Goal: Task Accomplishment & Management: Manage account settings

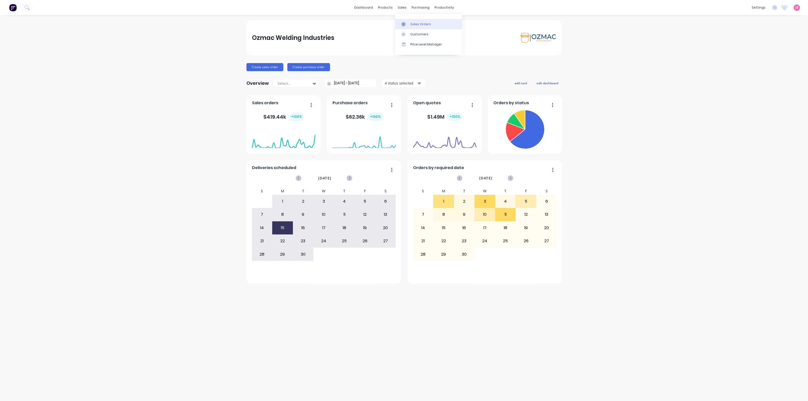
click at [412, 22] on div "Sales Orders" at bounding box center [420, 24] width 21 height 5
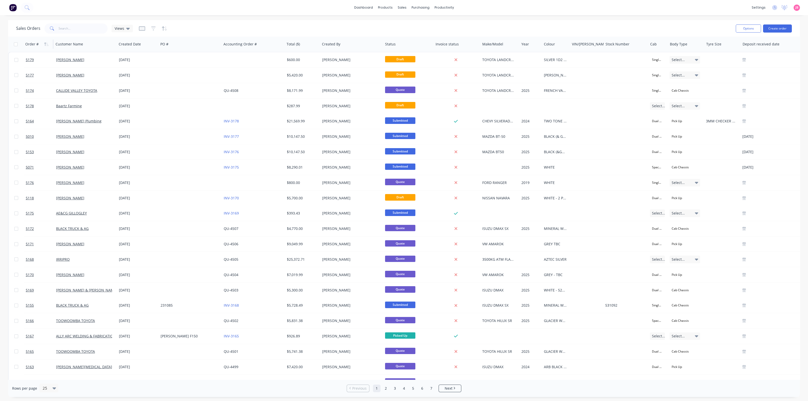
click at [32, 43] on div "Order #" at bounding box center [31, 44] width 13 height 5
click at [46, 44] on icon "button" at bounding box center [46, 44] width 5 height 4
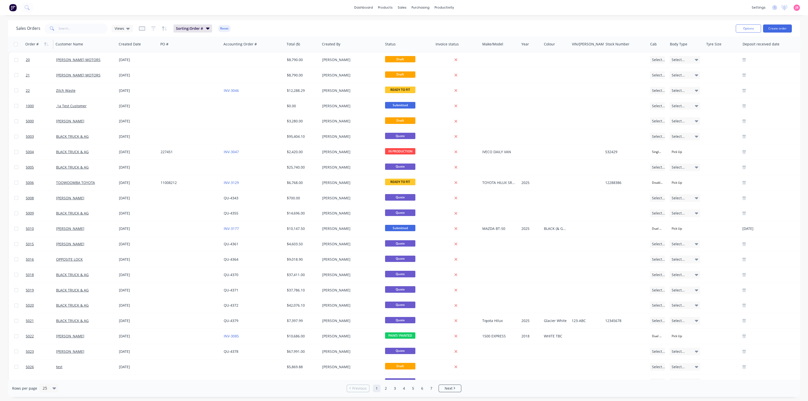
click at [46, 44] on icon "button" at bounding box center [46, 44] width 5 height 4
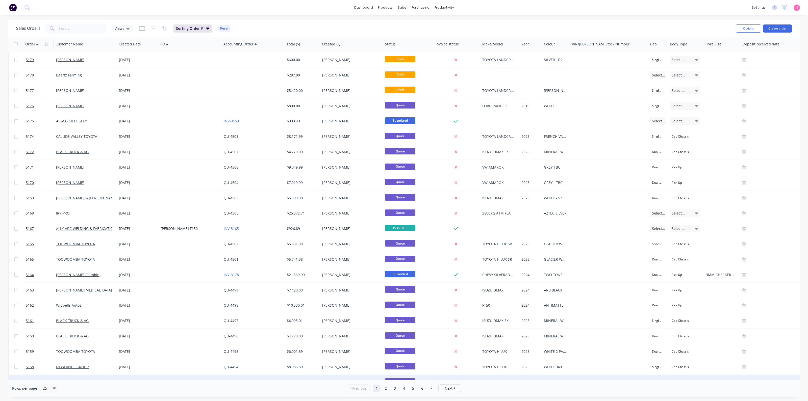
scroll to position [58, 0]
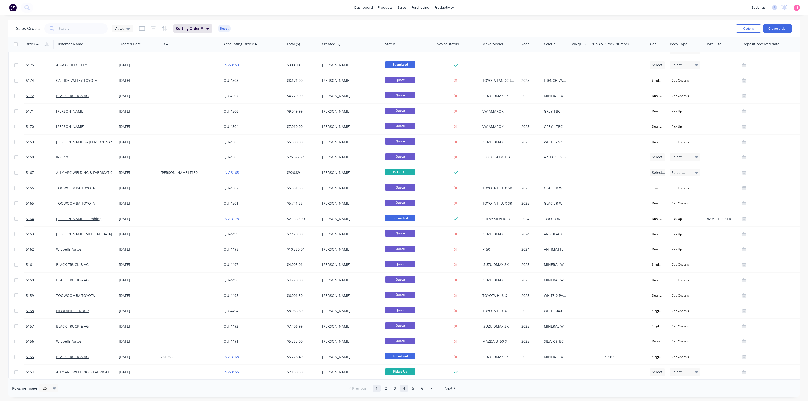
click at [405, 389] on link "4" at bounding box center [404, 389] width 8 height 8
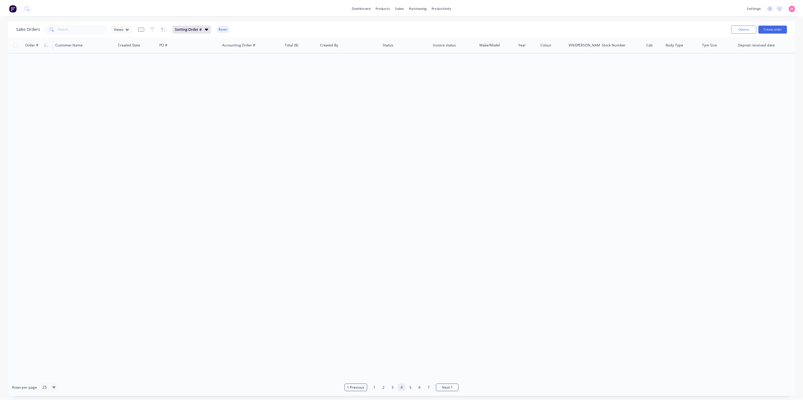
scroll to position [0, 0]
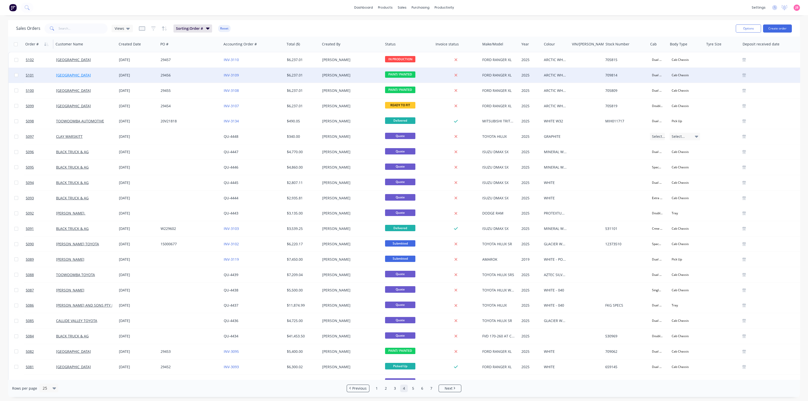
click at [82, 77] on link "SOUTH WEST FORD" at bounding box center [73, 75] width 35 height 5
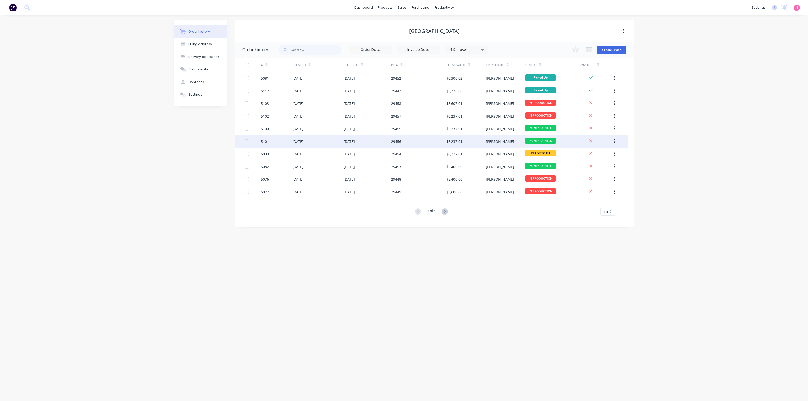
click at [392, 144] on div "29456" at bounding box center [396, 141] width 10 height 5
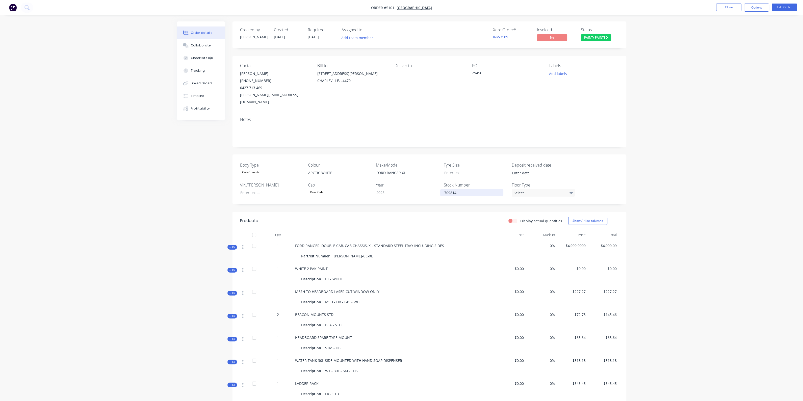
click at [471, 189] on div "709814" at bounding box center [471, 192] width 63 height 7
drag, startPoint x: 464, startPoint y: 188, endPoint x: 450, endPoint y: 186, distance: 14.6
click at [450, 189] on div "709814" at bounding box center [471, 192] width 63 height 7
click at [576, 158] on div "Body Type Cab Chassis Colour ARCTIC WHITE Make/Model FORD RANGER XL Tyre Size D…" at bounding box center [430, 180] width 394 height 50
click at [575, 184] on div "Body Type Cab Chassis Colour ARCTIC WHITE Make/Model FORD RANGER XL Tyre Size D…" at bounding box center [430, 180] width 394 height 50
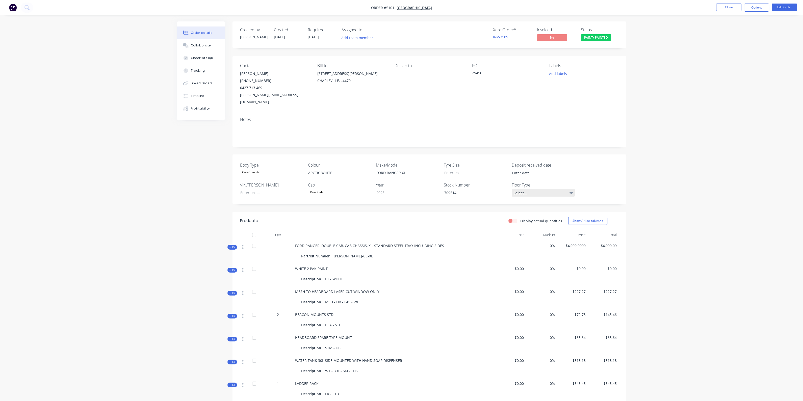
click at [573, 189] on div "Select..." at bounding box center [543, 193] width 63 height 8
click at [589, 170] on div "Body Type Cab Chassis Colour ARCTIC WHITE Make/Model FORD RANGER XL Tyre Size D…" at bounding box center [430, 180] width 394 height 50
click at [595, 170] on div "Body Type Cab Chassis Colour ARCTIC WHITE Make/Model FORD RANGER XL Tyre Size D…" at bounding box center [430, 180] width 394 height 50
click at [740, 56] on div "Order details Collaborate Checklists 0/0 Tracking Linked Orders Timeline Profit…" at bounding box center [401, 262] width 803 height 525
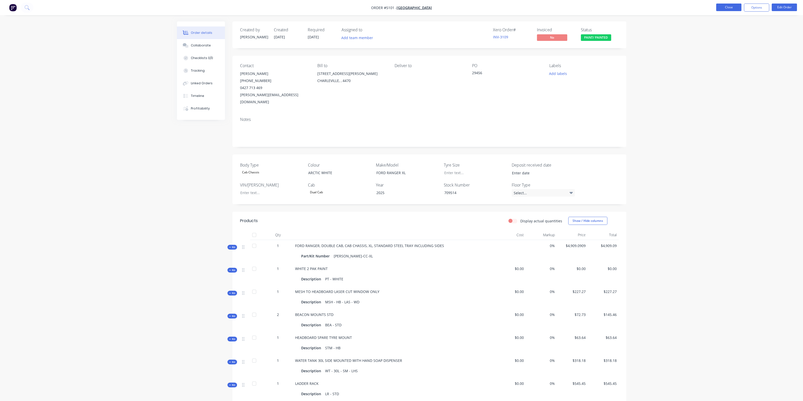
click at [727, 5] on button "Close" at bounding box center [728, 8] width 25 height 8
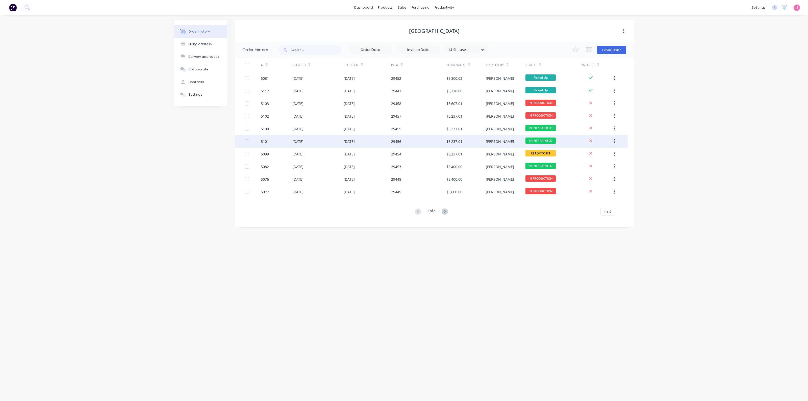
click at [324, 143] on div "28 Aug 2025" at bounding box center [317, 141] width 51 height 13
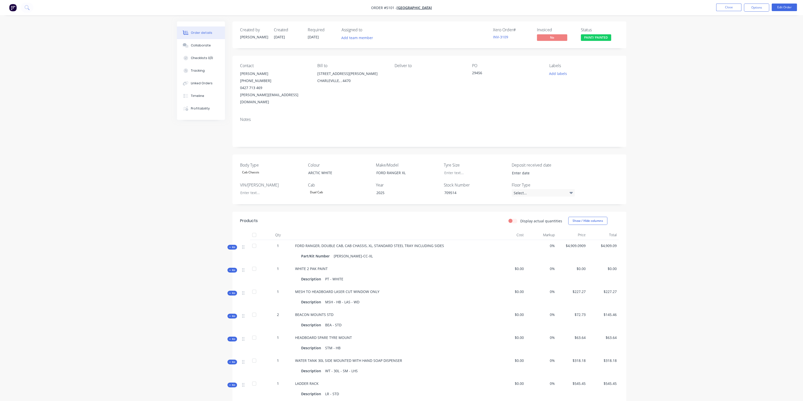
drag, startPoint x: 691, startPoint y: 90, endPoint x: 704, endPoint y: 77, distance: 18.4
click at [692, 90] on div "Order details Collaborate Checklists 0/0 Tracking Linked Orders Timeline Profit…" at bounding box center [401, 262] width 803 height 525
click at [729, 7] on button "Close" at bounding box center [728, 8] width 25 height 8
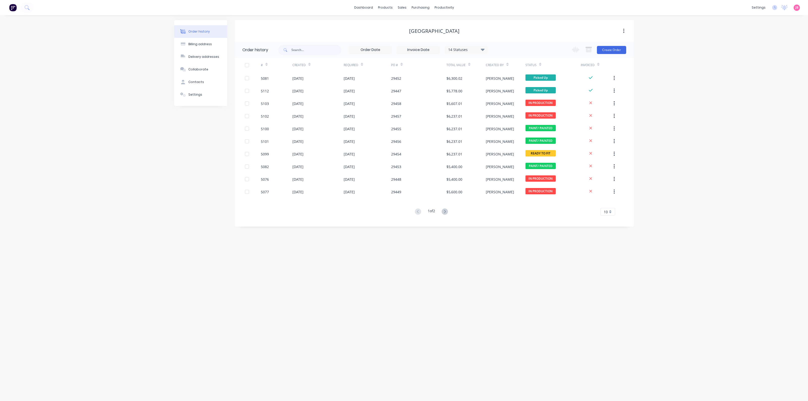
click at [198, 172] on div "Order history Billing address Delivery addresses Collaborate Contacts Settings" at bounding box center [200, 123] width 53 height 207
click at [722, 170] on div "Order history Billing address Delivery addresses Collaborate Contacts Settings …" at bounding box center [404, 208] width 808 height 386
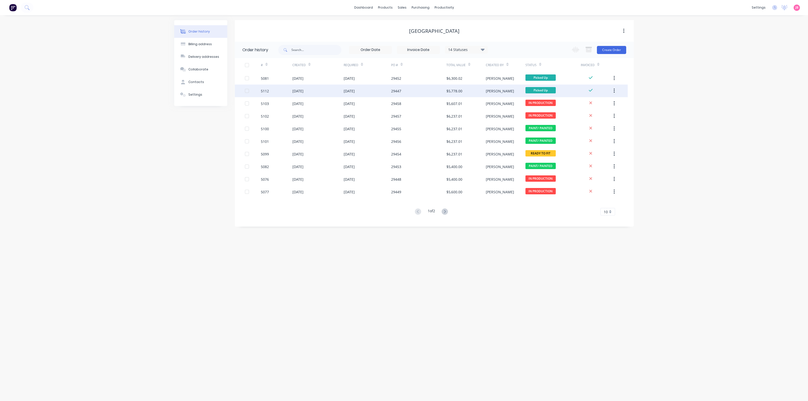
click at [486, 93] on div "Katherine" at bounding box center [500, 90] width 28 height 5
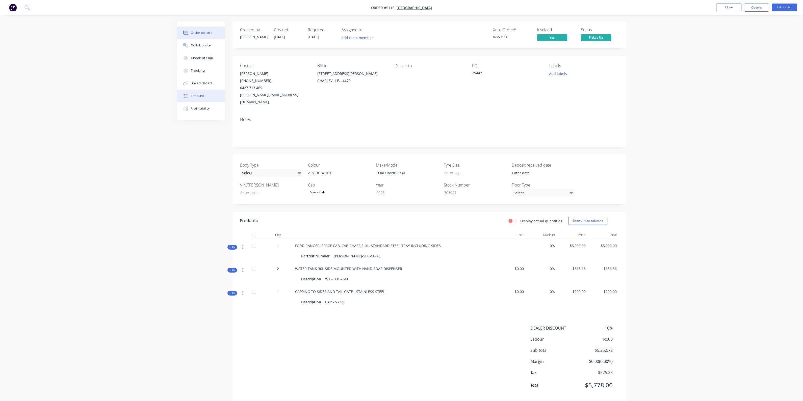
click at [202, 94] on div "Timeline" at bounding box center [197, 96] width 13 height 5
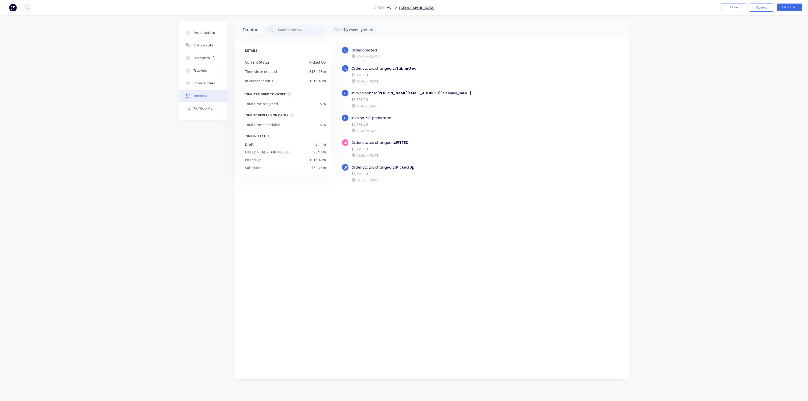
click at [468, 228] on div "KL Order created 10:41am Friday 29/08/25 KL Order status changed to Submitted $…" at bounding box center [480, 207] width 288 height 329
click at [451, 157] on div "12:09pm Monday 01/09/25" at bounding box center [439, 155] width 175 height 5
drag, startPoint x: 378, startPoint y: 155, endPoint x: 422, endPoint y: 154, distance: 44.2
click at [421, 154] on div "12:09pm Monday 01/09/25" at bounding box center [439, 155] width 175 height 5
click at [462, 141] on div "Order status changed to FITTED" at bounding box center [439, 142] width 175 height 5
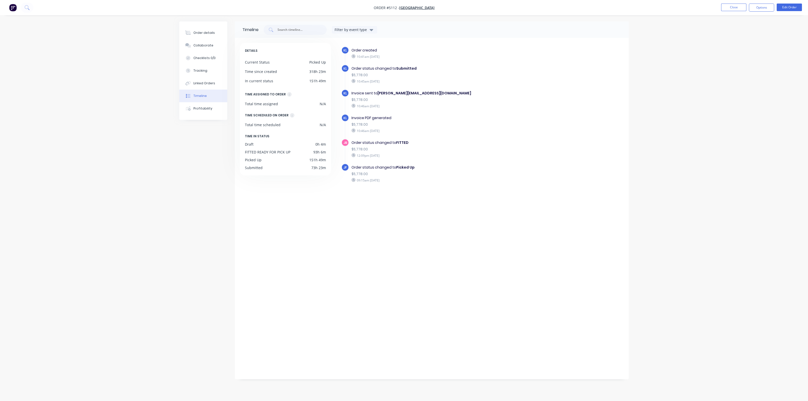
click at [461, 181] on div "09:15am Friday 05/09/25" at bounding box center [439, 180] width 175 height 5
click at [306, 217] on div "DETAILS Current Status Picked Up Time since created 318h 23m In current status …" at bounding box center [288, 207] width 96 height 329
click at [729, 6] on button "Close" at bounding box center [733, 8] width 25 height 8
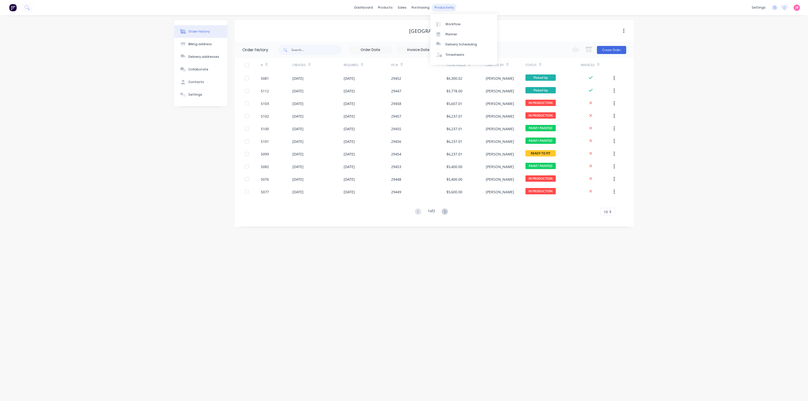
click at [443, 10] on div "productivity" at bounding box center [444, 8] width 24 height 8
click at [445, 25] on link "Workflow" at bounding box center [463, 24] width 67 height 10
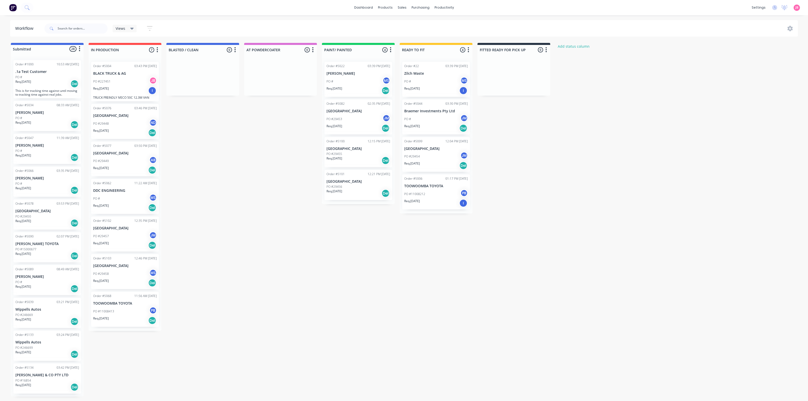
click at [211, 125] on div "Submitted 28 Status colour #4169E1 hex #4169E1 Save Cancel Summaries Total orde…" at bounding box center [344, 220] width 696 height 354
click at [413, 24] on div "Sales Orders" at bounding box center [420, 24] width 21 height 5
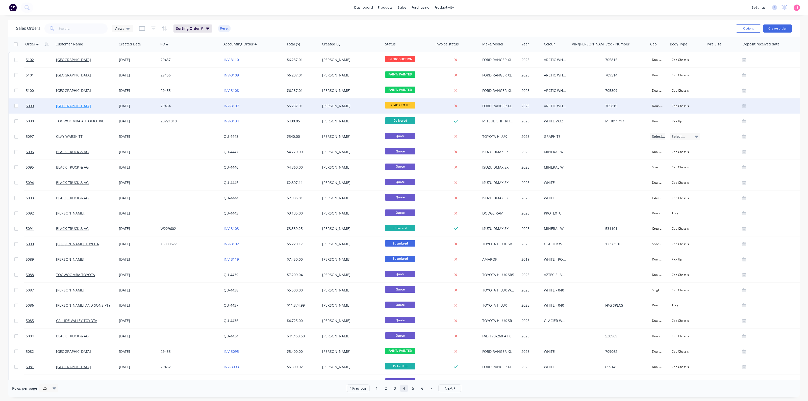
click at [74, 106] on link "SOUTH WEST FORD" at bounding box center [73, 106] width 35 height 5
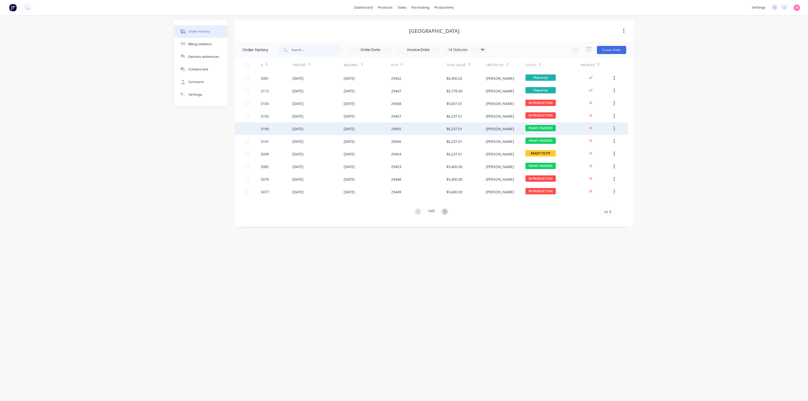
click at [355, 130] on div "28 Aug 2025" at bounding box center [349, 128] width 11 height 5
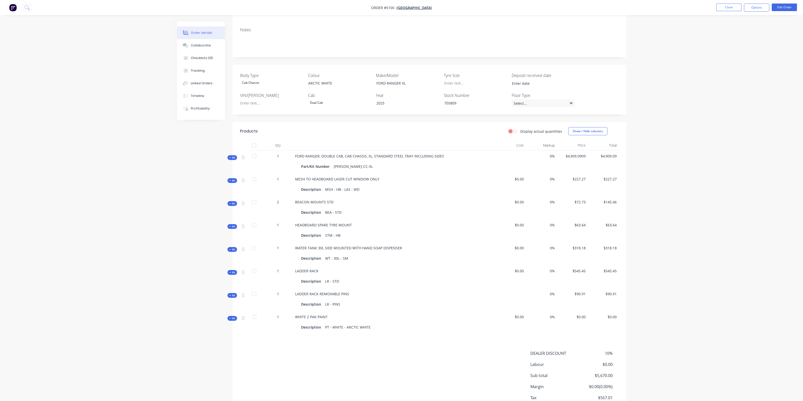
scroll to position [116, 0]
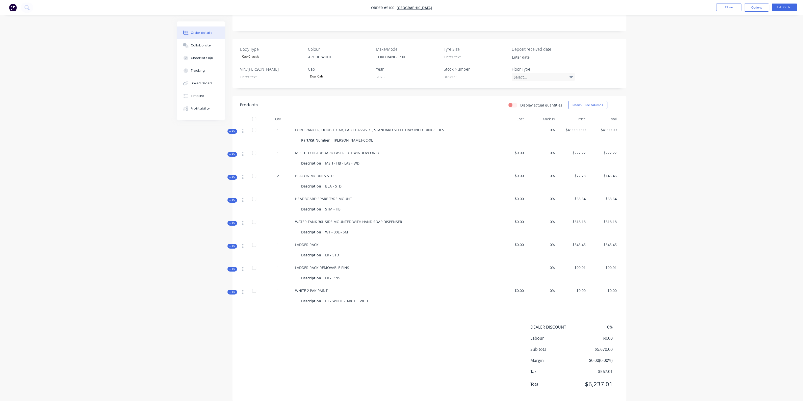
drag, startPoint x: 700, startPoint y: 129, endPoint x: 697, endPoint y: 126, distance: 3.9
click at [700, 129] on div "Order details Collaborate Checklists 0/0 Tracking Linked Orders Timeline Profit…" at bounding box center [401, 146] width 803 height 525
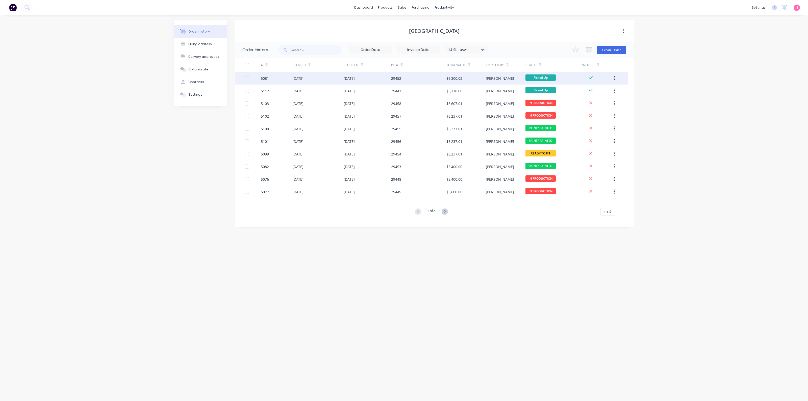
click at [474, 79] on div "$6,300.02" at bounding box center [465, 78] width 39 height 13
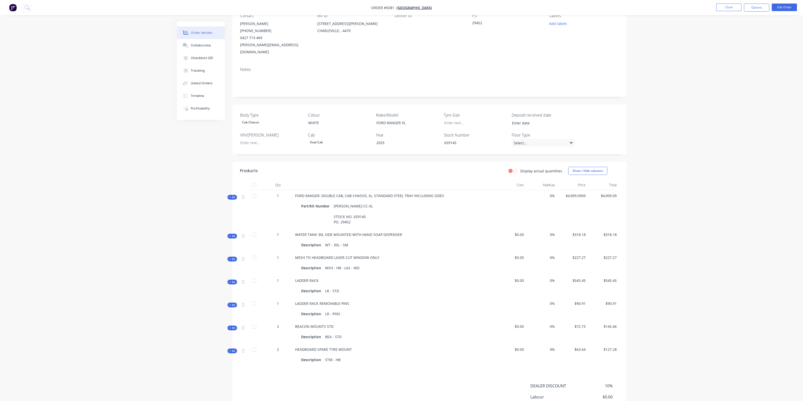
scroll to position [109, 0]
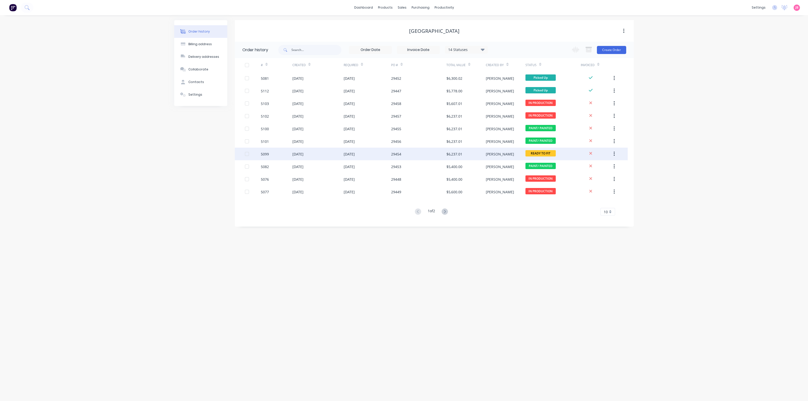
click at [355, 154] on div "28 Aug 2025" at bounding box center [349, 154] width 11 height 5
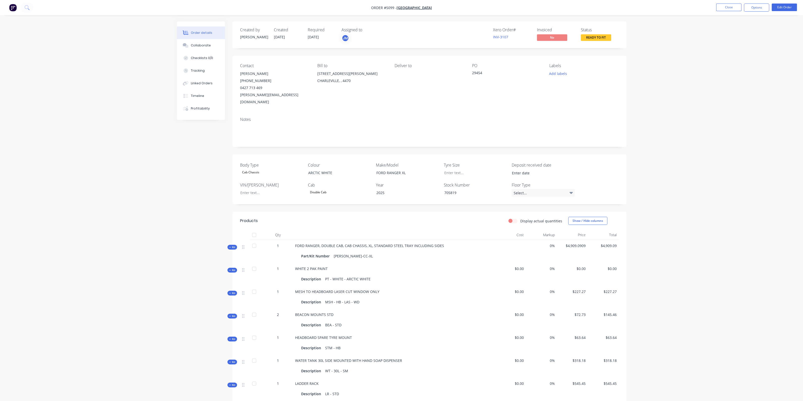
scroll to position [116, 0]
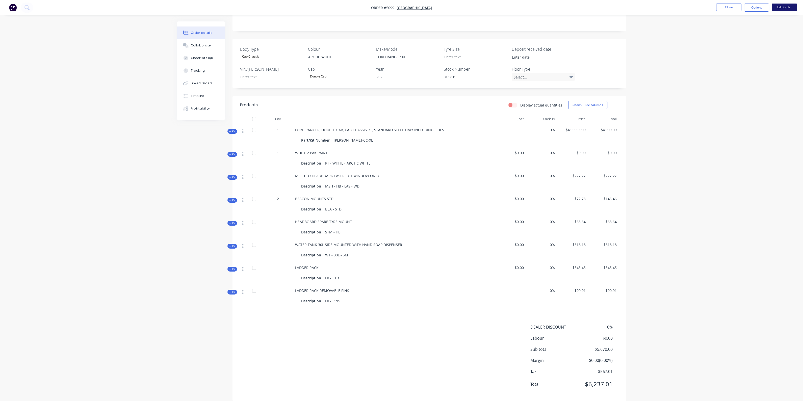
click at [784, 6] on button "Edit Order" at bounding box center [784, 8] width 25 height 8
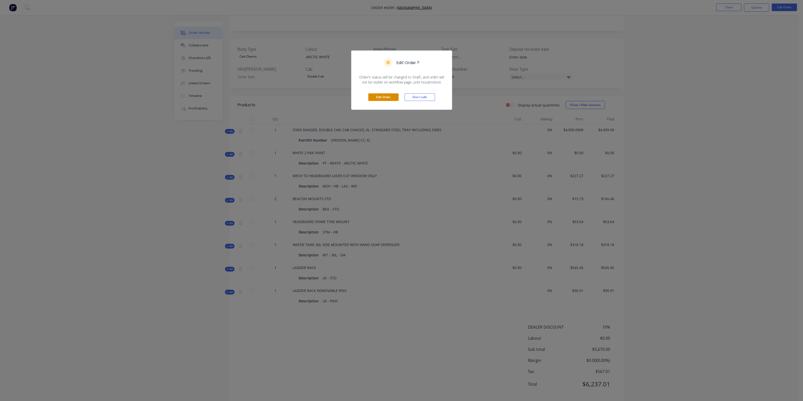
click at [383, 95] on button "Edit Order" at bounding box center [383, 97] width 30 height 8
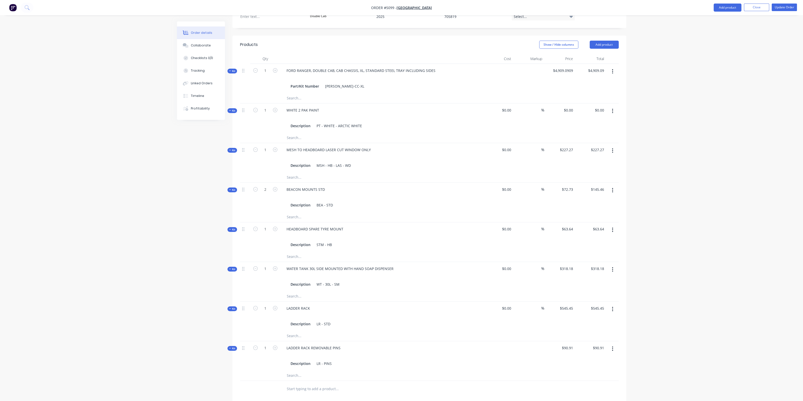
scroll to position [221, 0]
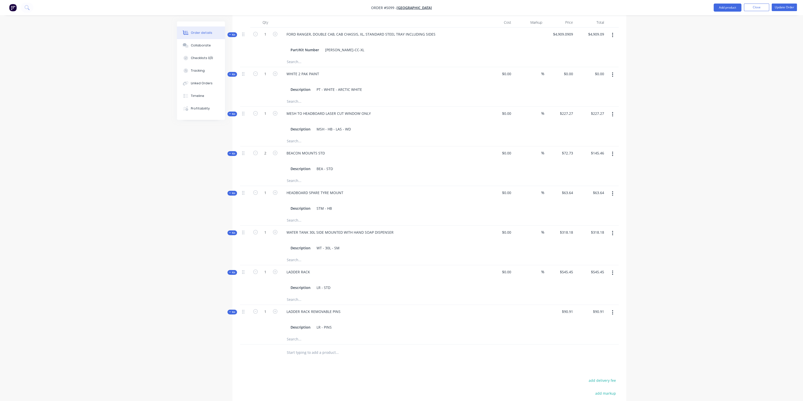
click at [104, 75] on div "Order details Collaborate Checklists 0/0 Tracking Linked Orders Timeline Profit…" at bounding box center [401, 140] width 803 height 722
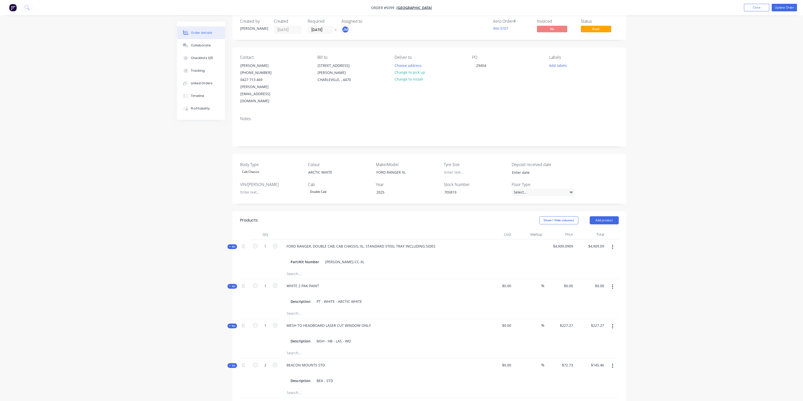
scroll to position [0, 0]
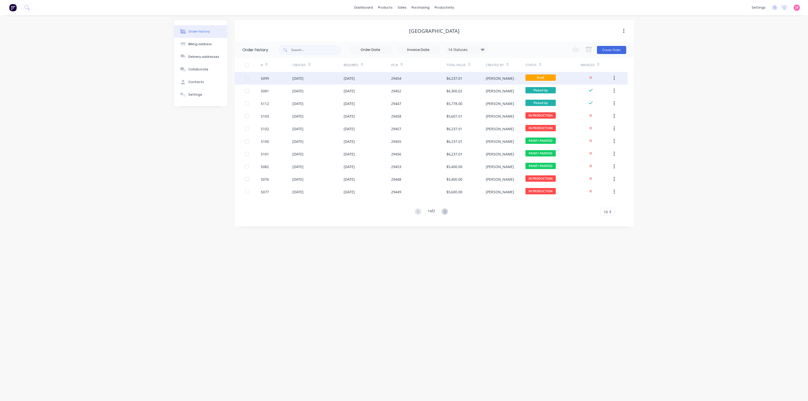
click at [400, 78] on div "29454" at bounding box center [396, 78] width 10 height 5
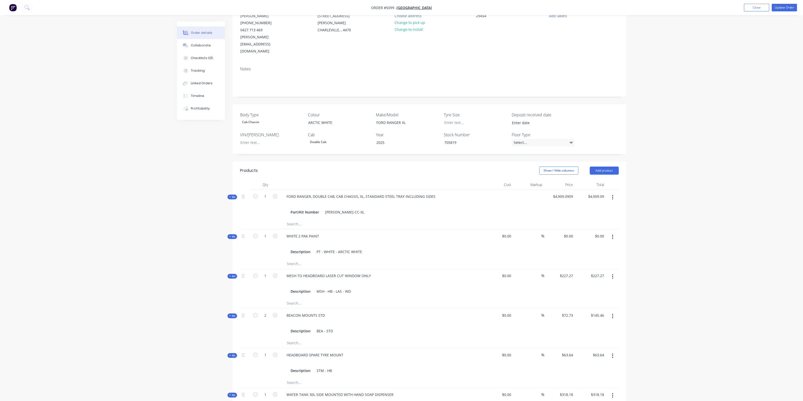
scroll to position [158, 0]
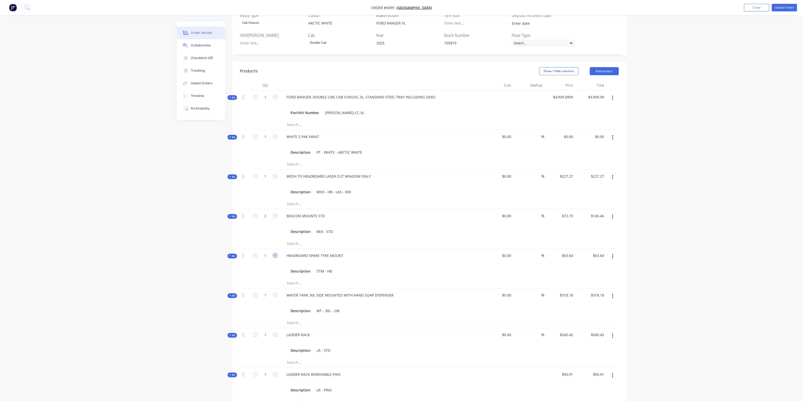
click at [275, 253] on icon "button" at bounding box center [275, 255] width 5 height 5
type input "2"
type input "$0.00"
click at [788, 8] on button "Update Order" at bounding box center [784, 8] width 25 height 8
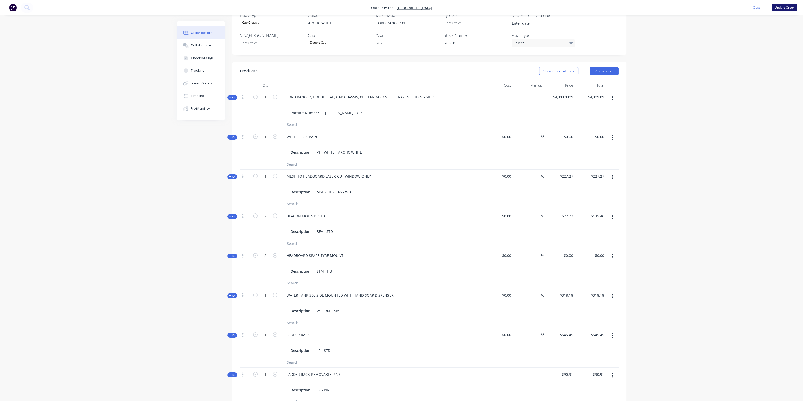
scroll to position [0, 0]
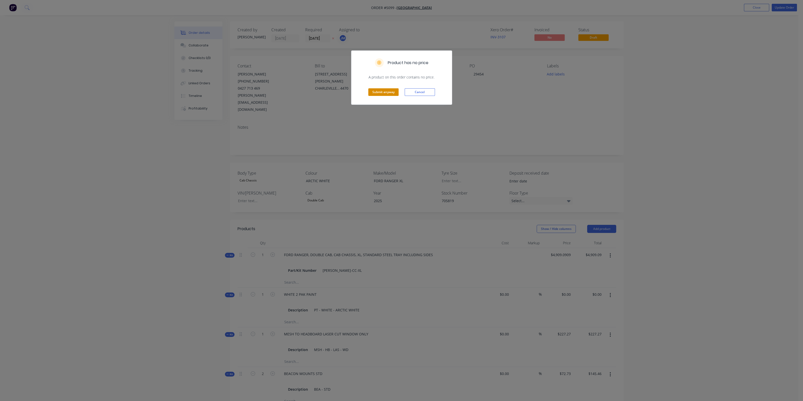
click at [375, 90] on button "Submit anyway" at bounding box center [383, 92] width 30 height 8
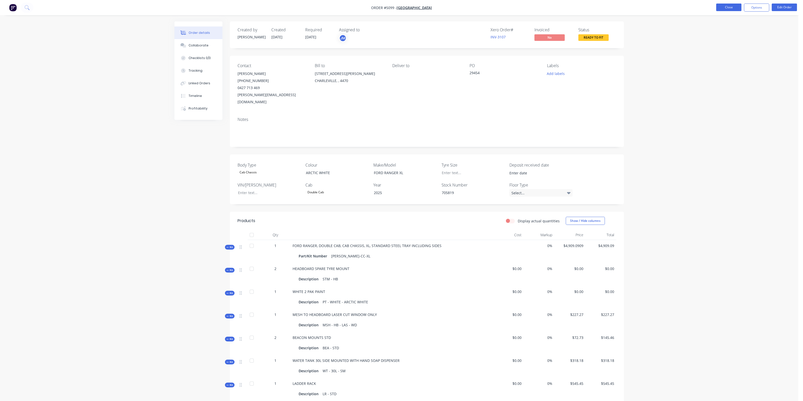
click at [731, 7] on button "Close" at bounding box center [728, 8] width 25 height 8
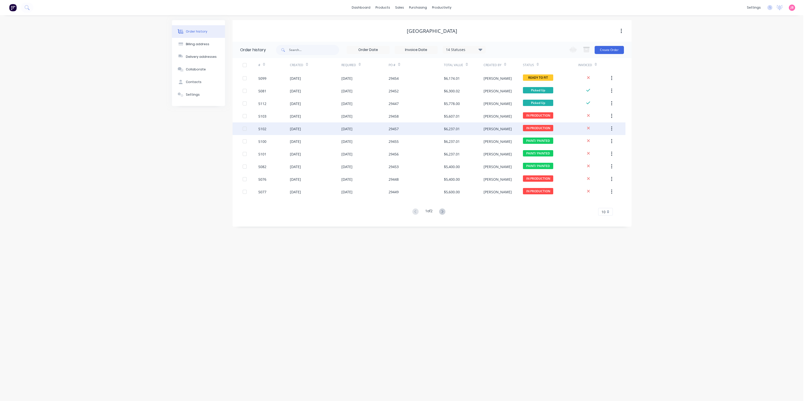
click at [407, 128] on div "29457" at bounding box center [416, 128] width 55 height 13
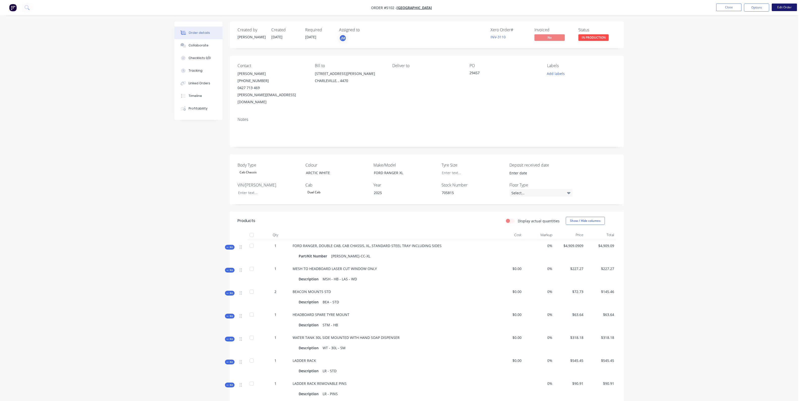
click at [789, 8] on button "Edit Order" at bounding box center [784, 8] width 25 height 8
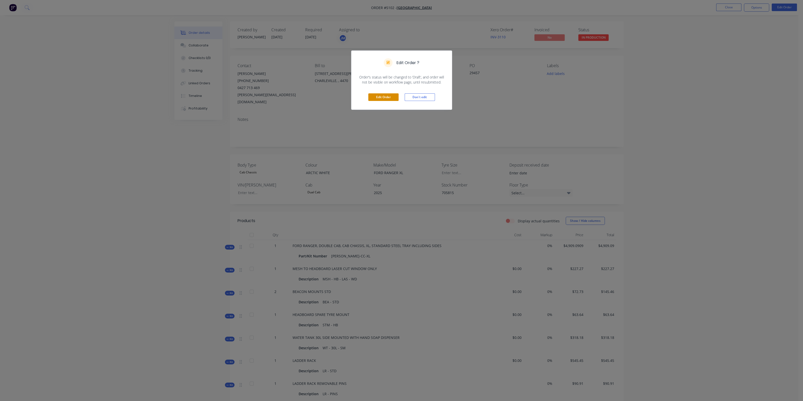
click at [385, 99] on button "Edit Order" at bounding box center [383, 97] width 30 height 8
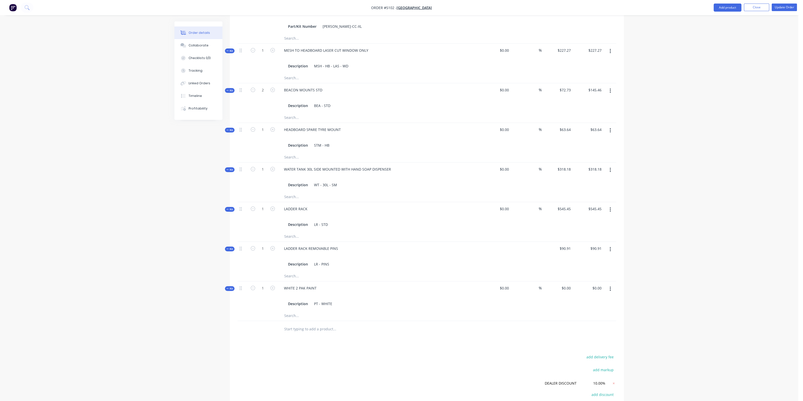
scroll to position [252, 0]
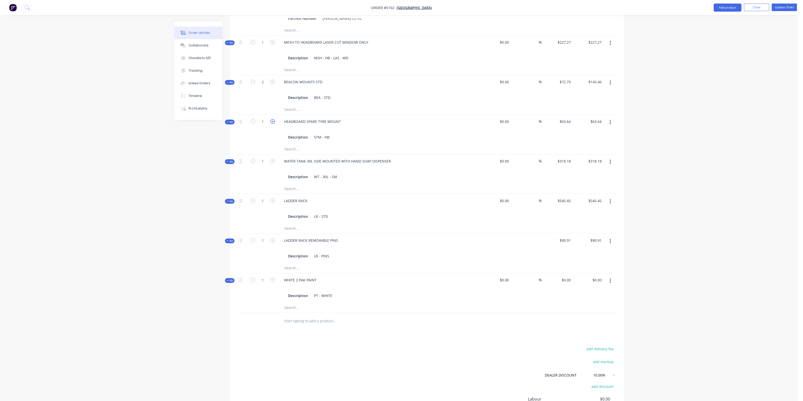
click at [273, 119] on icon "button" at bounding box center [272, 121] width 5 height 5
type input "2"
type input "$0.00"
click at [789, 7] on button "Update Order" at bounding box center [784, 8] width 25 height 8
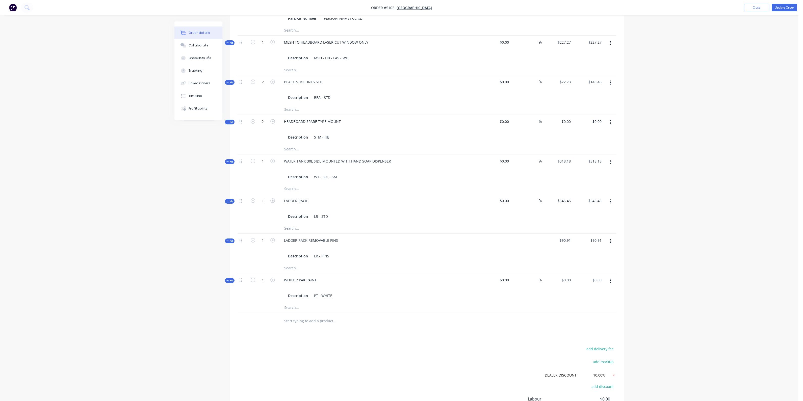
scroll to position [0, 0]
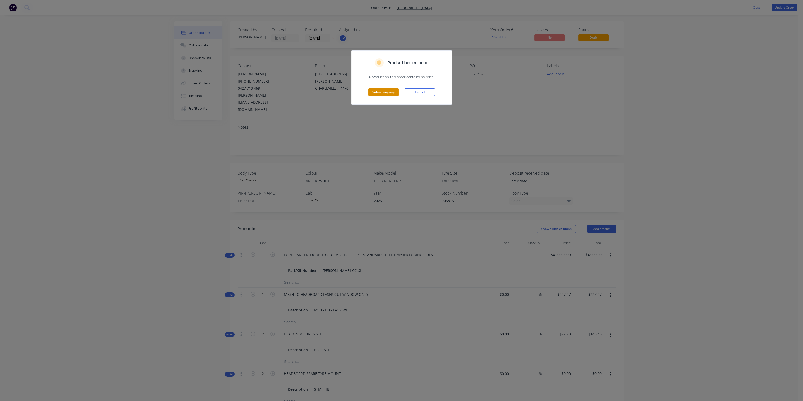
click at [381, 91] on button "Submit anyway" at bounding box center [383, 92] width 30 height 8
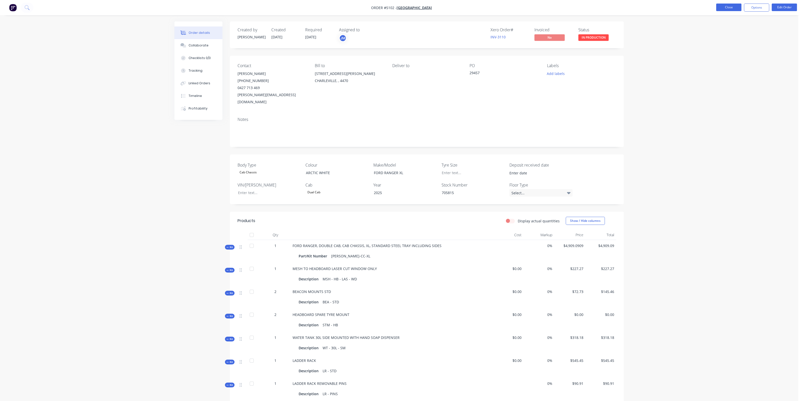
click at [736, 7] on button "Close" at bounding box center [728, 8] width 25 height 8
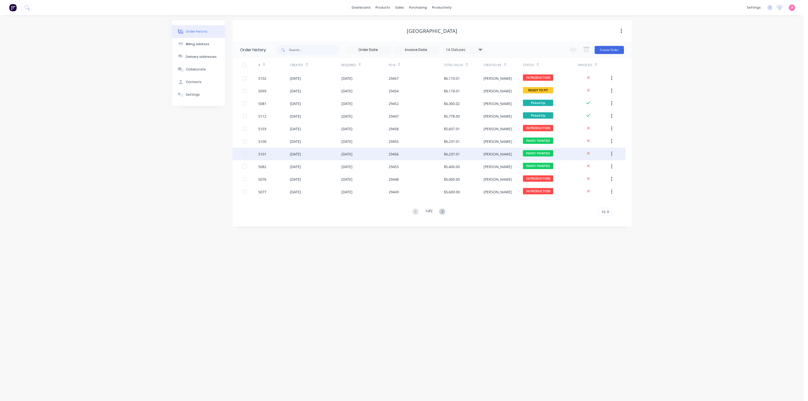
click at [423, 153] on div "29456" at bounding box center [416, 154] width 55 height 13
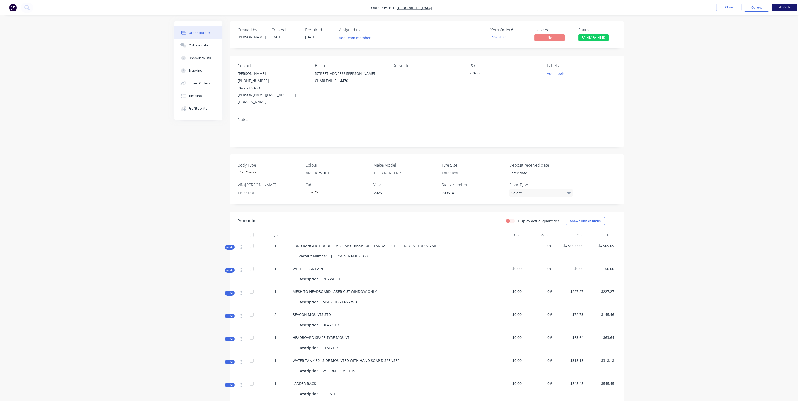
click at [791, 8] on button "Edit Order" at bounding box center [784, 8] width 25 height 8
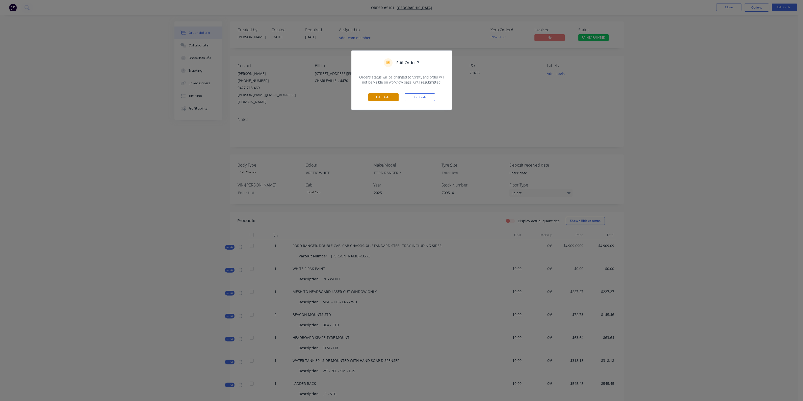
click at [388, 98] on button "Edit Order" at bounding box center [383, 97] width 30 height 8
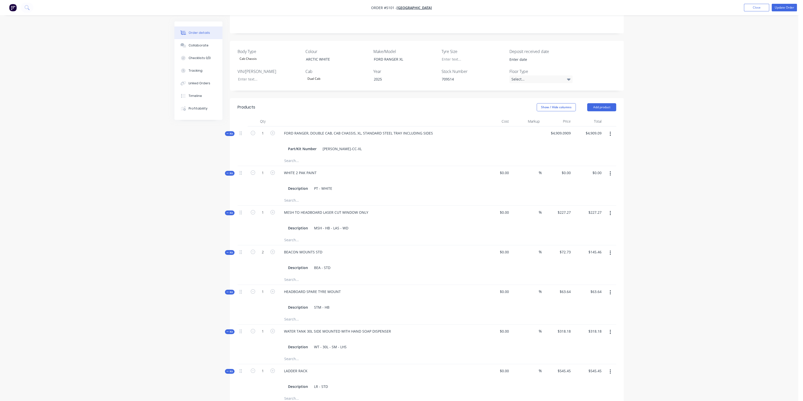
scroll to position [158, 0]
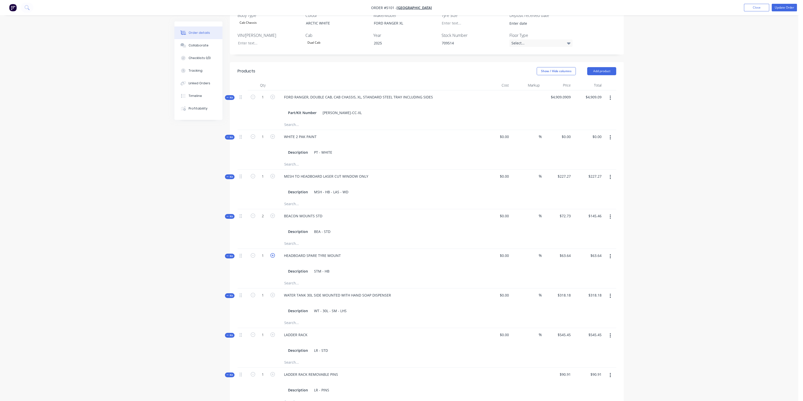
click at [273, 253] on icon "button" at bounding box center [272, 255] width 5 height 5
type input "2"
type input "$0.00"
click at [780, 8] on button "Update Order" at bounding box center [784, 8] width 25 height 8
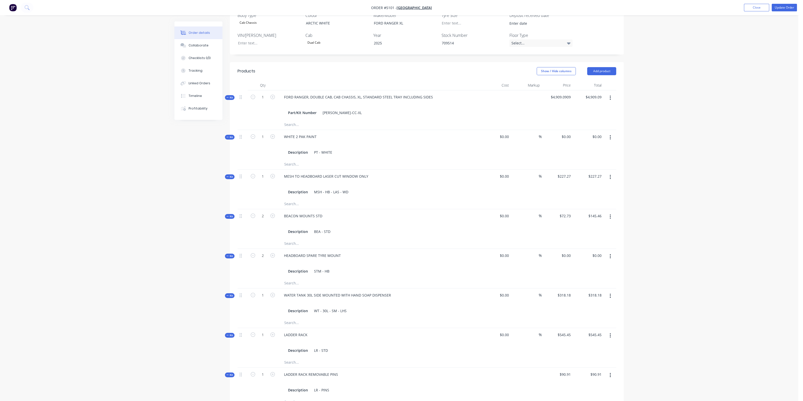
scroll to position [0, 0]
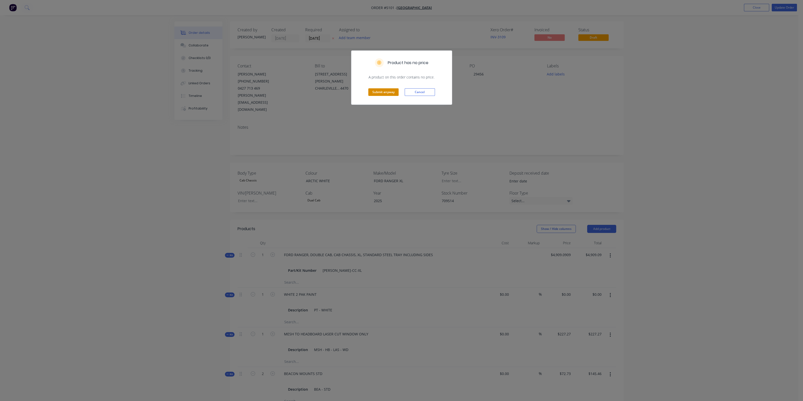
click at [379, 91] on button "Submit anyway" at bounding box center [383, 92] width 30 height 8
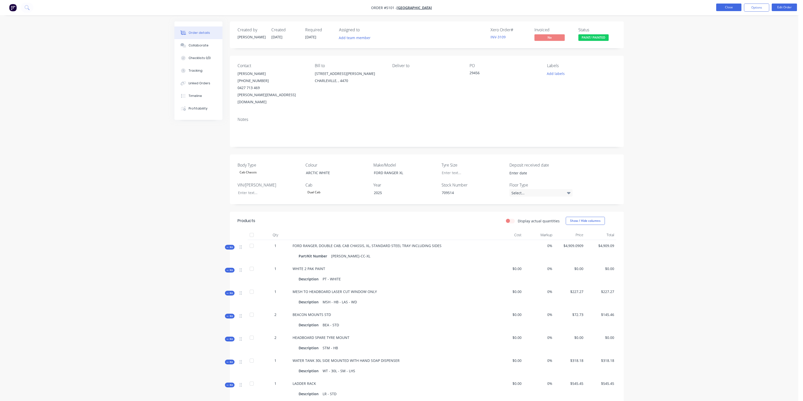
click at [731, 7] on button "Close" at bounding box center [728, 8] width 25 height 8
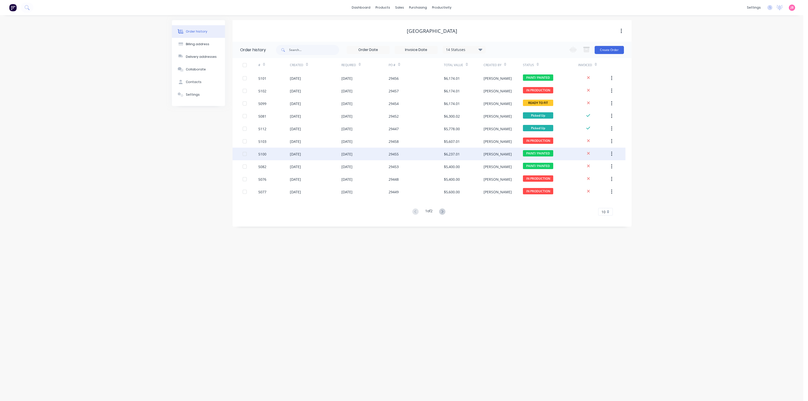
click at [439, 153] on div "29455" at bounding box center [416, 154] width 55 height 13
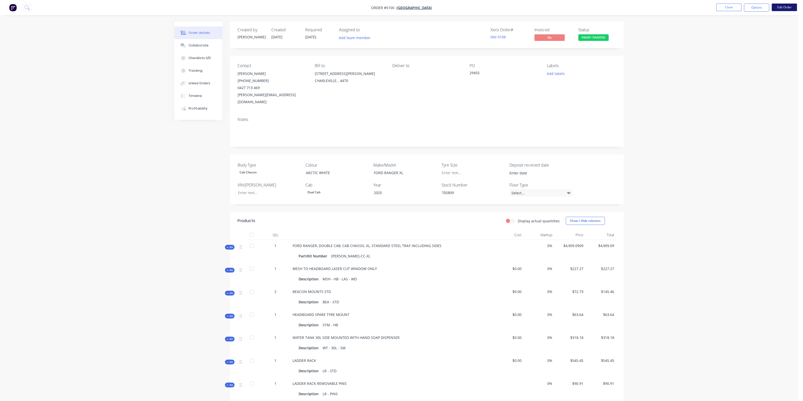
click at [783, 7] on button "Edit Order" at bounding box center [784, 8] width 25 height 8
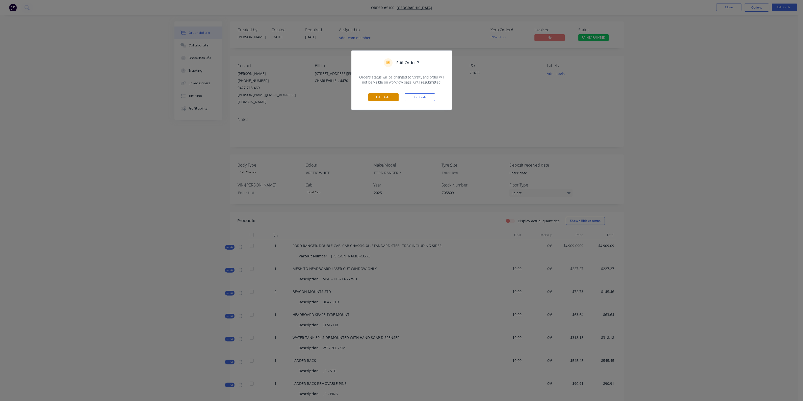
click at [384, 97] on button "Edit Order" at bounding box center [383, 97] width 30 height 8
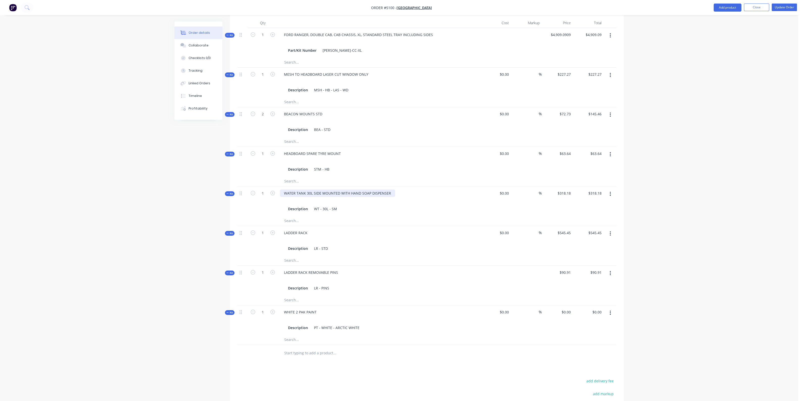
scroll to position [221, 0]
click at [272, 151] on icon "button" at bounding box center [272, 153] width 5 height 5
type input "2"
type input "$0.00"
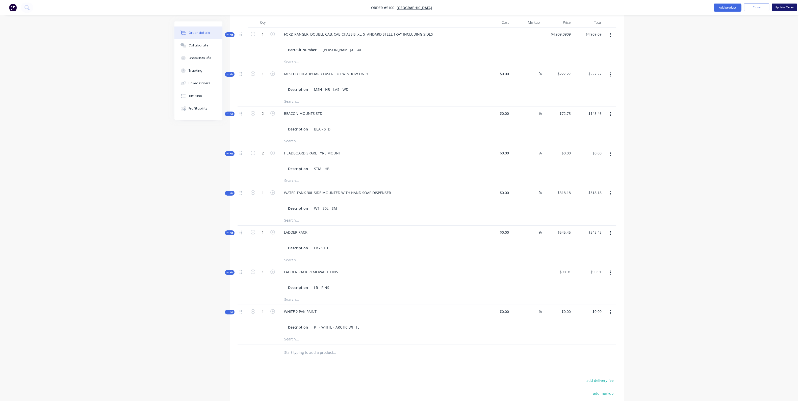
click at [789, 7] on button "Update Order" at bounding box center [784, 8] width 25 height 8
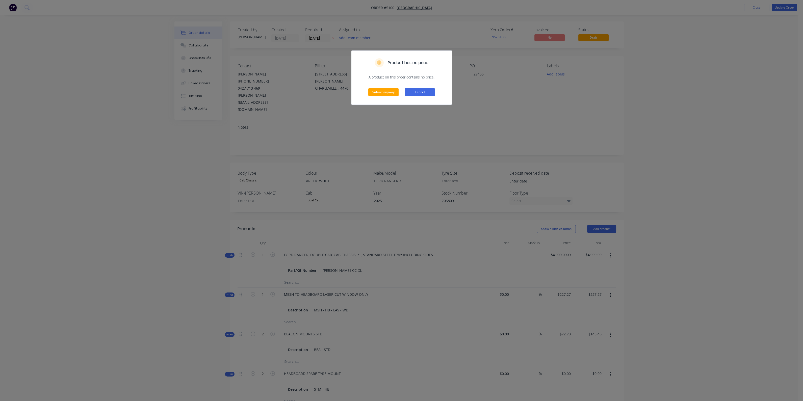
click at [429, 94] on button "Cancel" at bounding box center [420, 92] width 30 height 8
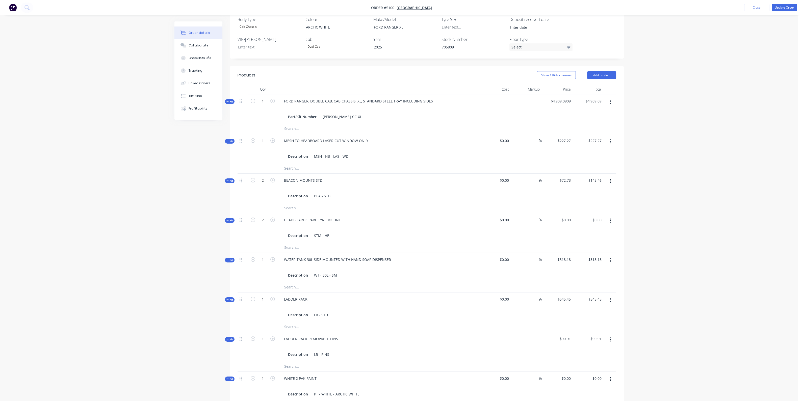
scroll to position [189, 0]
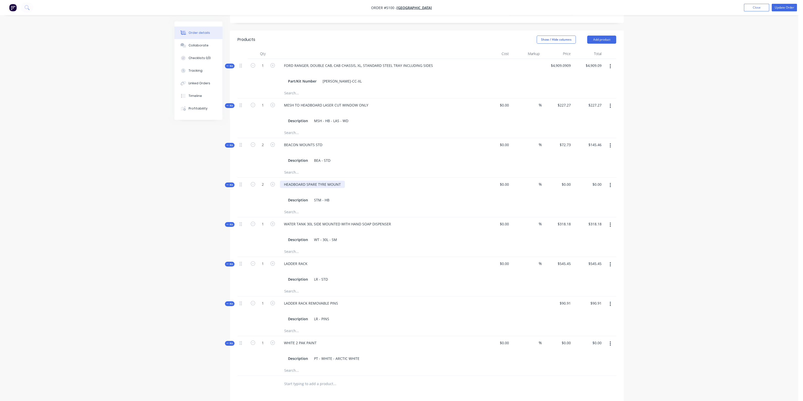
click at [314, 181] on div "HEADBOARD SPARE TYRE MOUNT" at bounding box center [312, 184] width 65 height 7
click at [610, 181] on button "button" at bounding box center [611, 185] width 12 height 9
click at [558, 178] on div "$0.00 $0.00" at bounding box center [557, 192] width 31 height 29
click at [569, 181] on input "0" at bounding box center [570, 184] width 6 height 7
type input "$0.00"
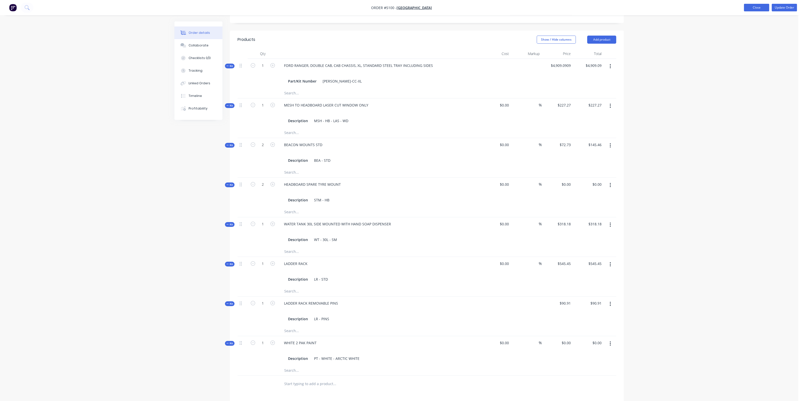
click at [750, 9] on button "Close" at bounding box center [756, 8] width 25 height 8
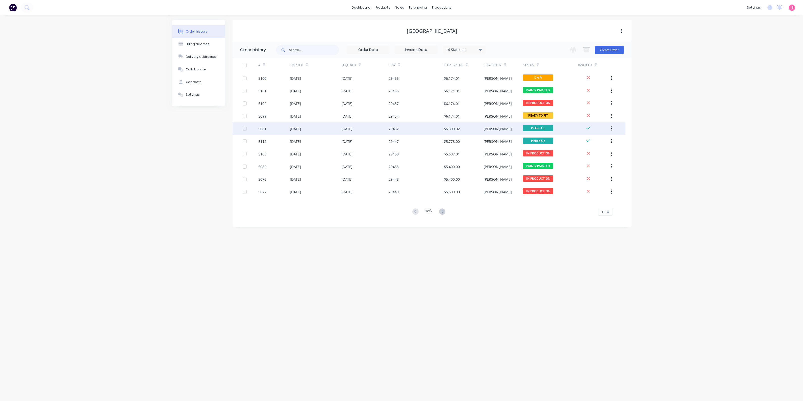
click at [433, 130] on div "29452" at bounding box center [416, 128] width 55 height 13
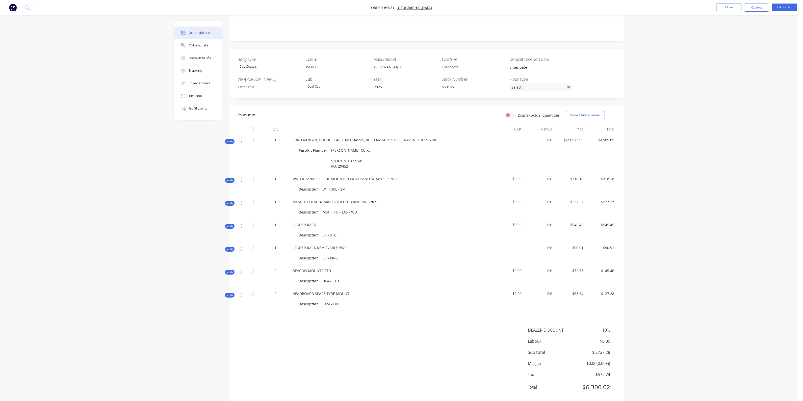
scroll to position [109, 0]
click at [722, 10] on button "Close" at bounding box center [728, 8] width 25 height 8
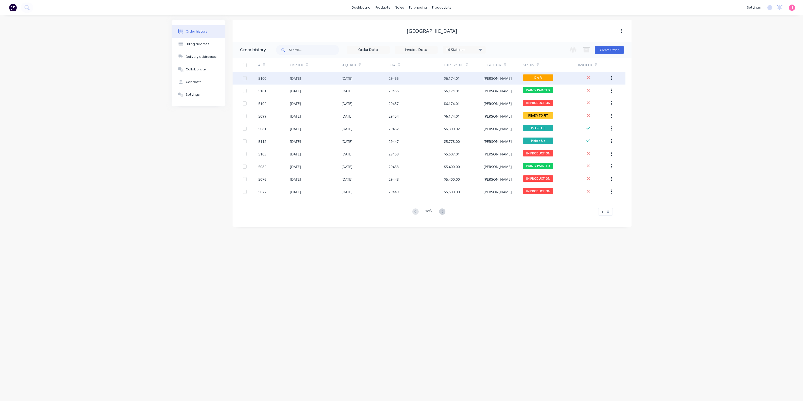
click at [457, 81] on div "$6,174.01" at bounding box center [463, 78] width 39 height 13
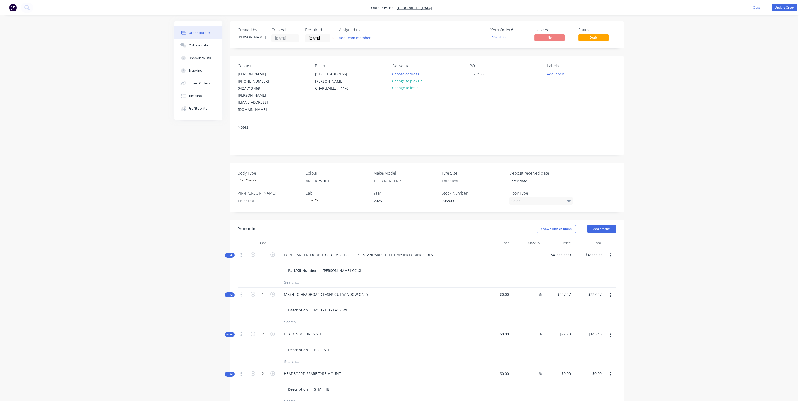
scroll to position [158, 0]
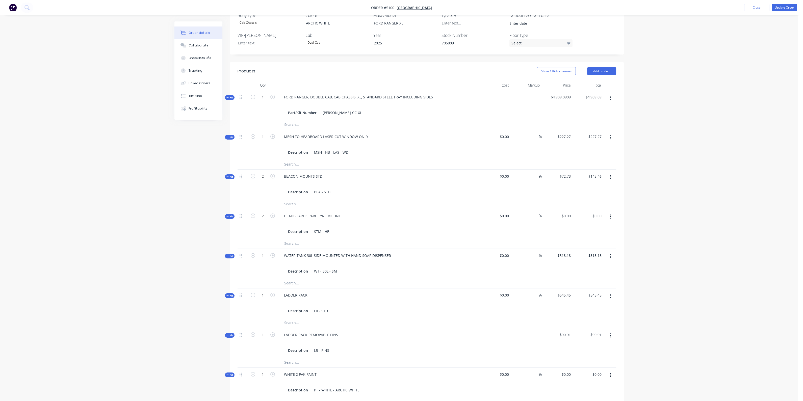
click at [559, 209] on div "$0.00 $0.00" at bounding box center [557, 223] width 31 height 29
click at [566, 212] on div "0 $0.00" at bounding box center [566, 215] width 14 height 7
type input "$63.64"
type input "$127.28"
click at [659, 220] on div "Order details Collaborate Checklists 0/0 Tracking Linked Orders Timeline Profit…" at bounding box center [399, 203] width 798 height 722
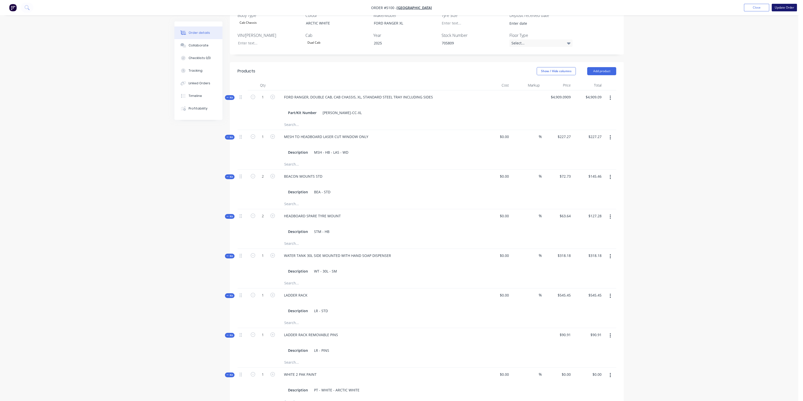
click at [783, 8] on button "Update Order" at bounding box center [784, 8] width 25 height 8
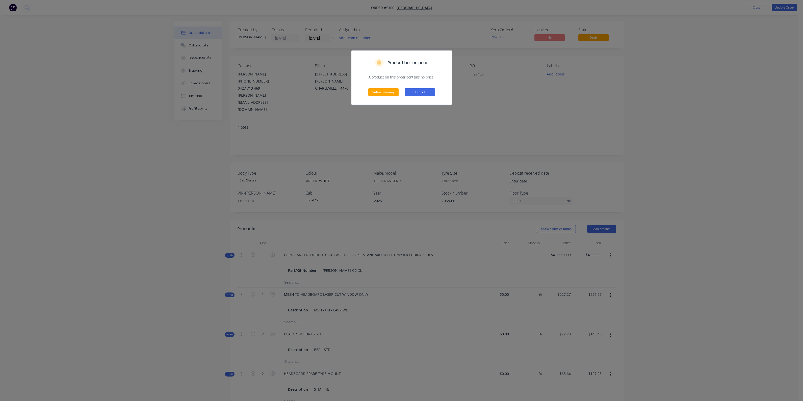
click at [417, 93] on button "Cancel" at bounding box center [420, 92] width 30 height 8
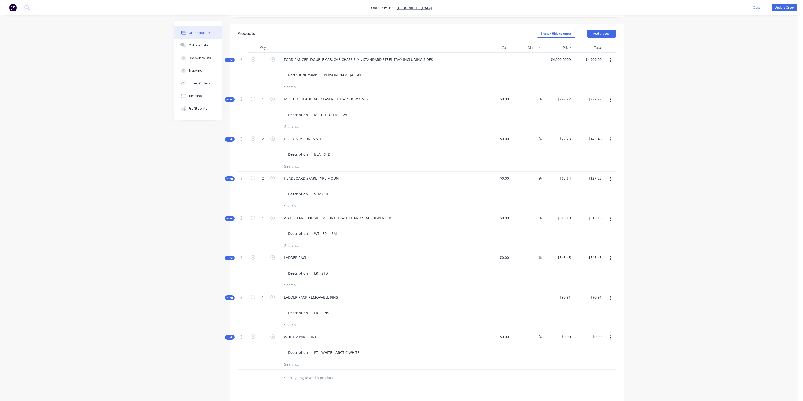
scroll to position [126, 0]
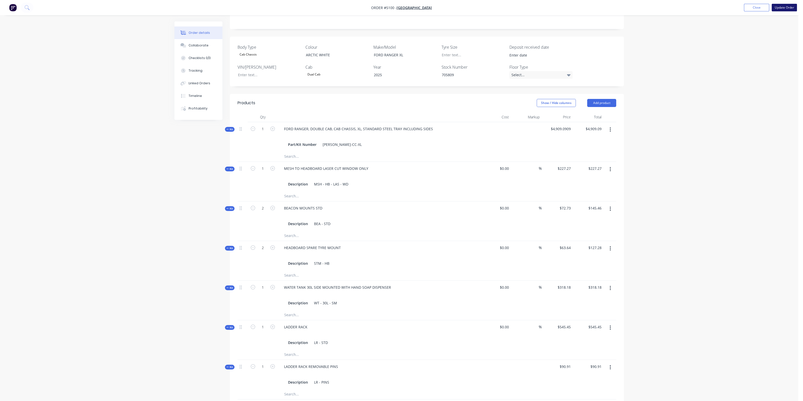
click at [792, 11] on button "Update Order" at bounding box center [784, 8] width 25 height 8
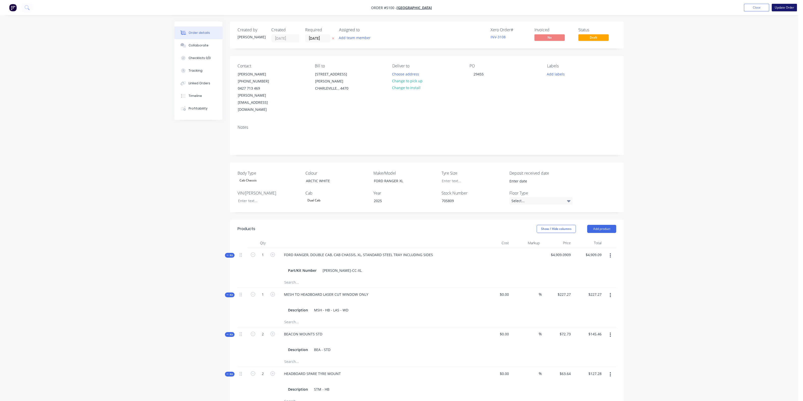
click at [786, 7] on button "Update Order" at bounding box center [784, 8] width 25 height 8
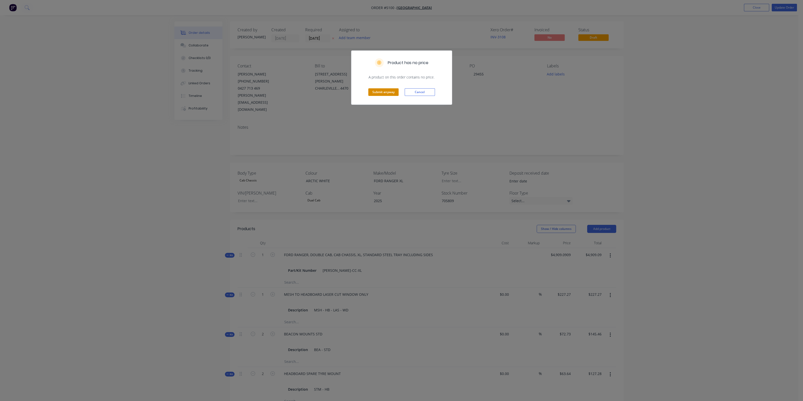
click at [387, 90] on button "Submit anyway" at bounding box center [383, 92] width 30 height 8
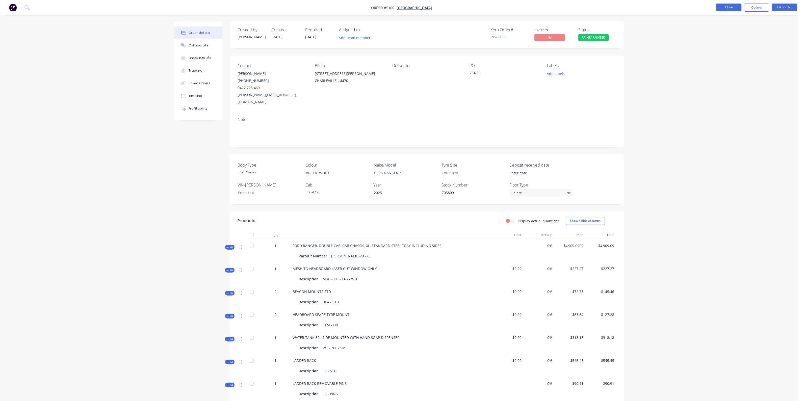
click at [734, 8] on button "Close" at bounding box center [728, 8] width 25 height 8
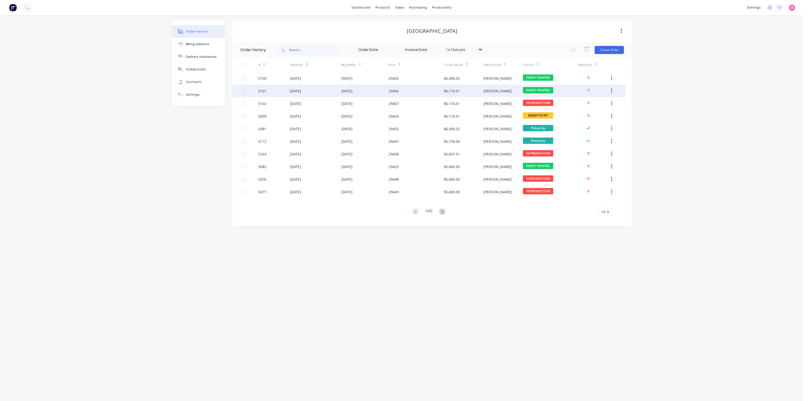
click at [448, 90] on div "$6,174.01" at bounding box center [452, 90] width 16 height 5
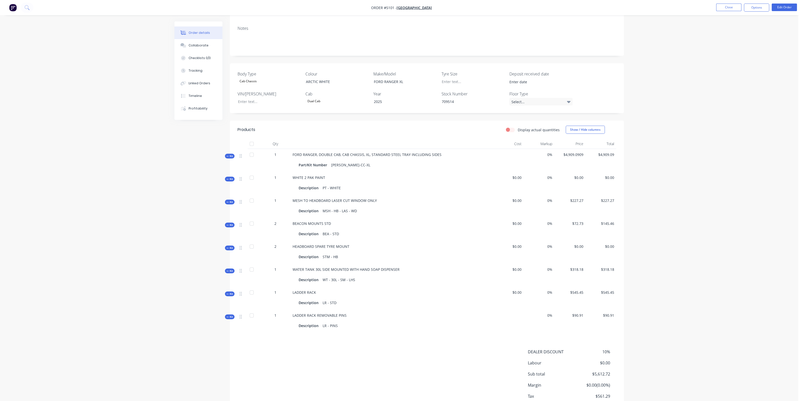
scroll to position [116, 0]
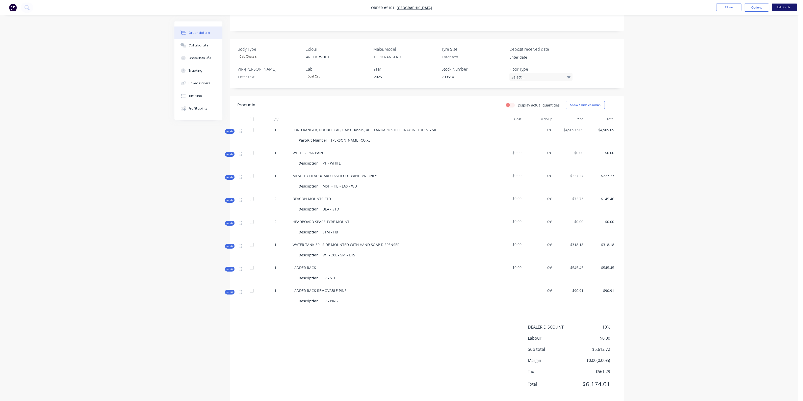
click at [782, 4] on button "Edit Order" at bounding box center [784, 8] width 25 height 8
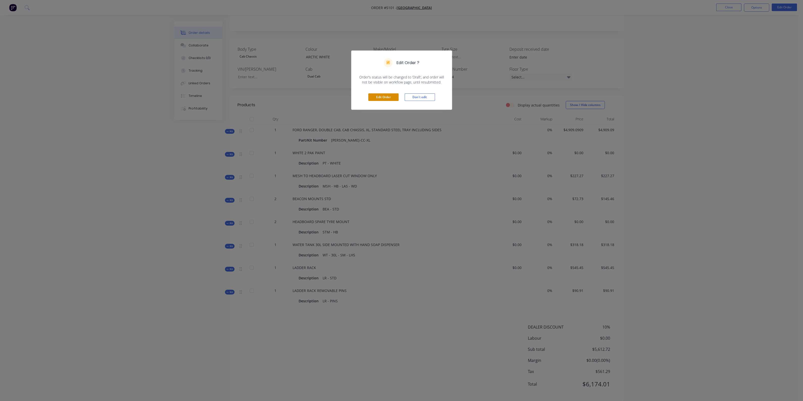
click at [387, 94] on button "Edit Order" at bounding box center [383, 97] width 30 height 8
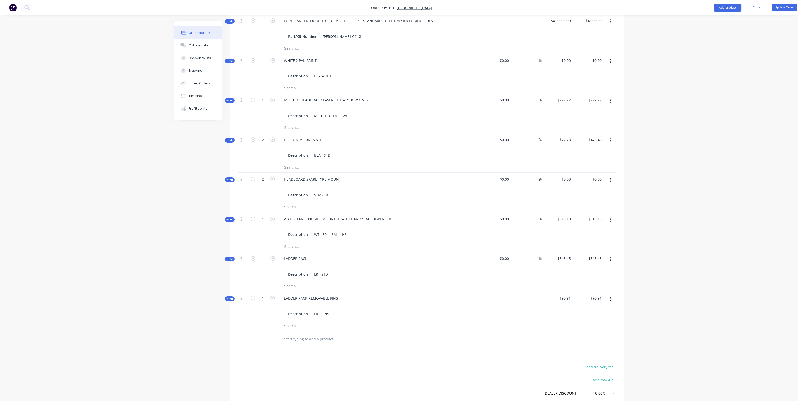
scroll to position [221, 0]
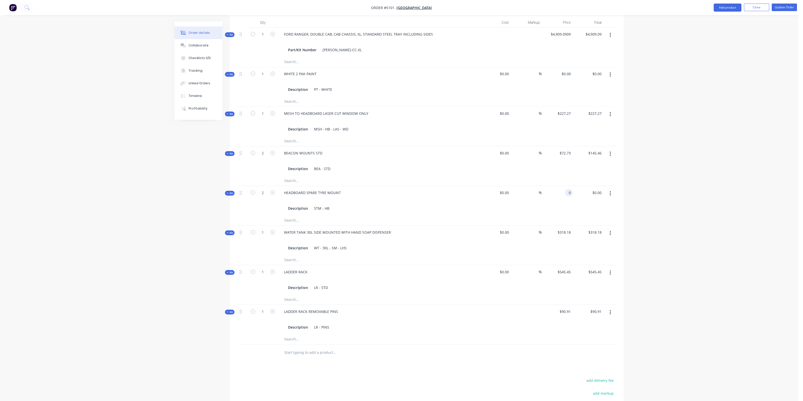
click at [568, 189] on input "0" at bounding box center [570, 192] width 6 height 7
type input "$63.64"
type input "$127.28"
click at [580, 187] on div "$127.28 $127.28" at bounding box center [588, 200] width 31 height 29
click at [779, 7] on button "Update Order" at bounding box center [784, 8] width 25 height 8
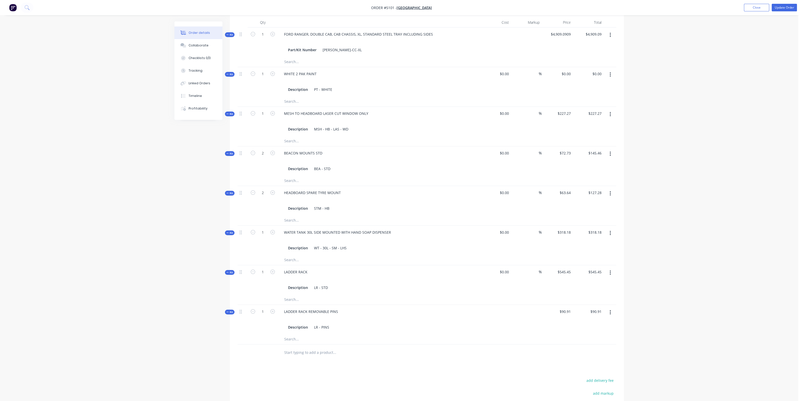
scroll to position [0, 0]
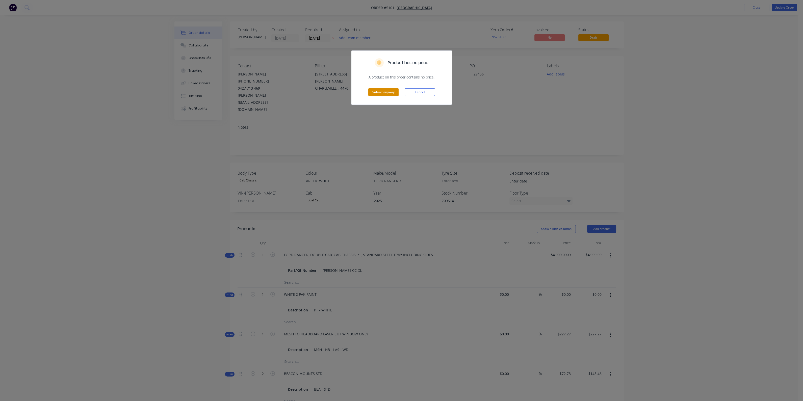
click at [380, 90] on button "Submit anyway" at bounding box center [383, 92] width 30 height 8
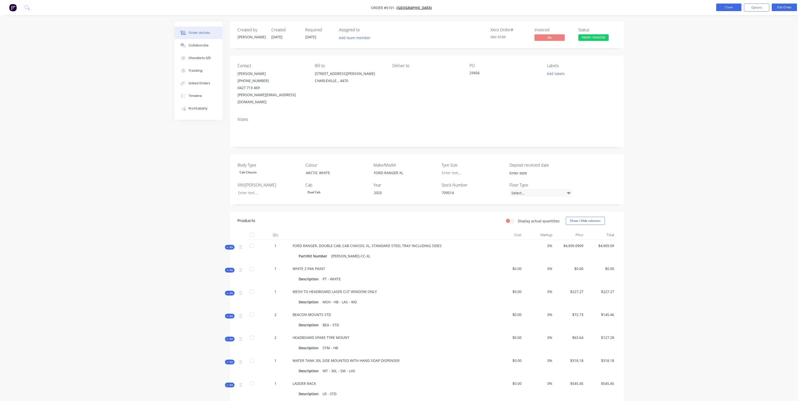
click at [734, 4] on button "Close" at bounding box center [728, 8] width 25 height 8
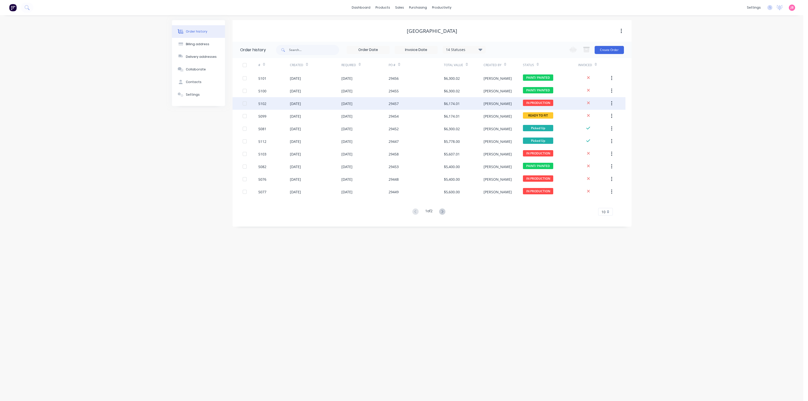
click at [454, 104] on div "$6,174.01" at bounding box center [452, 103] width 16 height 5
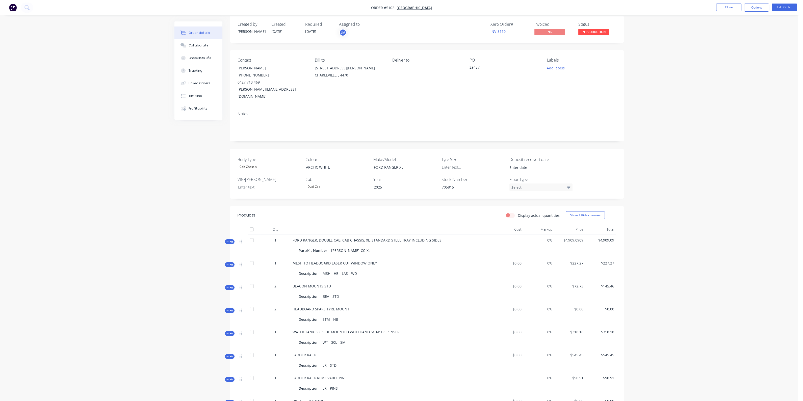
scroll to position [116, 0]
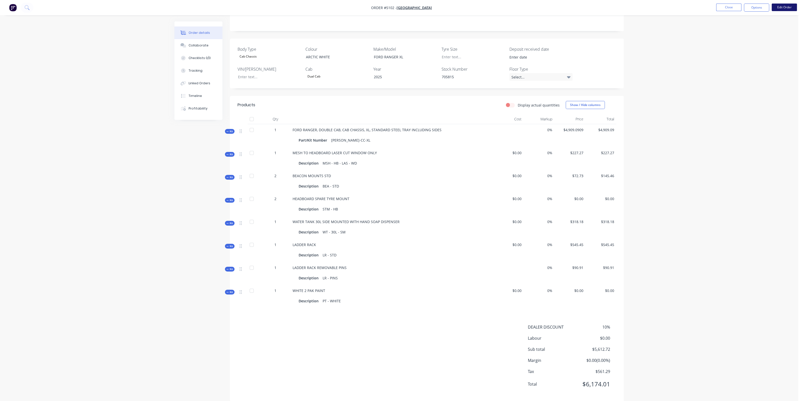
click at [784, 8] on button "Edit Order" at bounding box center [784, 8] width 25 height 8
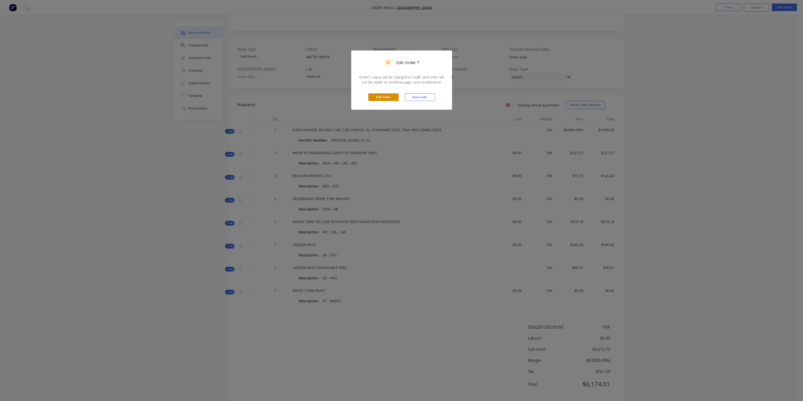
click at [389, 95] on button "Edit Order" at bounding box center [383, 97] width 30 height 8
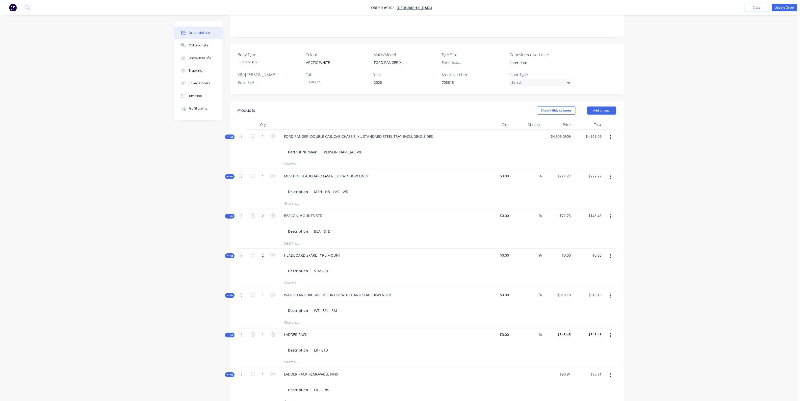
scroll to position [126, 0]
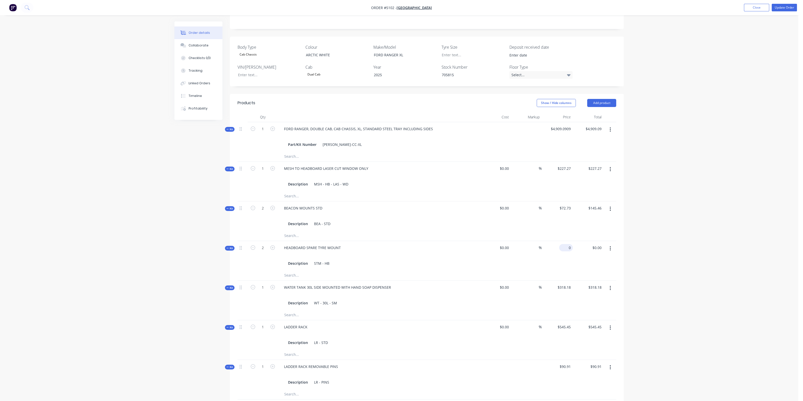
click at [567, 244] on div "0 $0.00" at bounding box center [566, 247] width 14 height 7
type input "$63.64"
type input "$127.28"
click at [527, 253] on div "%" at bounding box center [526, 255] width 31 height 29
click at [780, 6] on button "Update Order" at bounding box center [784, 8] width 25 height 8
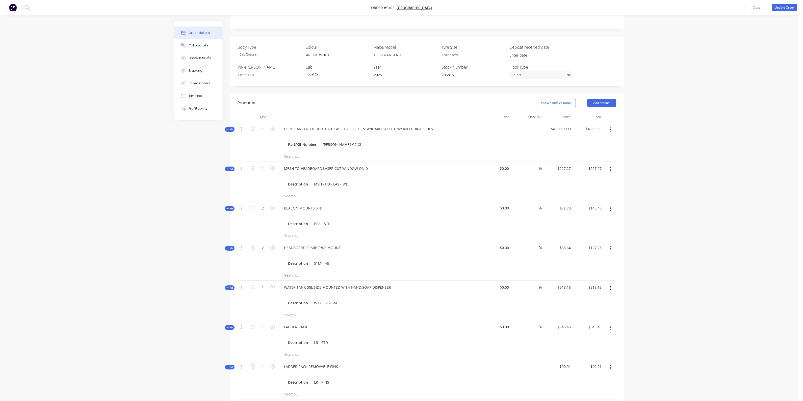
scroll to position [0, 0]
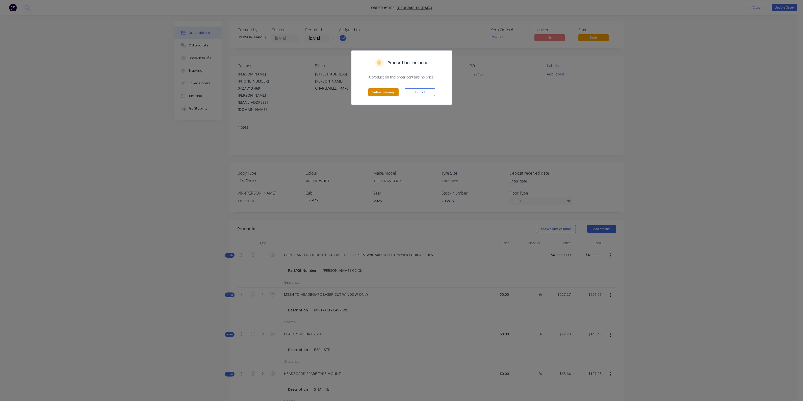
click at [380, 90] on button "Submit anyway" at bounding box center [383, 92] width 30 height 8
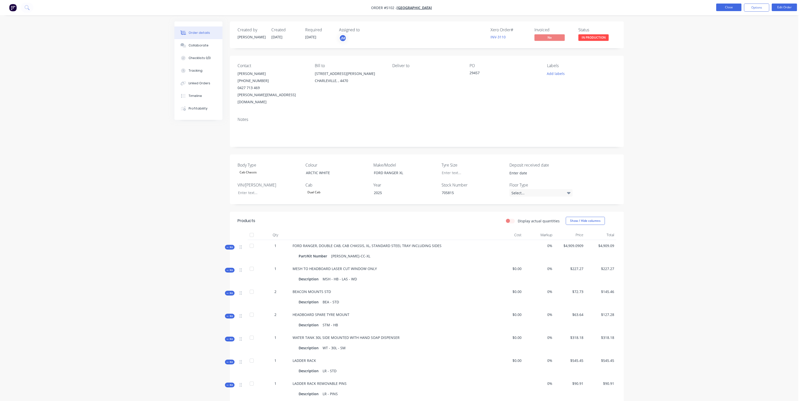
click at [741, 8] on button "Close" at bounding box center [728, 8] width 25 height 8
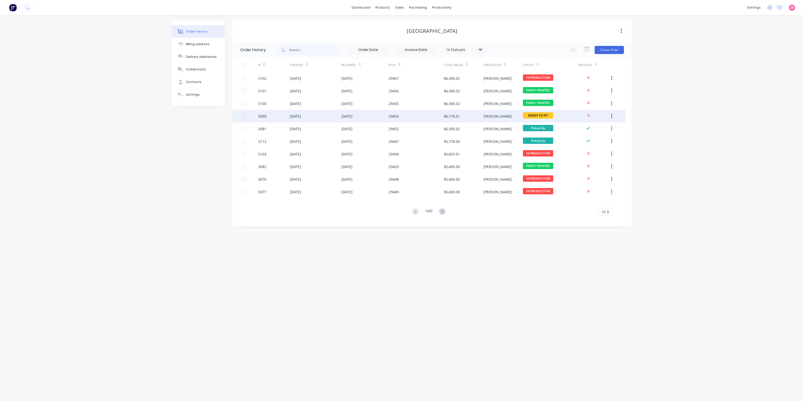
click at [441, 116] on div "29454" at bounding box center [416, 116] width 55 height 13
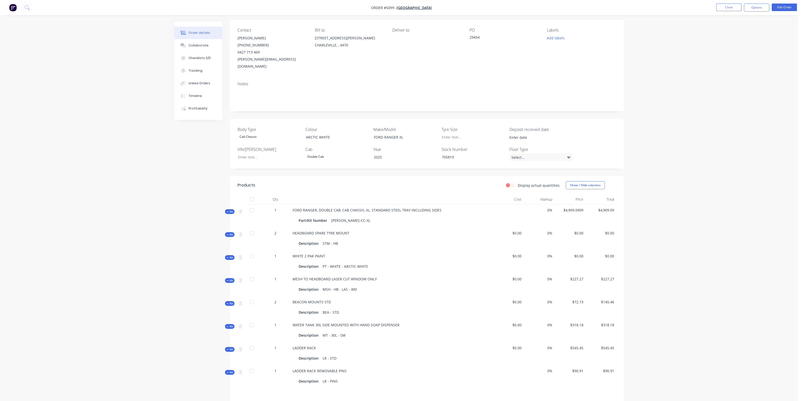
scroll to position [116, 0]
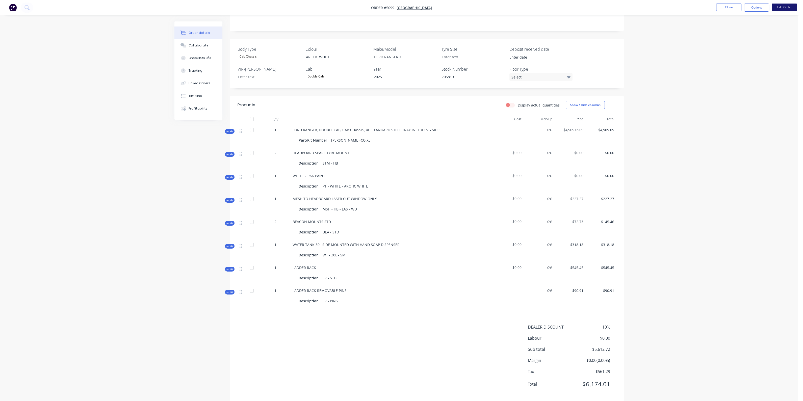
click at [782, 8] on button "Edit Order" at bounding box center [784, 8] width 25 height 8
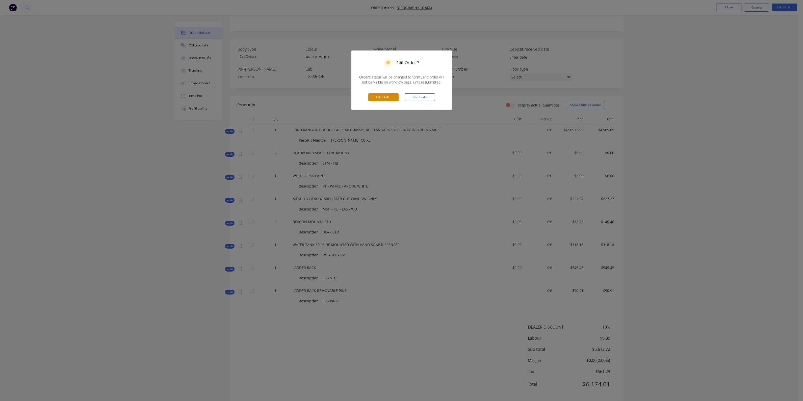
click at [385, 97] on button "Edit Order" at bounding box center [383, 97] width 30 height 8
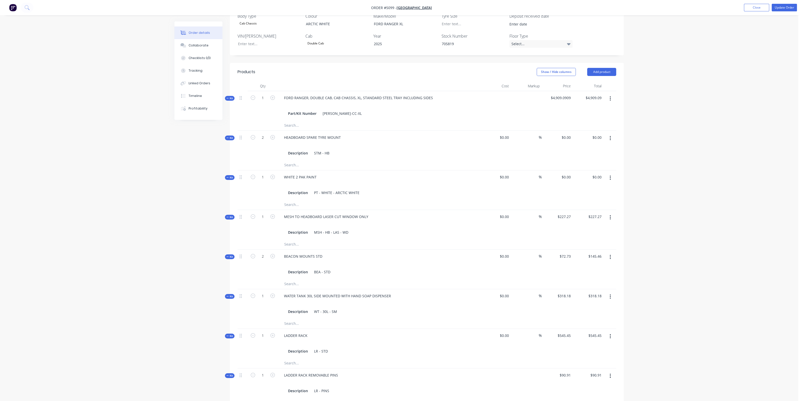
scroll to position [158, 0]
click at [570, 173] on input "0" at bounding box center [567, 176] width 12 height 7
type input "$63.64"
click at [526, 176] on div "%" at bounding box center [526, 184] width 31 height 29
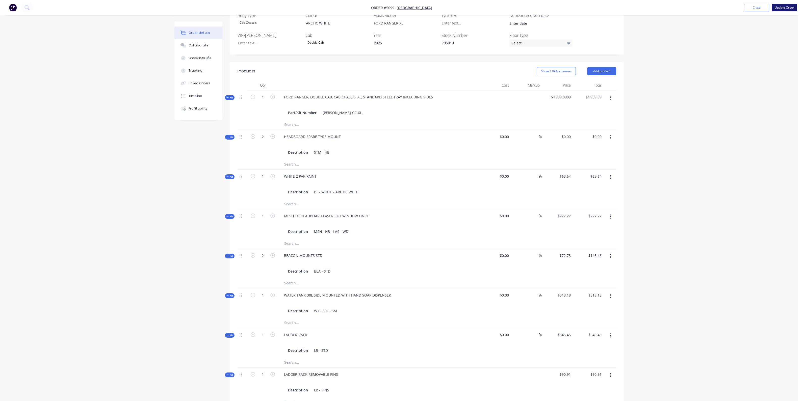
click at [785, 7] on button "Update Order" at bounding box center [784, 8] width 25 height 8
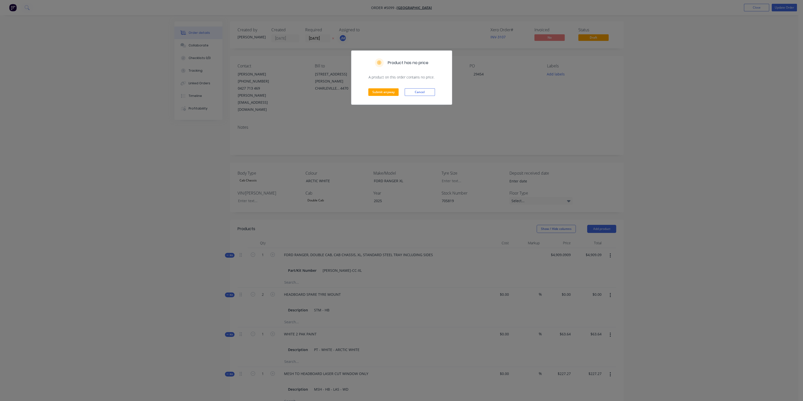
click at [380, 88] on div "Submit anyway Cancel" at bounding box center [402, 92] width 101 height 25
click at [381, 93] on button "Submit anyway" at bounding box center [383, 92] width 30 height 8
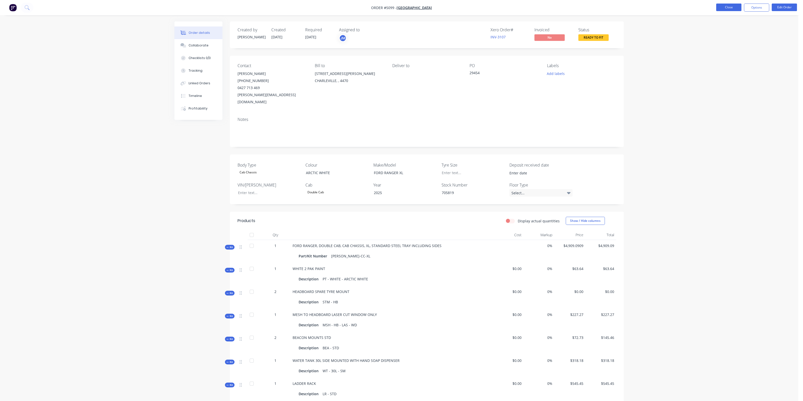
click at [735, 7] on button "Close" at bounding box center [728, 8] width 25 height 8
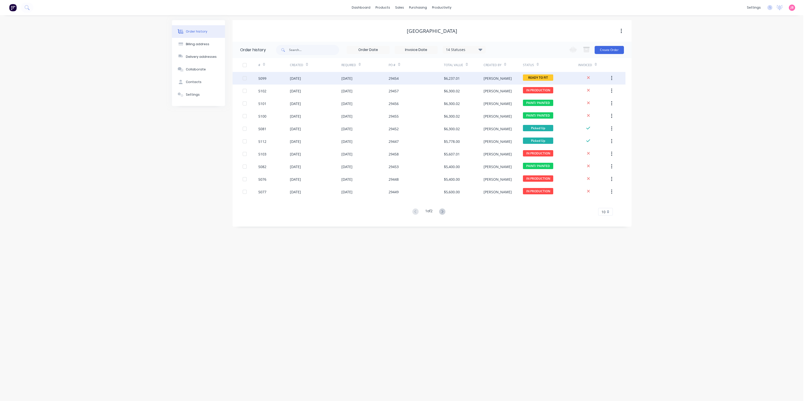
click at [460, 80] on div "$6,237.01" at bounding box center [452, 78] width 16 height 5
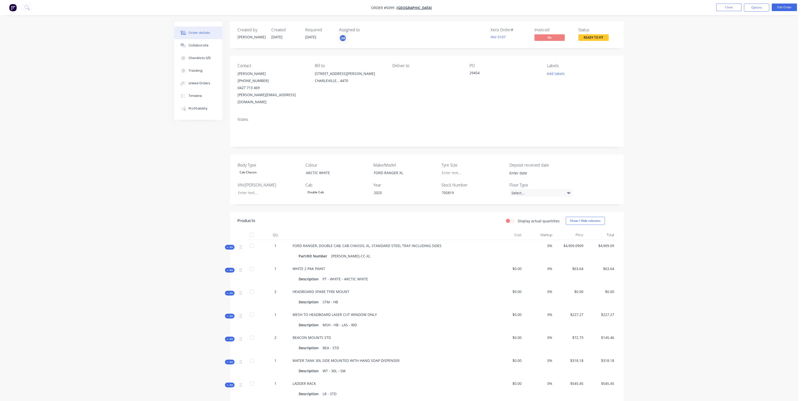
scroll to position [95, 0]
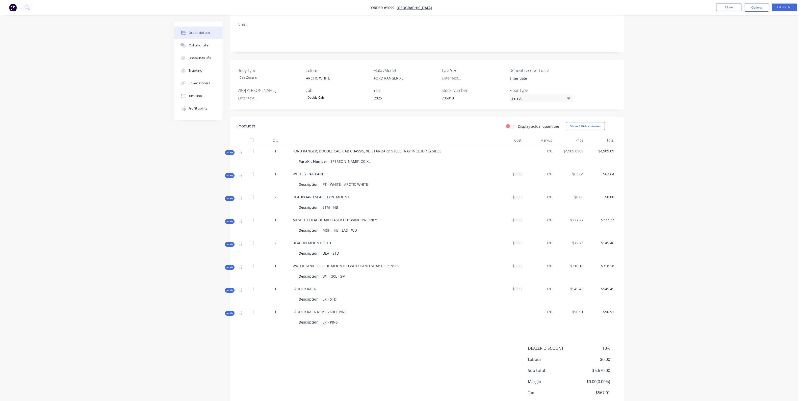
click at [581, 194] on span "$0.00" at bounding box center [570, 196] width 27 height 5
click at [582, 194] on span "$0.00" at bounding box center [570, 196] width 27 height 5
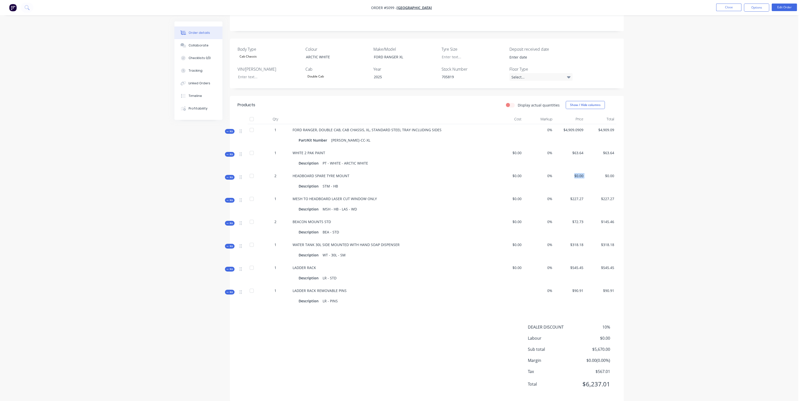
scroll to position [85, 0]
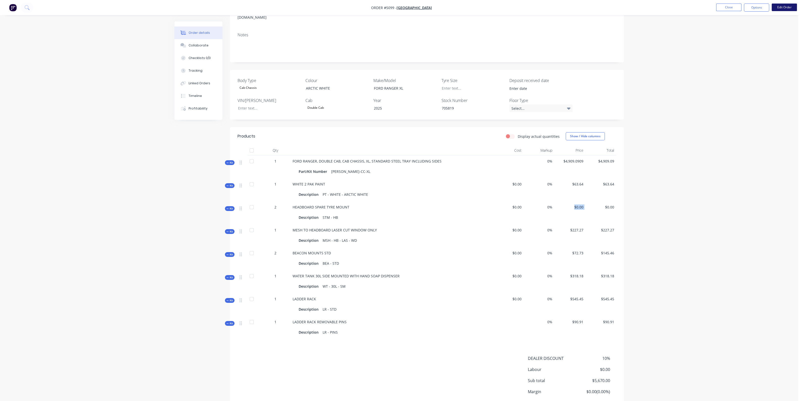
click at [777, 7] on button "Edit Order" at bounding box center [784, 8] width 25 height 8
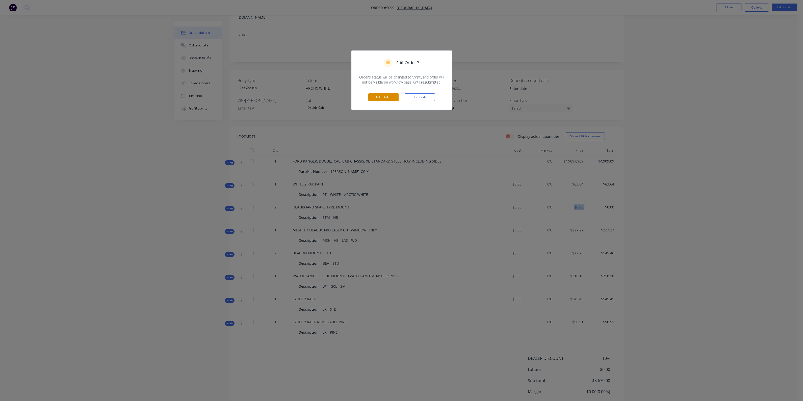
click at [381, 95] on button "Edit Order" at bounding box center [383, 97] width 30 height 8
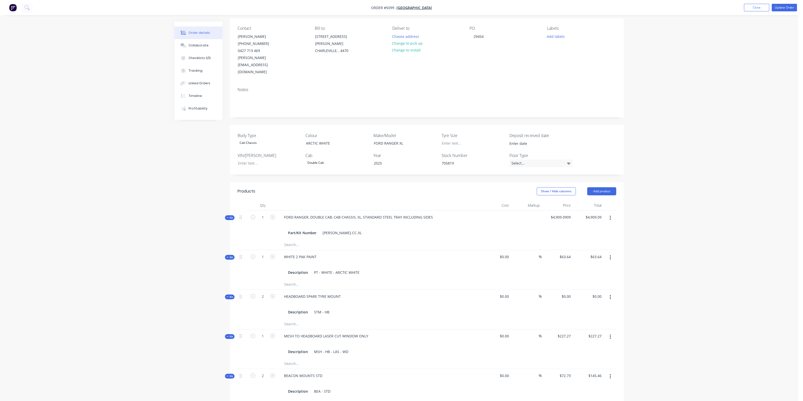
scroll to position [126, 0]
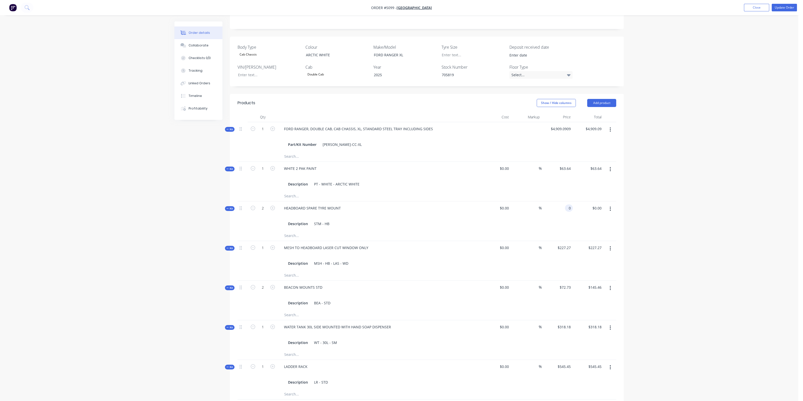
click at [567, 205] on input "0" at bounding box center [570, 208] width 6 height 7
type input "$63.64"
type input "$127.28"
click at [787, 6] on button "Update Order" at bounding box center [784, 8] width 25 height 8
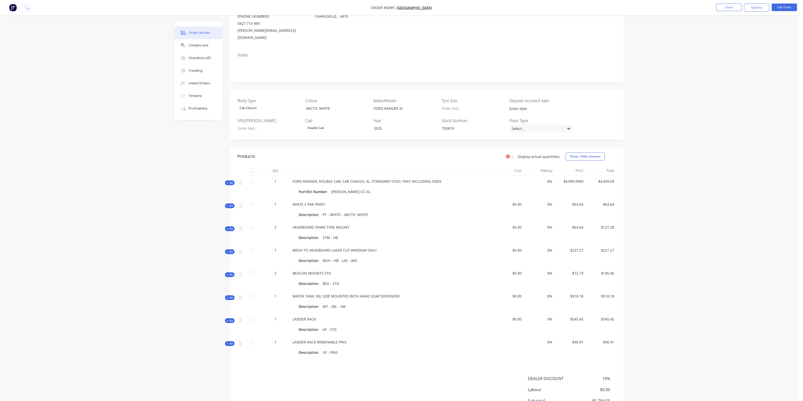
scroll to position [116, 0]
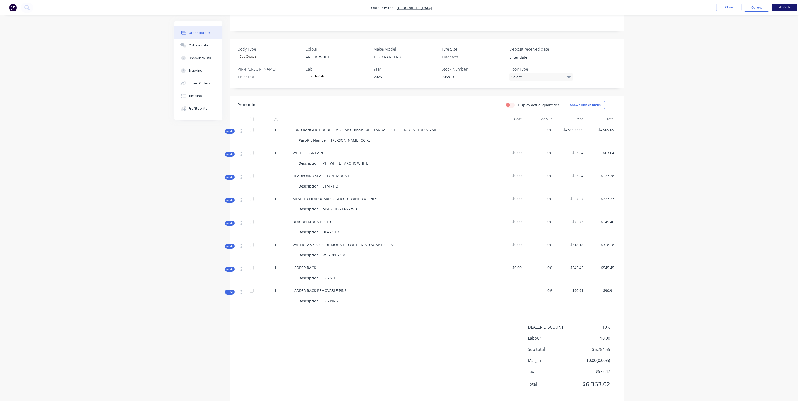
click at [792, 7] on button "Edit Order" at bounding box center [784, 8] width 25 height 8
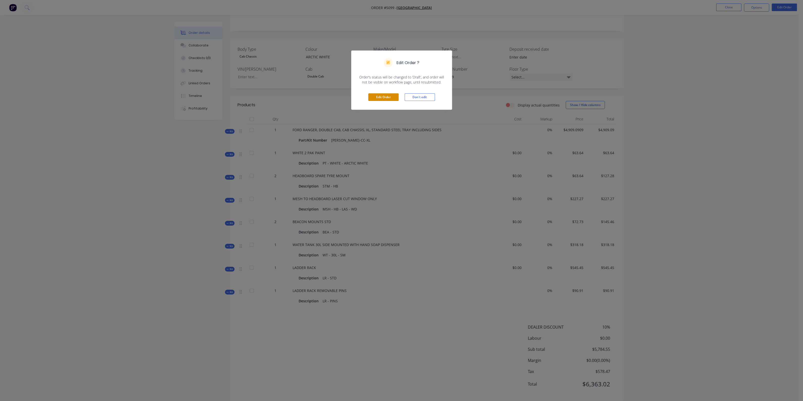
drag, startPoint x: 391, startPoint y: 94, endPoint x: 441, endPoint y: 126, distance: 58.8
click at [391, 94] on button "Edit Order" at bounding box center [383, 97] width 30 height 8
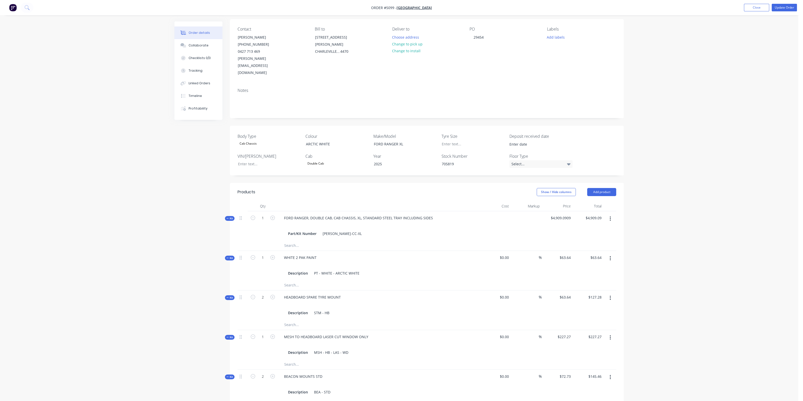
scroll to position [63, 0]
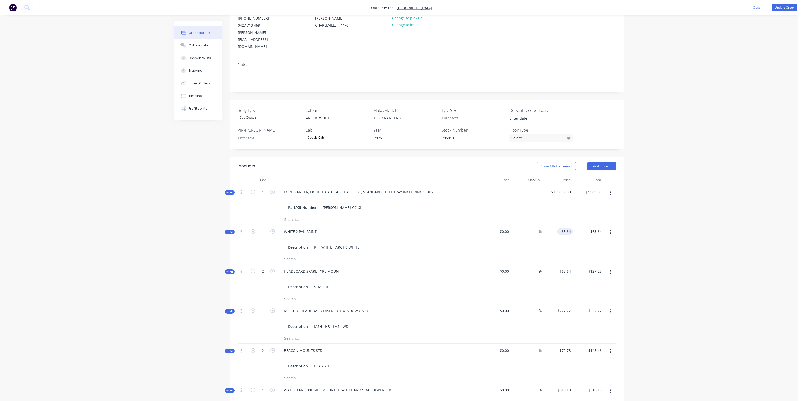
click at [568, 228] on input "63.64" at bounding box center [566, 231] width 14 height 7
type input "$0.00"
click at [781, 4] on button "Update Order" at bounding box center [784, 8] width 25 height 8
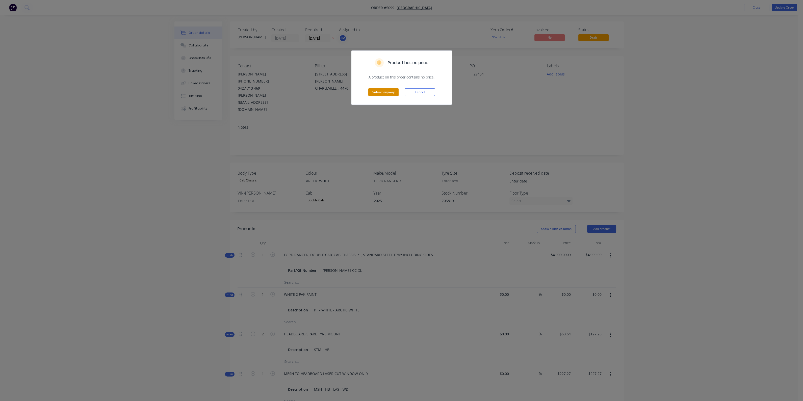
click at [379, 89] on button "Submit anyway" at bounding box center [383, 92] width 30 height 8
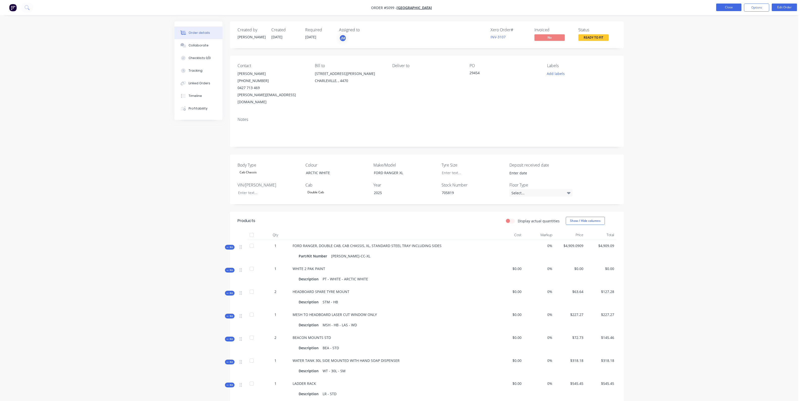
click at [727, 7] on button "Close" at bounding box center [728, 8] width 25 height 8
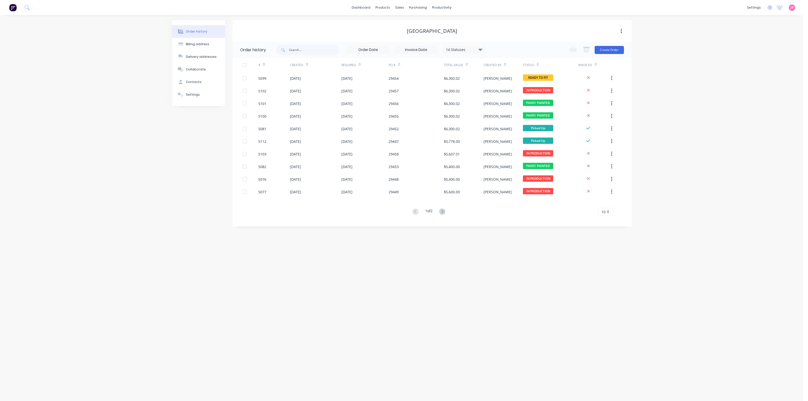
click at [266, 66] on div "#" at bounding box center [274, 65] width 32 height 14
click at [263, 65] on icon at bounding box center [264, 66] width 2 height 2
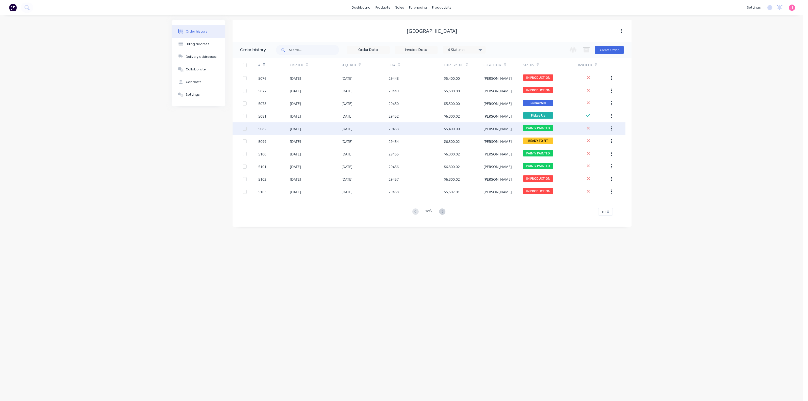
click at [420, 129] on div "29453" at bounding box center [416, 128] width 55 height 13
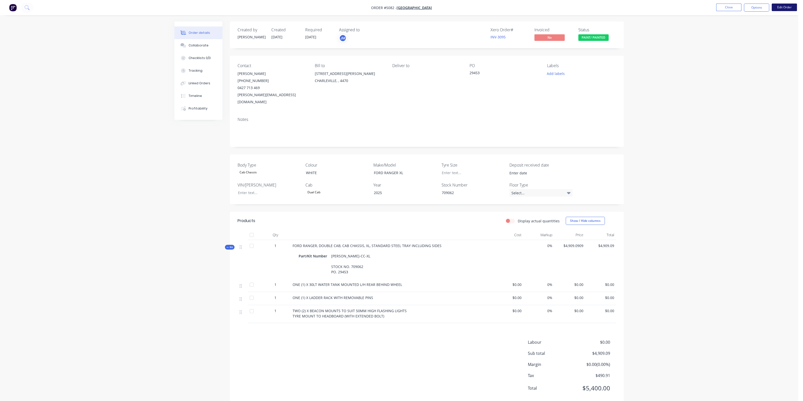
click at [778, 7] on button "Edit Order" at bounding box center [784, 8] width 25 height 8
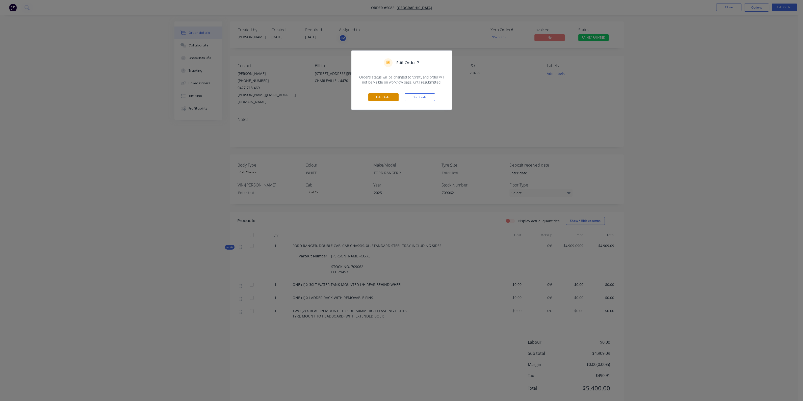
click at [381, 97] on button "Edit Order" at bounding box center [383, 97] width 30 height 8
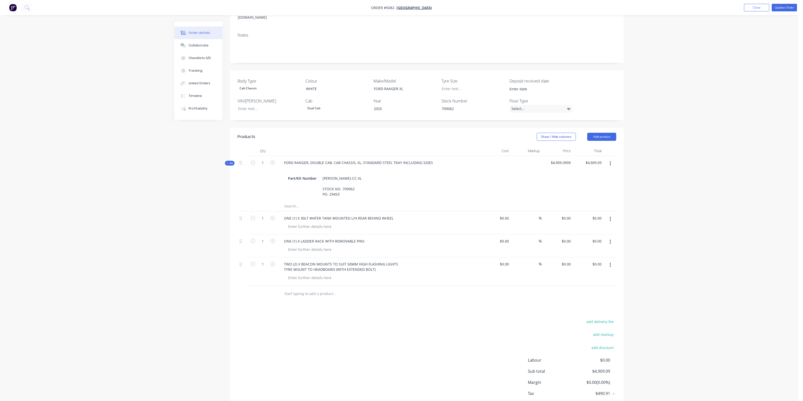
scroll to position [95, 0]
click at [317, 286] on input "text" at bounding box center [334, 291] width 101 height 10
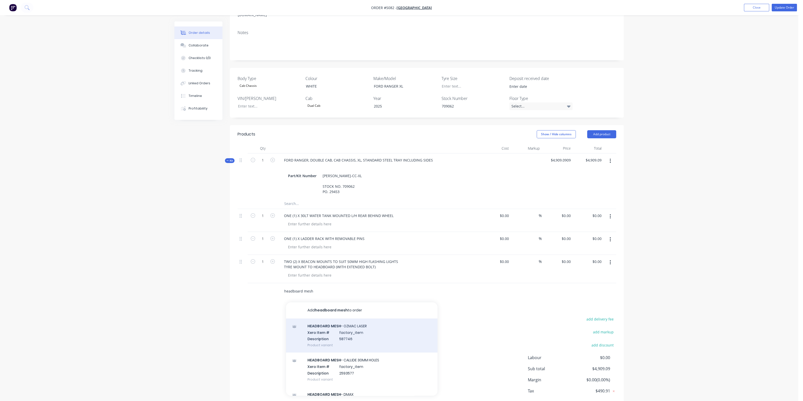
type input "headboard mesh"
click at [360, 323] on div "HEADBOARD MESH - OZMAC LASER Xero Item # factory_item Description 587746 Produc…" at bounding box center [362, 336] width 152 height 34
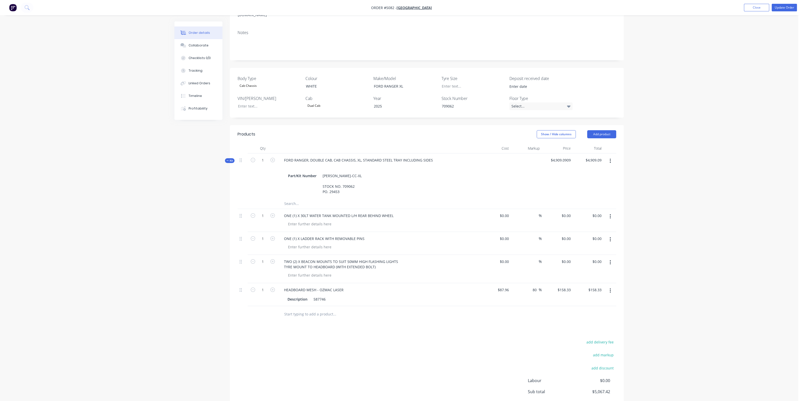
click at [613, 286] on button "button" at bounding box center [611, 290] width 12 height 9
click at [589, 331] on div "Delete" at bounding box center [592, 334] width 39 height 7
click at [596, 130] on button "Add product" at bounding box center [601, 134] width 29 height 8
click at [587, 143] on div "Product catalogue" at bounding box center [592, 146] width 39 height 7
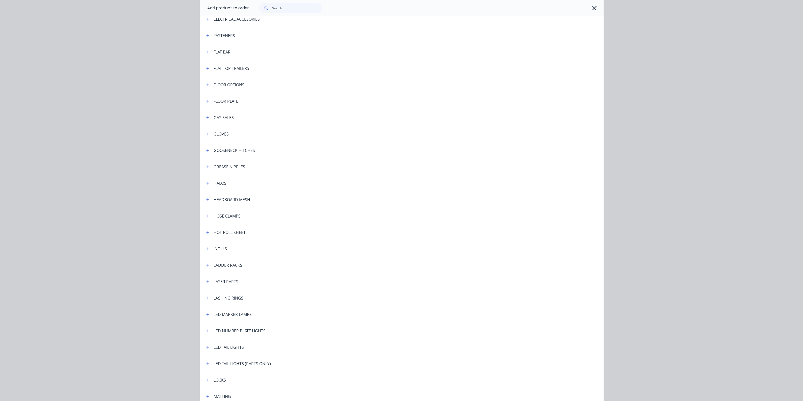
scroll to position [568, 0]
click at [206, 201] on icon "button" at bounding box center [207, 201] width 3 height 3
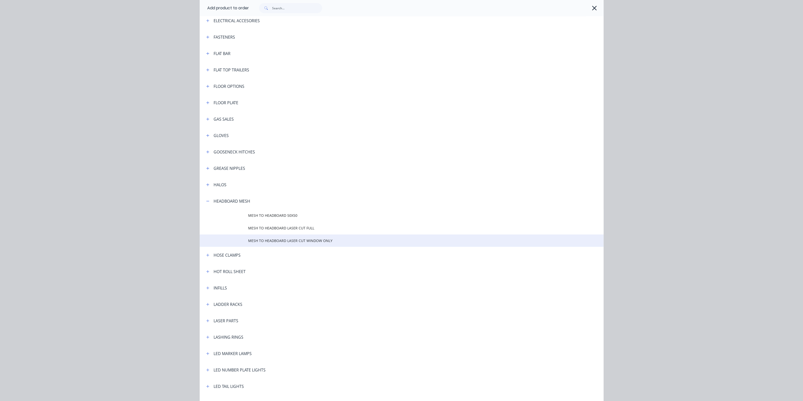
click at [271, 240] on span "MESH TO HEADBOARD LASER CUT WINDOW ONLY" at bounding box center [390, 240] width 284 height 5
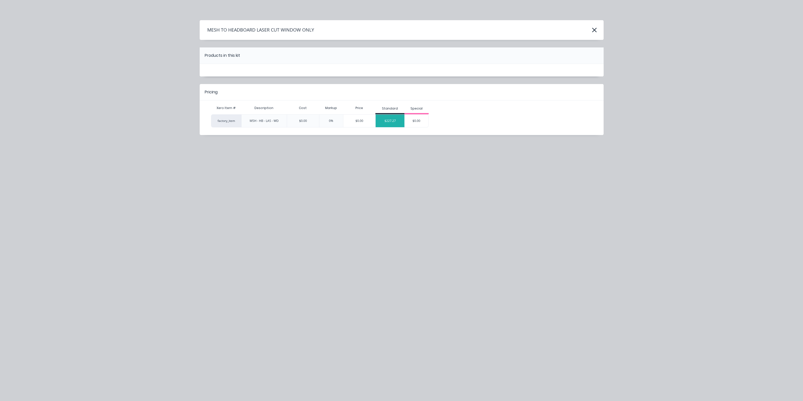
click at [393, 118] on div "$227.27" at bounding box center [390, 121] width 29 height 13
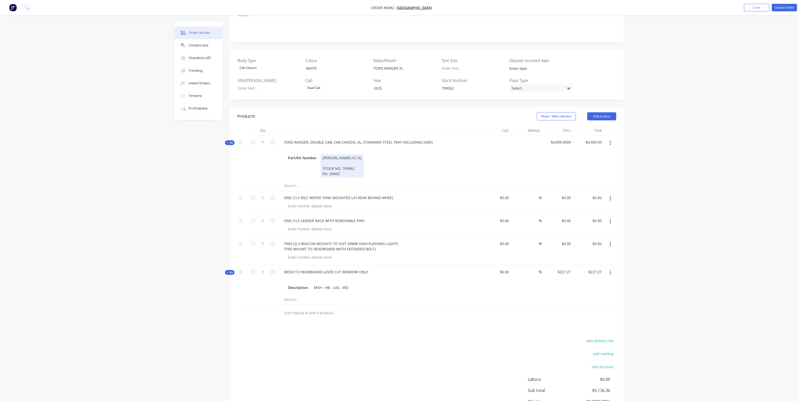
scroll to position [115, 0]
click at [785, 7] on button "Update Order" at bounding box center [784, 8] width 25 height 8
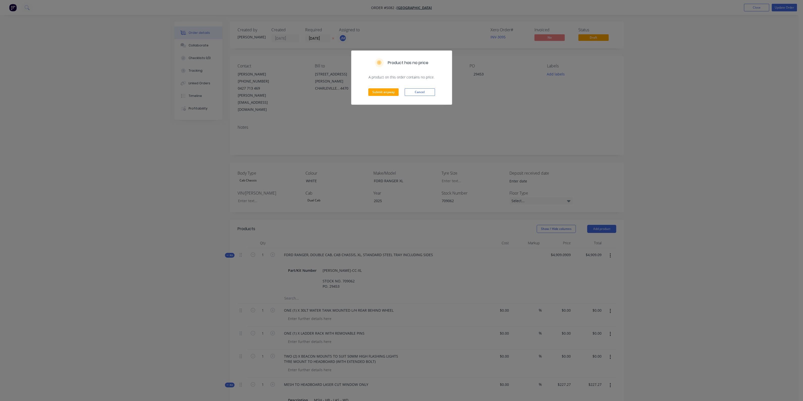
click at [381, 87] on div "Submit anyway Cancel" at bounding box center [402, 92] width 101 height 25
click at [384, 92] on button "Submit anyway" at bounding box center [383, 92] width 30 height 8
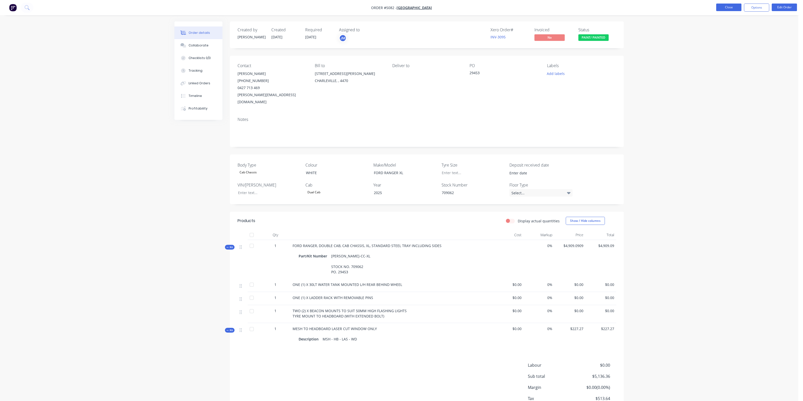
click at [720, 5] on button "Close" at bounding box center [728, 8] width 25 height 8
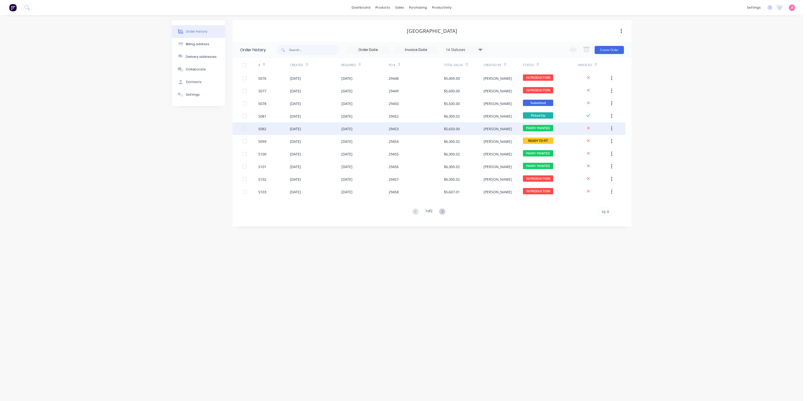
click at [380, 128] on div "26 Aug 2025" at bounding box center [364, 128] width 47 height 13
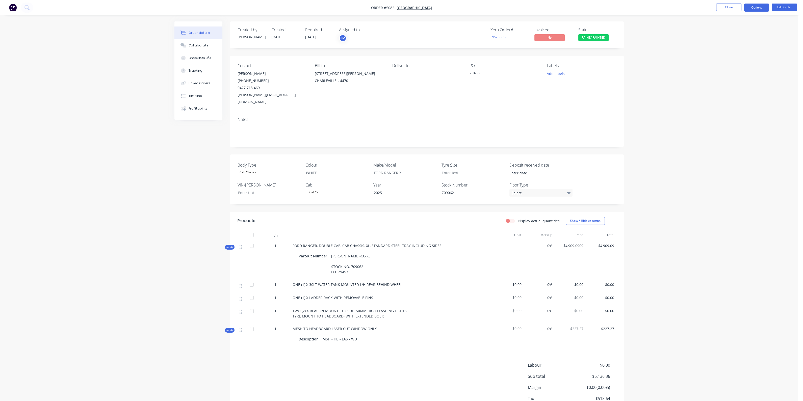
click at [759, 9] on button "Options" at bounding box center [756, 8] width 25 height 8
click at [661, 56] on div "Order details Collaborate Checklists 0/0 Tracking Linked Orders Timeline Profit…" at bounding box center [399, 218] width 798 height 436
click at [732, 9] on button "Close" at bounding box center [728, 8] width 25 height 8
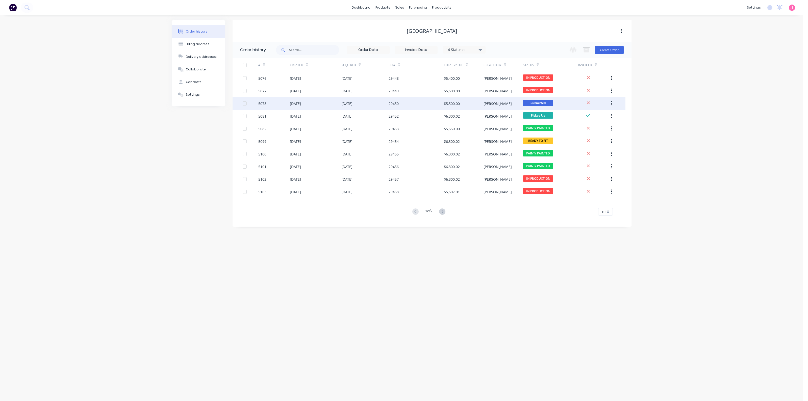
click at [456, 102] on div "$5,500.00" at bounding box center [452, 103] width 16 height 5
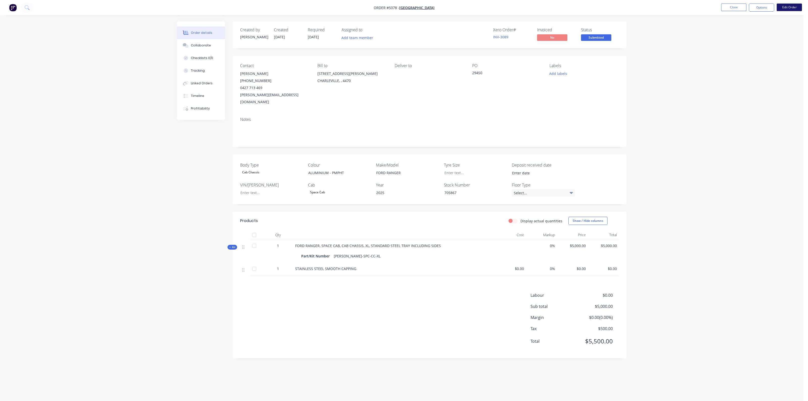
click at [790, 5] on button "Edit Order" at bounding box center [789, 8] width 25 height 8
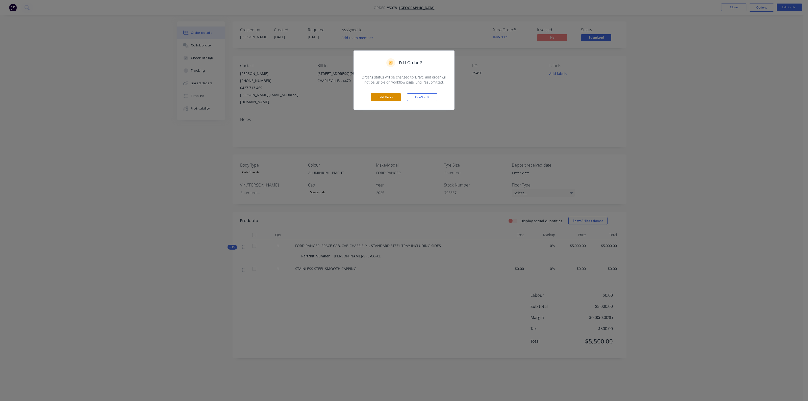
click at [387, 94] on button "Edit Order" at bounding box center [386, 97] width 30 height 8
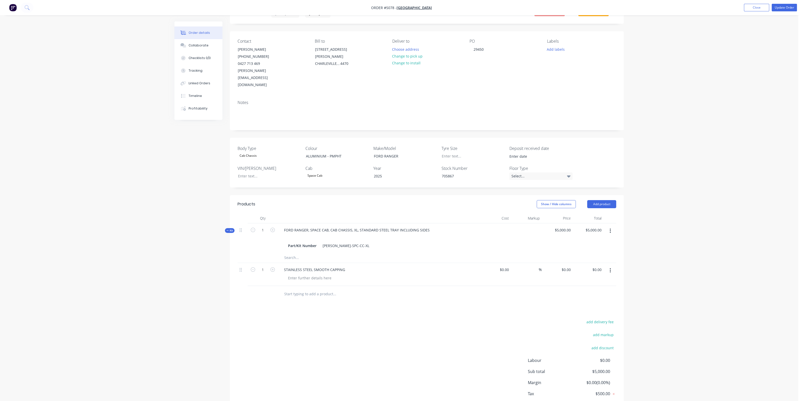
scroll to position [40, 0]
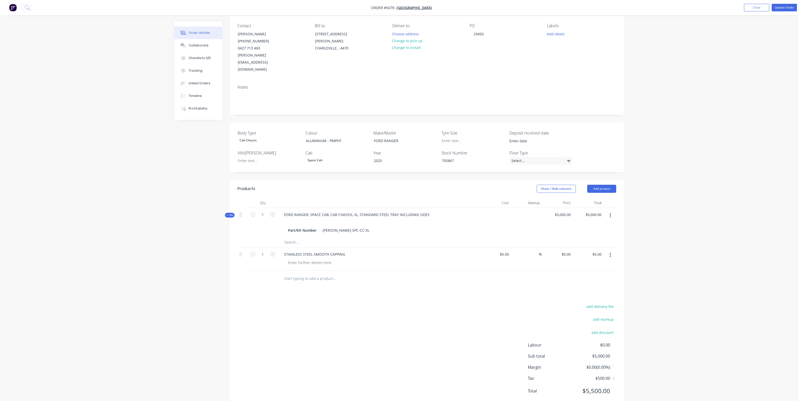
click at [742, 218] on div "Order details Collaborate Checklists 0/0 Tracking Linked Orders Timeline Profit…" at bounding box center [399, 188] width 798 height 456
click at [313, 274] on input "text" at bounding box center [334, 279] width 101 height 10
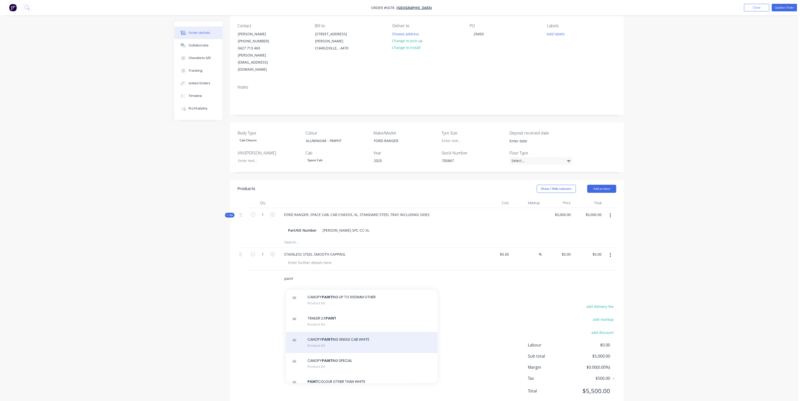
scroll to position [240, 0]
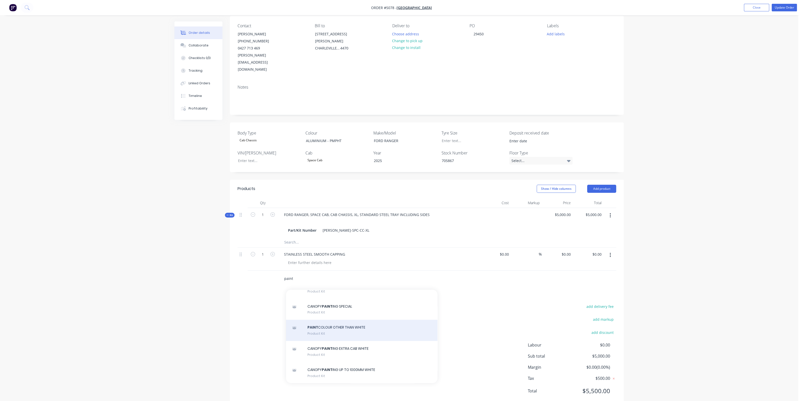
type input "paint"
click at [344, 320] on div "PAINT COLOUR OTHER THAN WHITE Product Kit" at bounding box center [362, 330] width 152 height 21
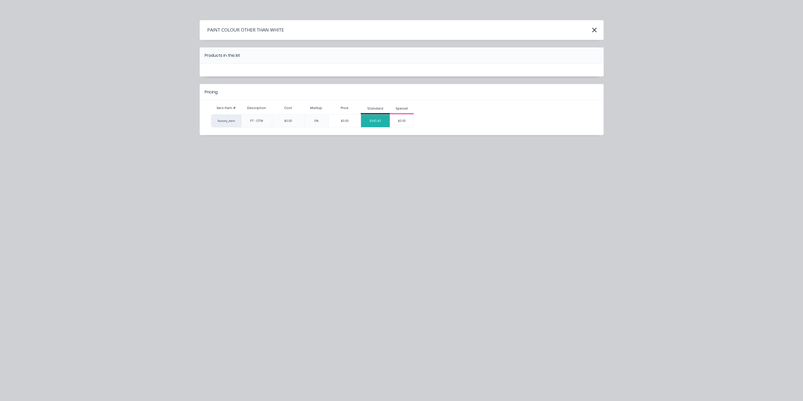
click at [378, 118] on div "$545.45" at bounding box center [375, 121] width 29 height 13
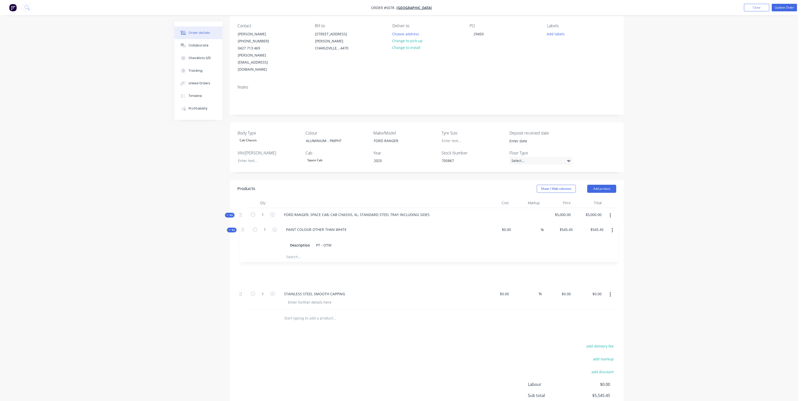
drag, startPoint x: 241, startPoint y: 264, endPoint x: 244, endPoint y: 229, distance: 35.8
click at [244, 229] on div "Kit 1 FORD RANGER, SPACE CAB, CAB CHASSIS, XL, STANDARD STEEL TRAY INCLUDING SI…" at bounding box center [427, 259] width 379 height 102
click at [329, 266] on div "PT - OTW" at bounding box center [321, 269] width 19 height 7
click at [438, 266] on div "Description PT - OTW ALUMINIUM SILVER - PMYHT" at bounding box center [379, 275] width 186 height 18
click at [393, 282] on div at bounding box center [356, 287] width 152 height 10
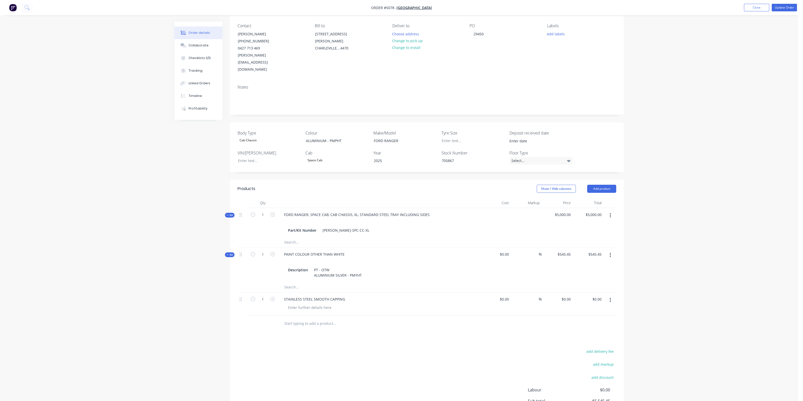
click at [612, 296] on button "button" at bounding box center [611, 300] width 12 height 9
click at [593, 340] on div "Delete" at bounding box center [592, 343] width 39 height 7
click at [320, 296] on input "text" at bounding box center [334, 301] width 101 height 10
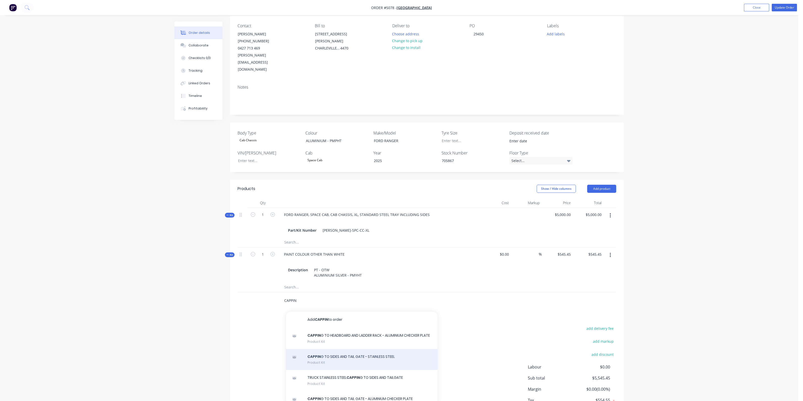
type input "CAPPIN"
click at [363, 349] on div "CAPPIN G TO SIDES AND TAIL GATE - STAINLESS STEEL Product Kit" at bounding box center [362, 359] width 152 height 21
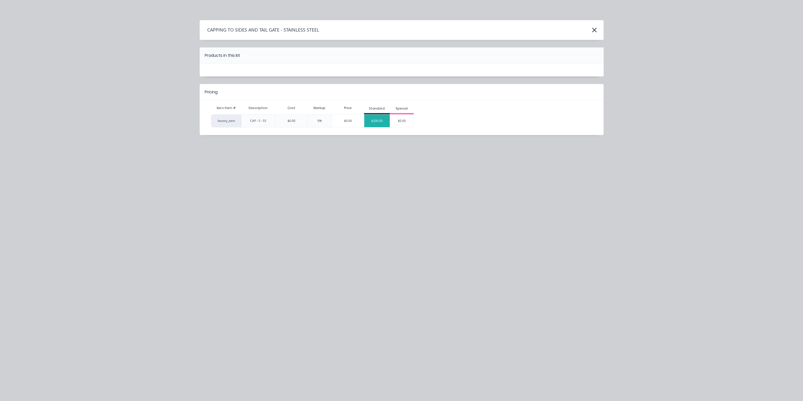
click at [378, 115] on div "$200.00" at bounding box center [377, 121] width 26 height 13
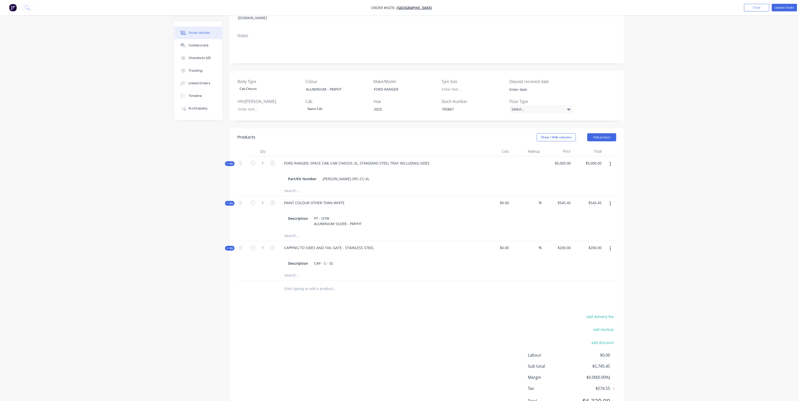
scroll to position [102, 0]
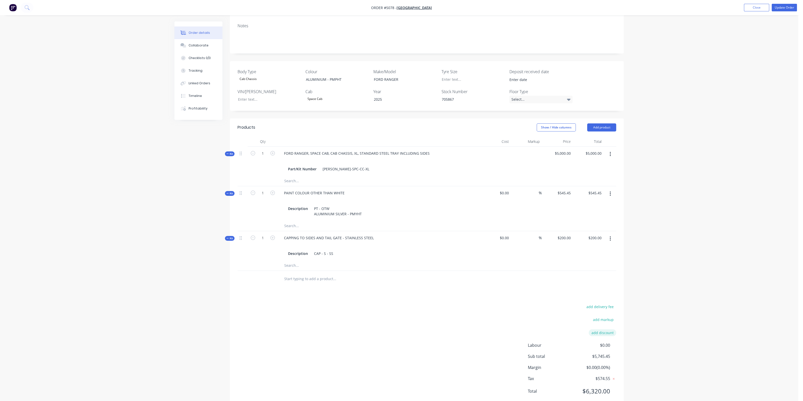
click at [598, 330] on button "add discount" at bounding box center [603, 333] width 28 height 7
type input "DEALER DISCOUNT"
click at [593, 331] on input at bounding box center [596, 335] width 23 height 8
type input "10"
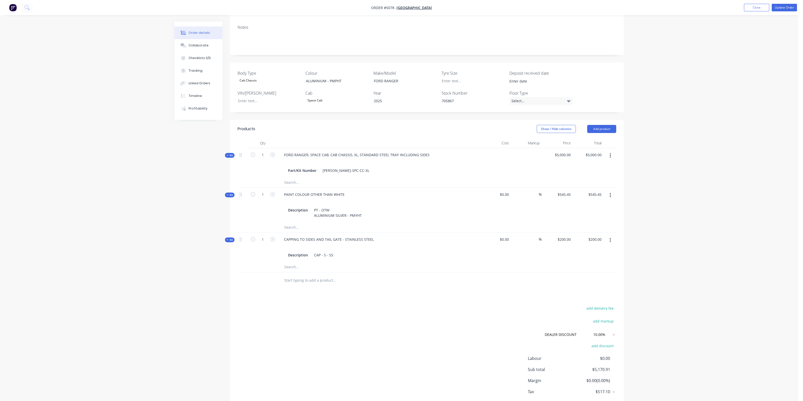
click at [605, 279] on div "Products Show / Hide columns Add product Qty Cost Markup Price Total Kit 1 FORD…" at bounding box center [427, 271] width 394 height 302
click at [787, 4] on button "Update Order" at bounding box center [784, 8] width 25 height 8
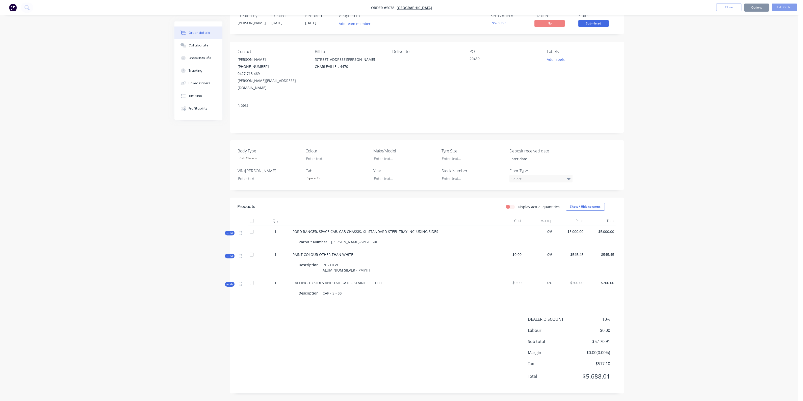
scroll to position [0, 0]
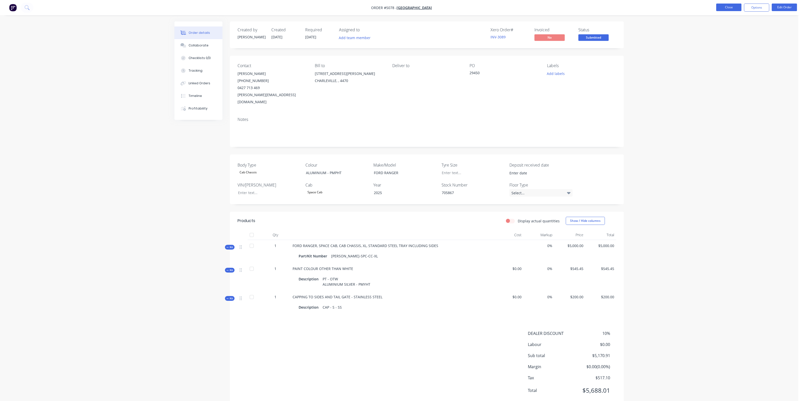
click at [727, 4] on button "Close" at bounding box center [728, 8] width 25 height 8
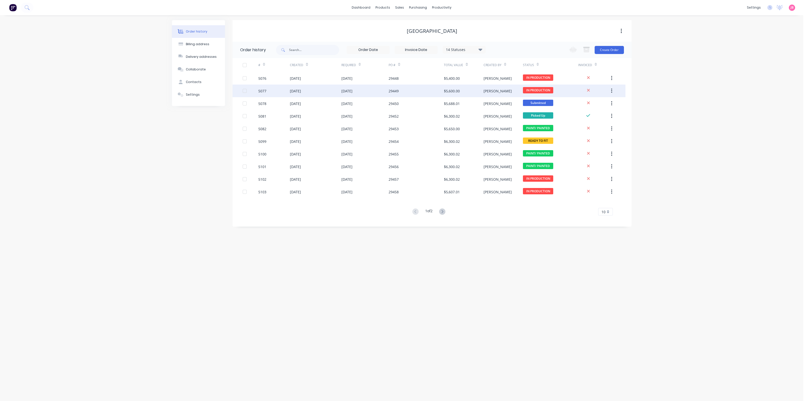
click at [274, 93] on div "5077" at bounding box center [274, 91] width 32 height 13
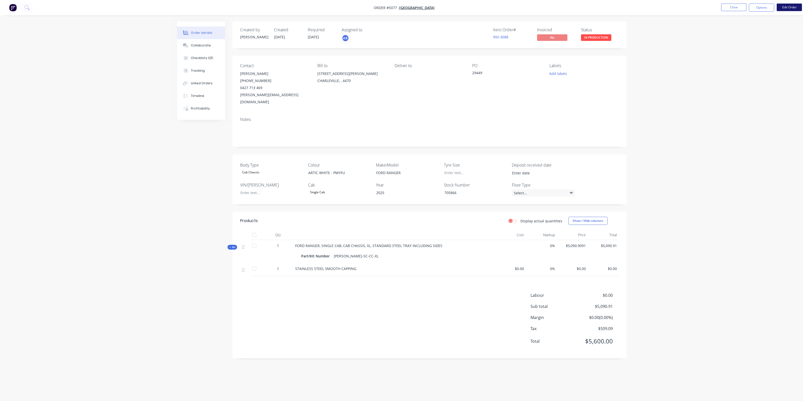
click at [788, 5] on button "Edit Order" at bounding box center [789, 8] width 25 height 8
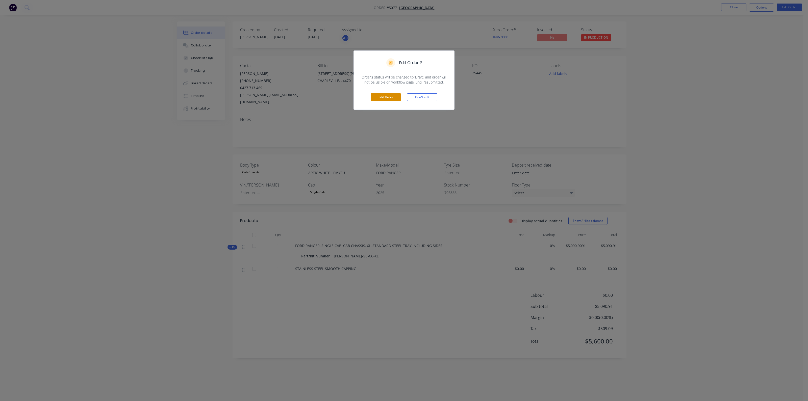
click at [377, 95] on button "Edit Order" at bounding box center [386, 97] width 30 height 8
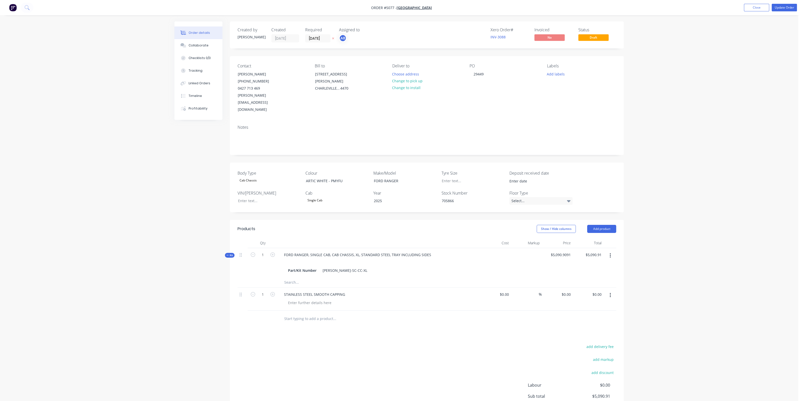
click at [612, 291] on button "button" at bounding box center [611, 295] width 12 height 9
click at [588, 335] on div "Delete" at bounding box center [592, 338] width 39 height 7
click at [436, 296] on div "Products Show / Hide columns Add product Qty Cost Markup Price Total Kit 1 FORD…" at bounding box center [427, 323] width 394 height 206
click at [310, 291] on input "text" at bounding box center [334, 296] width 101 height 10
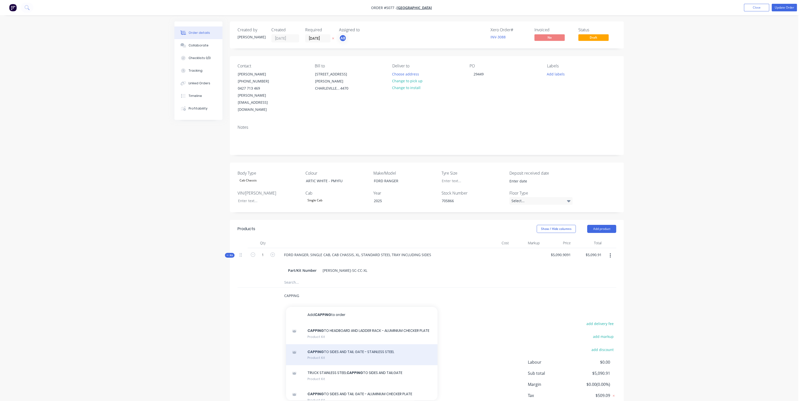
type input "CAPPING"
click at [334, 346] on div "CAPPING TO SIDES AND TAIL GATE - STAINLESS STEEL Product Kit" at bounding box center [362, 354] width 152 height 21
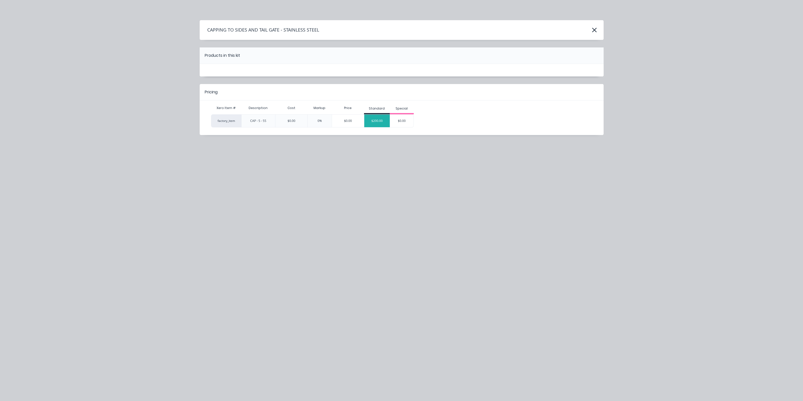
click at [380, 120] on div "$200.00" at bounding box center [377, 121] width 26 height 13
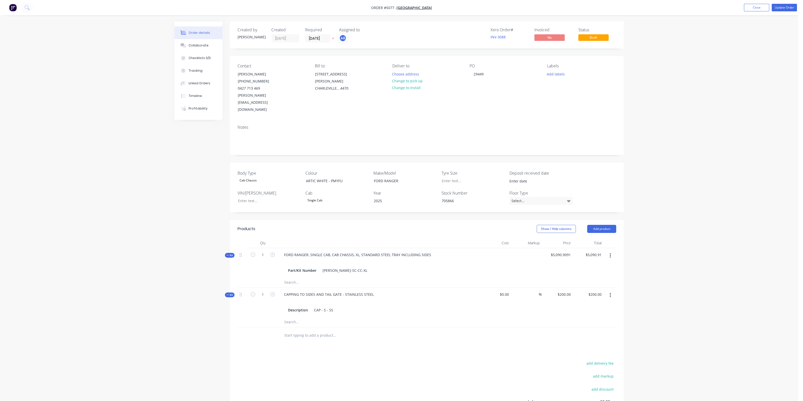
click at [310, 331] on input "text" at bounding box center [334, 336] width 101 height 10
type input "PAINT 2"
click at [318, 363] on div "WHITE 2 PAK PAINT Product Kit" at bounding box center [362, 373] width 152 height 21
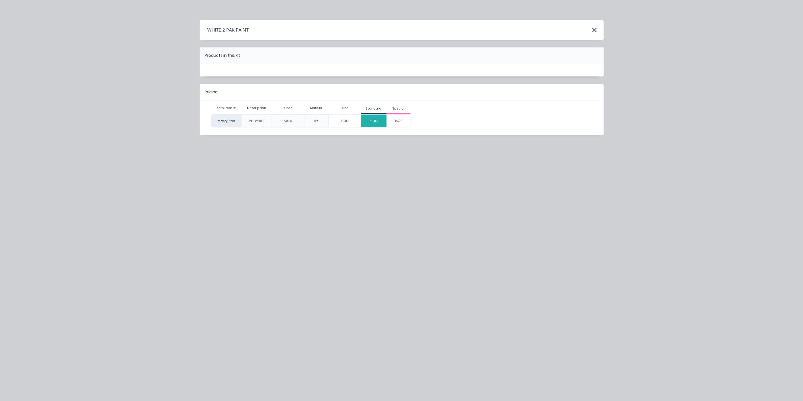
click at [367, 119] on div "$0.00" at bounding box center [374, 121] width 26 height 13
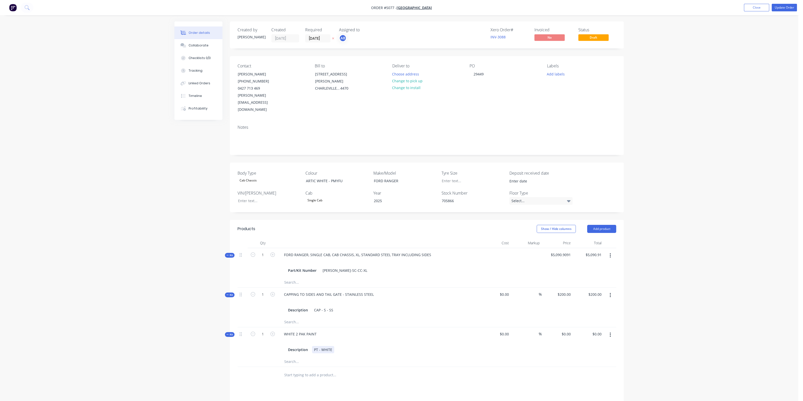
click at [338, 346] on div "Description PT - WHITE" at bounding box center [379, 349] width 186 height 7
click at [381, 338] on div at bounding box center [379, 341] width 198 height 7
click at [782, 6] on button "Update Order" at bounding box center [784, 8] width 25 height 8
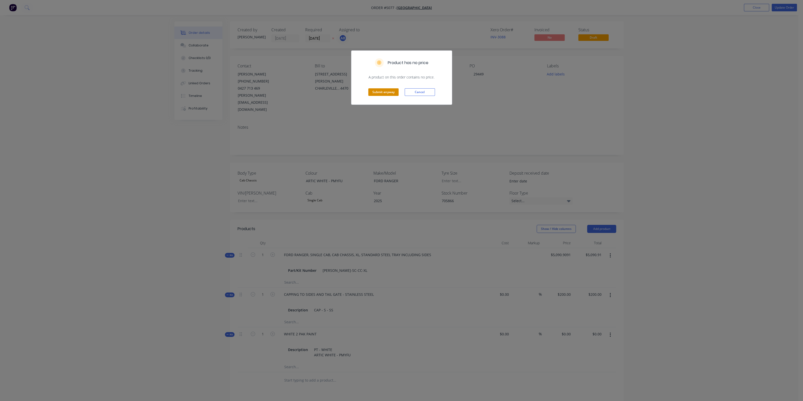
click at [381, 91] on button "Submit anyway" at bounding box center [383, 92] width 30 height 8
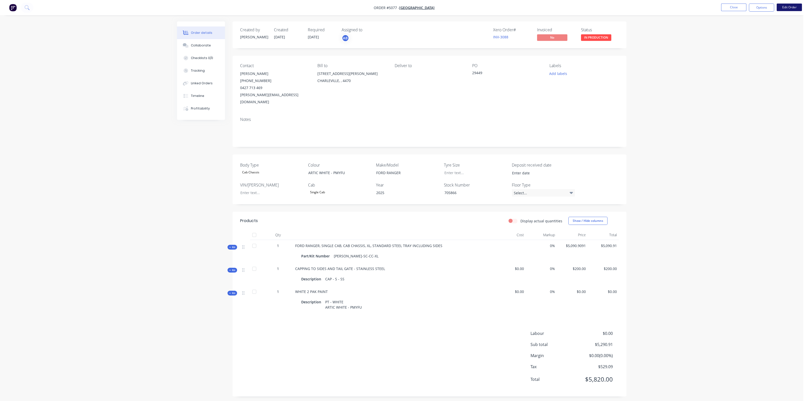
click at [787, 7] on button "Edit Order" at bounding box center [789, 8] width 25 height 8
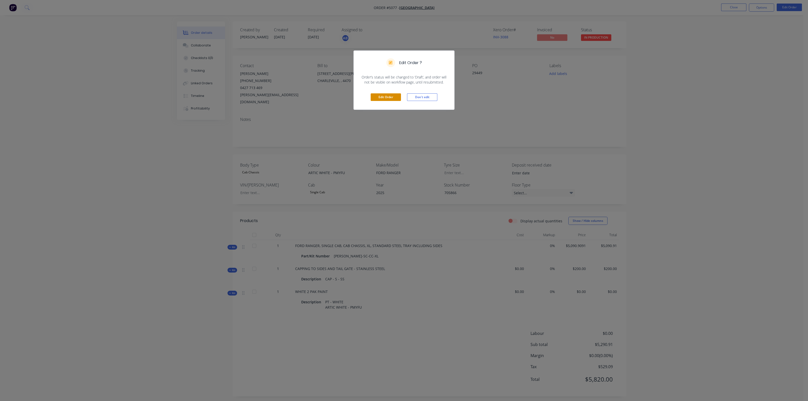
click at [387, 96] on button "Edit Order" at bounding box center [386, 97] width 30 height 8
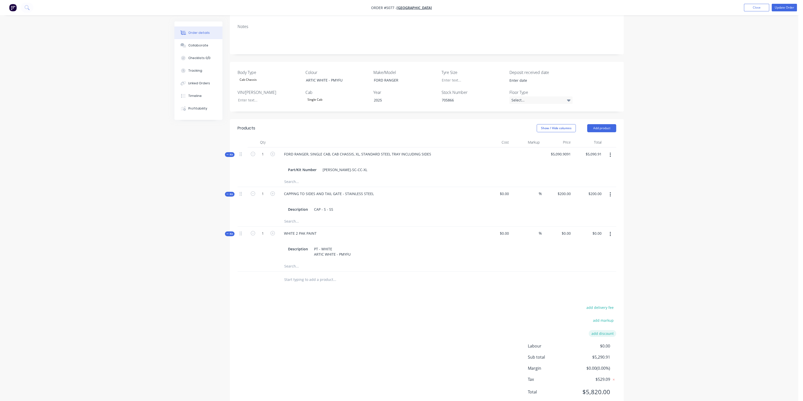
scroll to position [102, 0]
click at [600, 330] on button "add discount" at bounding box center [603, 333] width 28 height 7
type input "DEALER DISCOUNT"
click at [601, 331] on input at bounding box center [596, 335] width 23 height 8
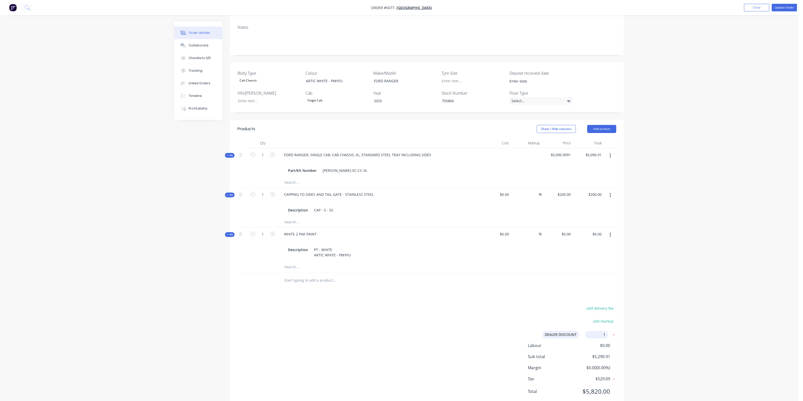
type input "10"
click at [556, 286] on div "Products Show / Hide columns Add product Qty Cost Markup Price Total Kit 1 FORD…" at bounding box center [427, 271] width 394 height 302
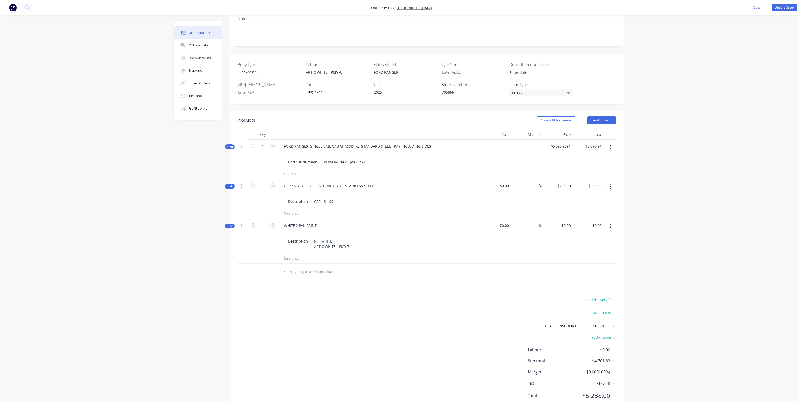
scroll to position [113, 0]
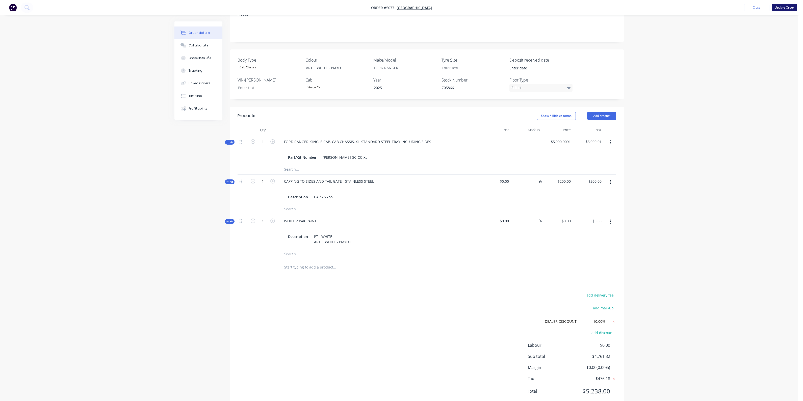
click at [779, 5] on button "Update Order" at bounding box center [784, 8] width 25 height 8
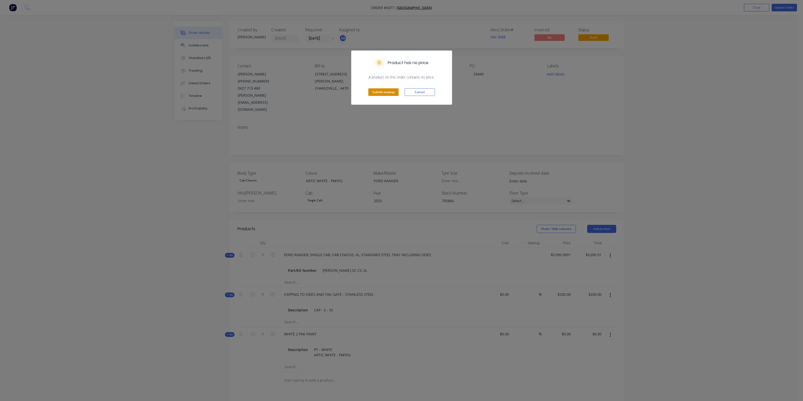
click at [380, 91] on button "Submit anyway" at bounding box center [383, 92] width 30 height 8
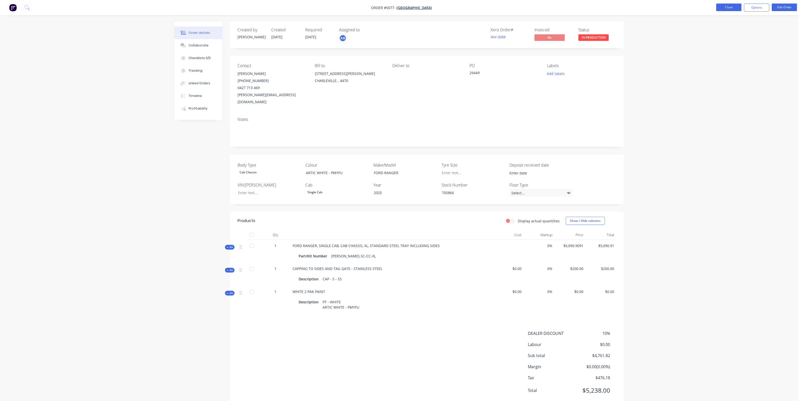
click at [726, 7] on button "Close" at bounding box center [728, 8] width 25 height 8
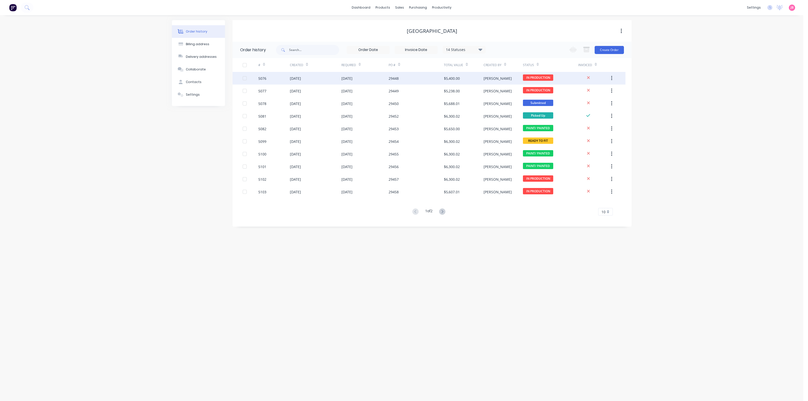
click at [393, 80] on div "29448" at bounding box center [394, 78] width 10 height 5
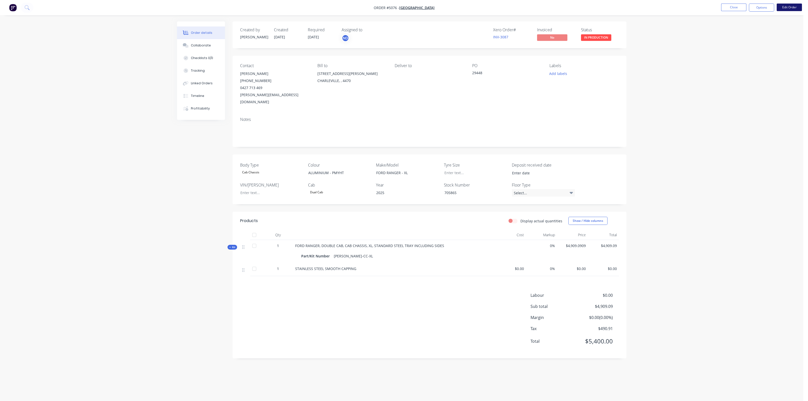
click at [794, 9] on button "Edit Order" at bounding box center [789, 8] width 25 height 8
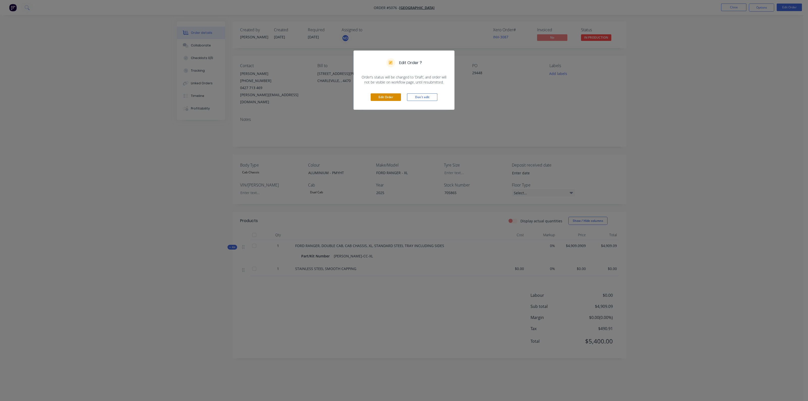
click at [386, 98] on button "Edit Order" at bounding box center [386, 97] width 30 height 8
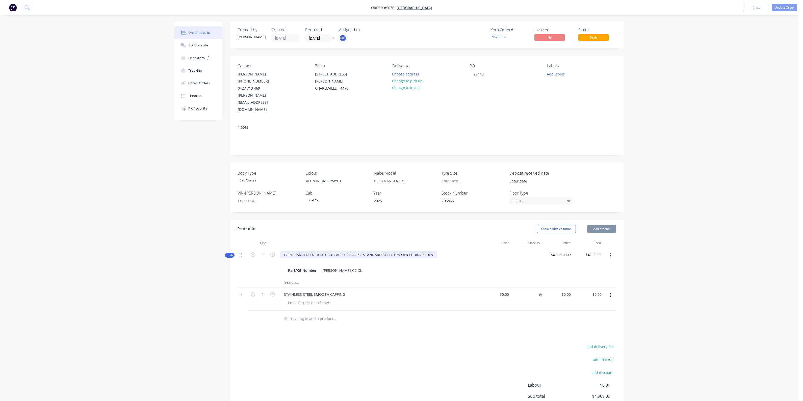
scroll to position [40, 0]
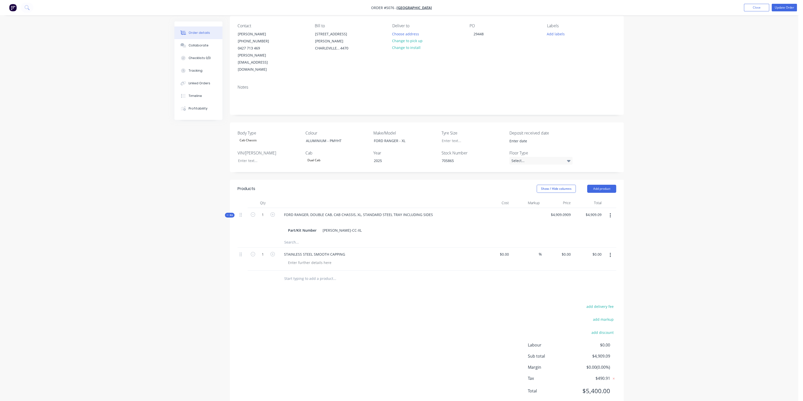
click at [610, 253] on icon "button" at bounding box center [610, 256] width 1 height 6
click at [593, 295] on div "Delete" at bounding box center [592, 298] width 39 height 7
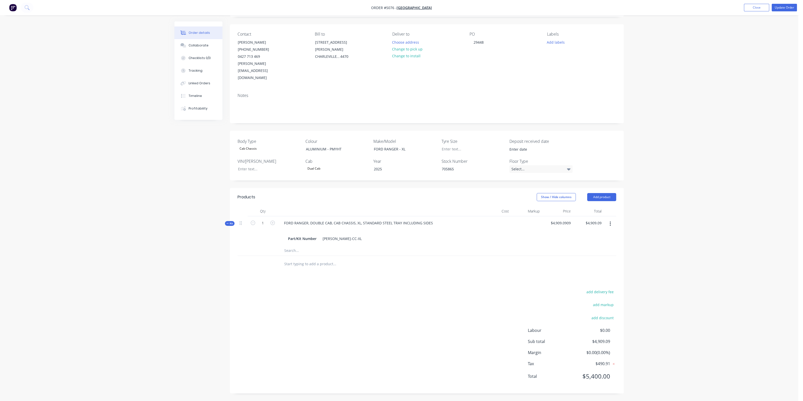
scroll to position [17, 0]
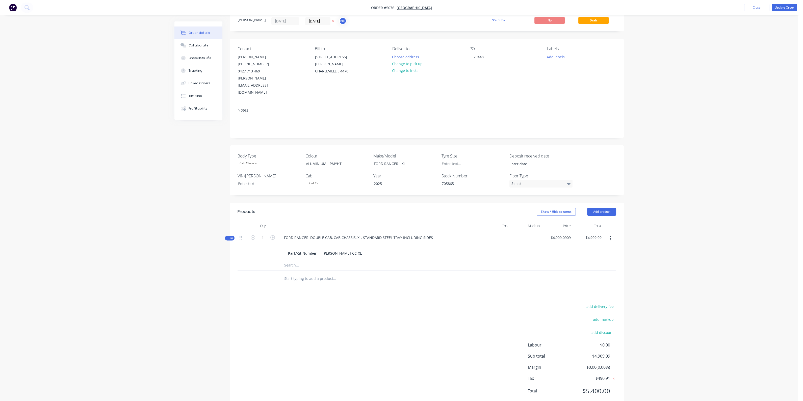
click at [312, 274] on input "text" at bounding box center [334, 279] width 101 height 10
type input "PAINT O"
click at [354, 306] on div "PAINT COLOUR OTHER THAN WHITE Product Kit" at bounding box center [362, 316] width 152 height 21
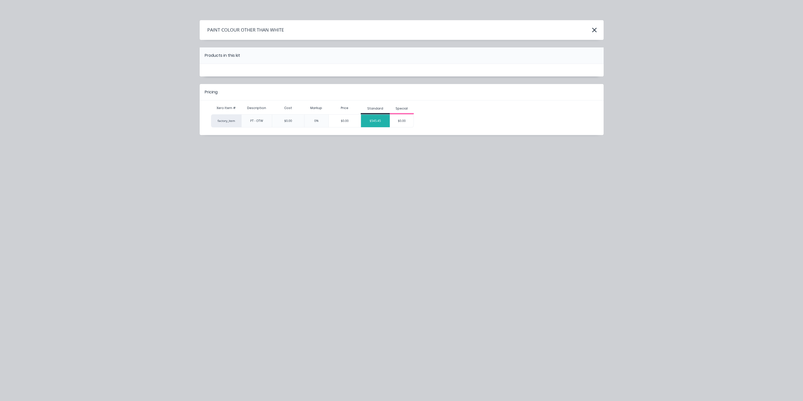
click at [379, 118] on div "$545.45" at bounding box center [375, 121] width 29 height 13
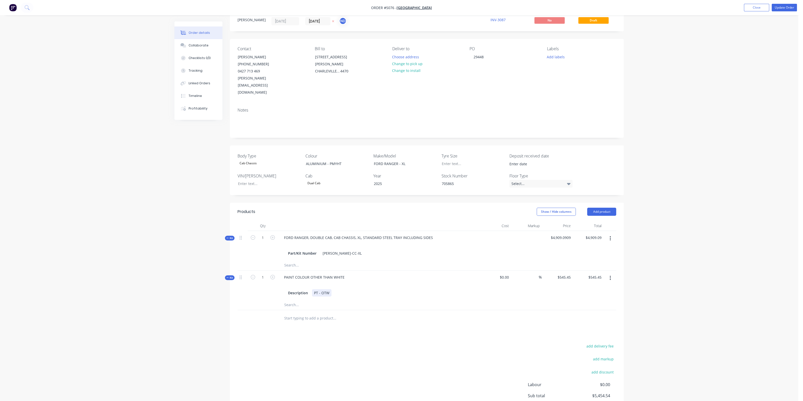
click at [331, 289] on div "Description PT - OTW" at bounding box center [379, 292] width 186 height 7
click at [347, 289] on div "PT - OTW ALUMINIUM SILVER PMYHT" at bounding box center [336, 295] width 49 height 13
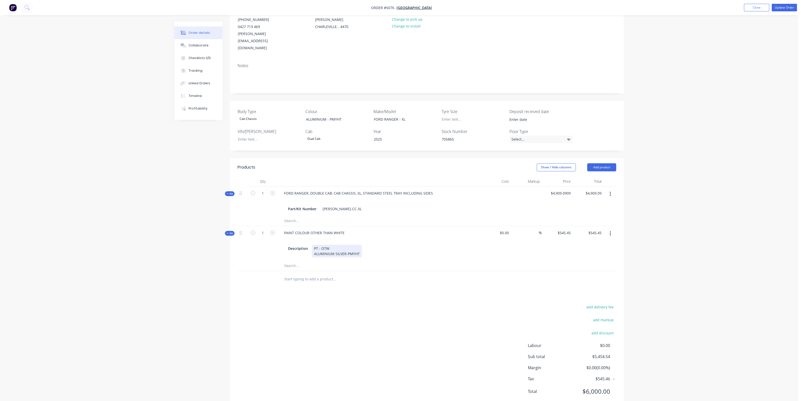
scroll to position [62, 0]
click at [601, 330] on button "add discount" at bounding box center [603, 333] width 28 height 7
click at [556, 331] on input at bounding box center [556, 335] width 48 height 8
type input "DEALER DISCOUNT"
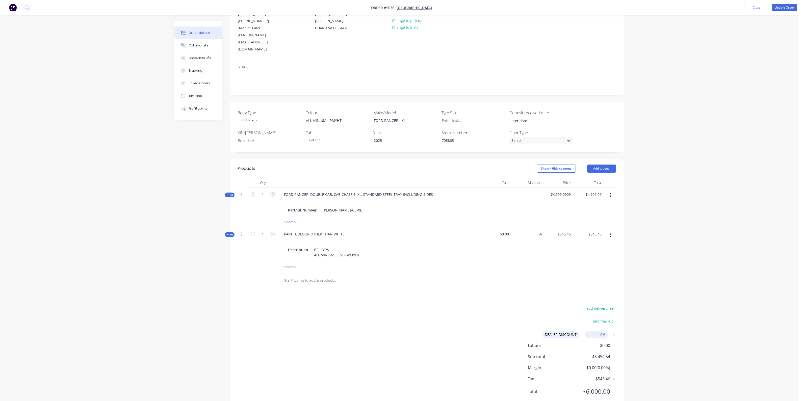
click at [602, 331] on input at bounding box center [596, 335] width 23 height 8
type input "10"
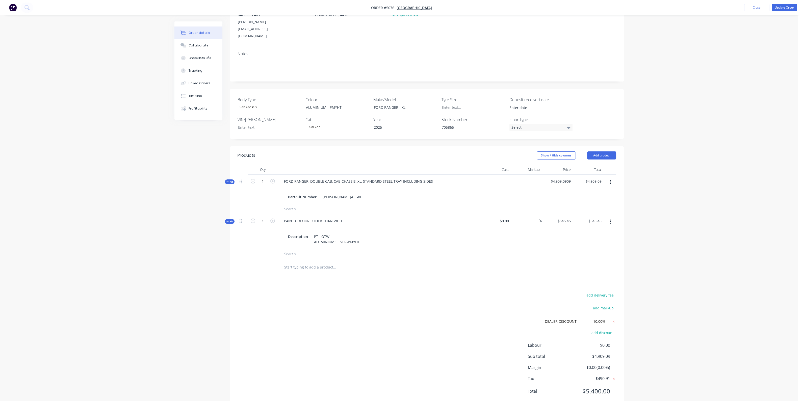
click at [405, 262] on div at bounding box center [356, 267] width 152 height 10
click at [327, 262] on input "text" at bounding box center [334, 267] width 101 height 10
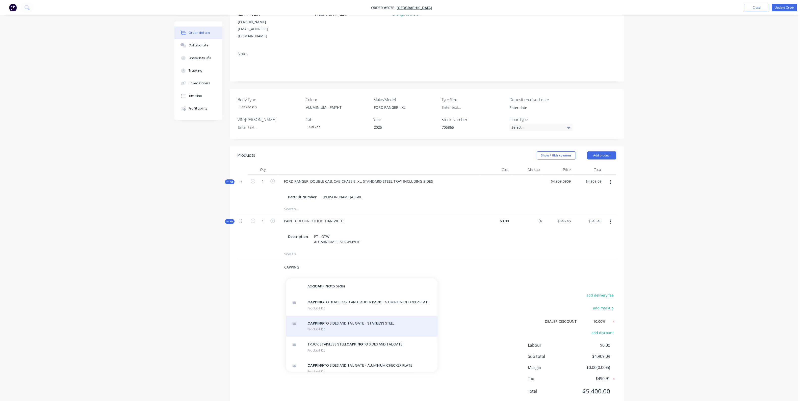
type input "CAPPING"
click at [339, 317] on div "CAPPING TO SIDES AND TAIL GATE - STAINLESS STEEL Product Kit" at bounding box center [362, 326] width 152 height 21
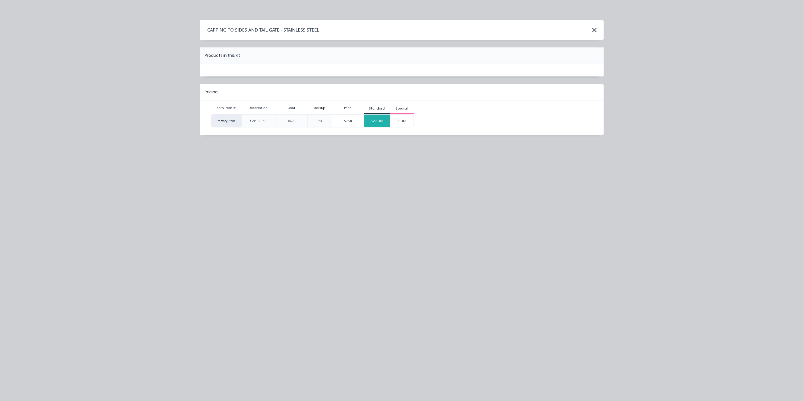
click at [378, 120] on div "$200.00" at bounding box center [377, 121] width 26 height 13
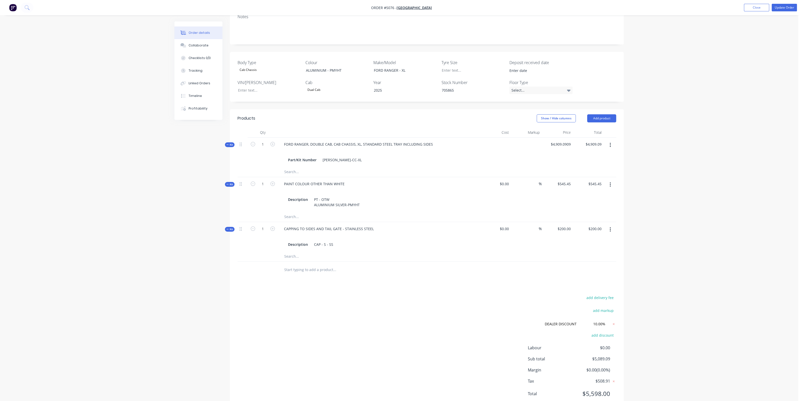
scroll to position [113, 0]
click at [785, 7] on button "Update Order" at bounding box center [784, 8] width 25 height 8
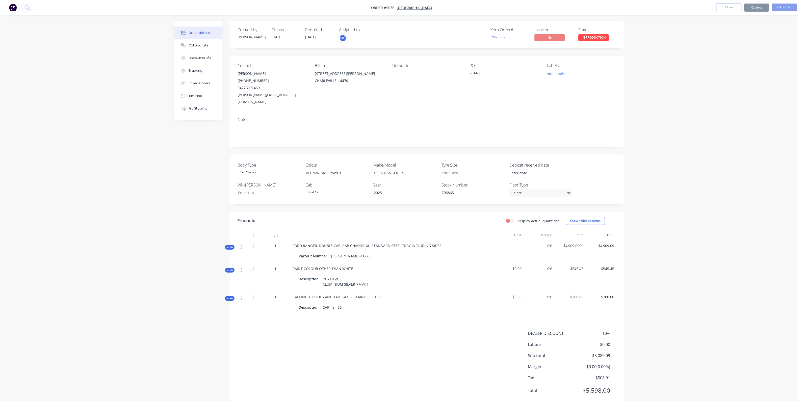
scroll to position [7, 0]
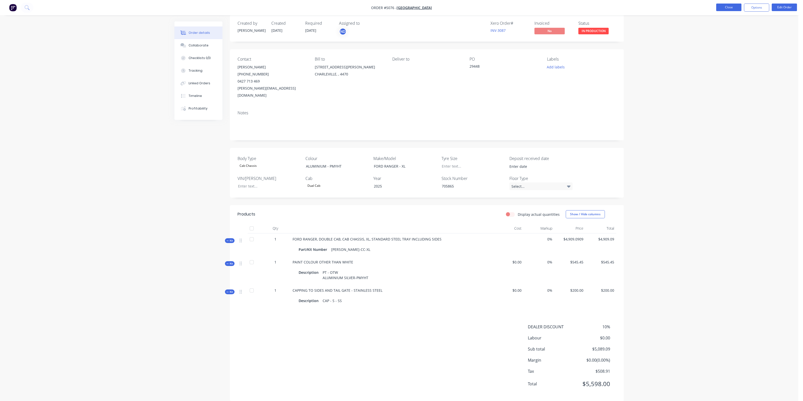
click at [727, 8] on button "Close" at bounding box center [728, 8] width 25 height 8
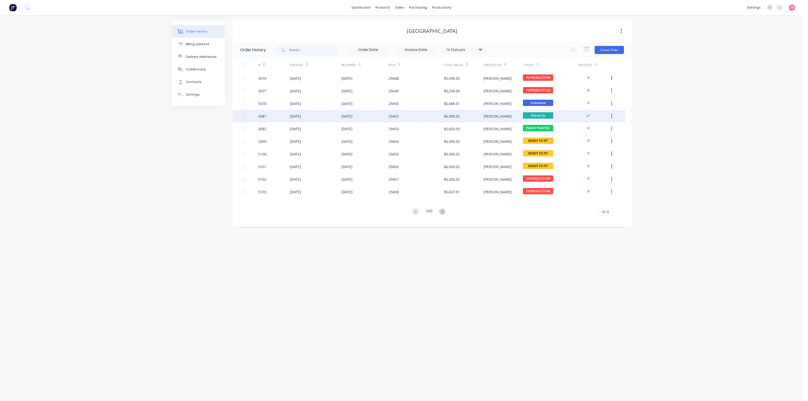
click at [283, 116] on div "5081" at bounding box center [274, 116] width 32 height 13
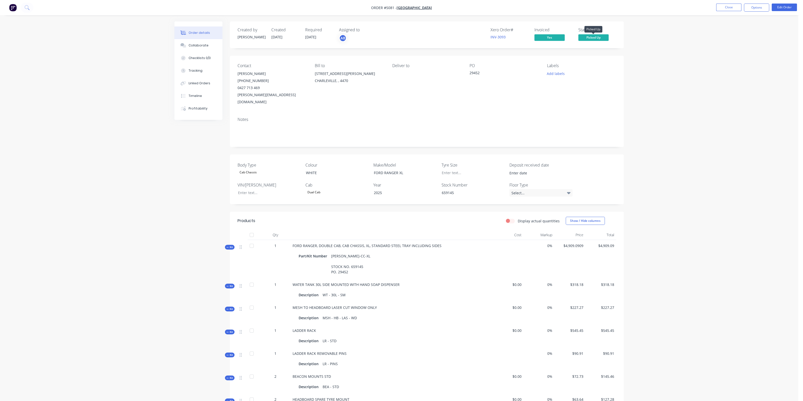
click at [604, 38] on span "Picked Up" at bounding box center [594, 37] width 30 height 6
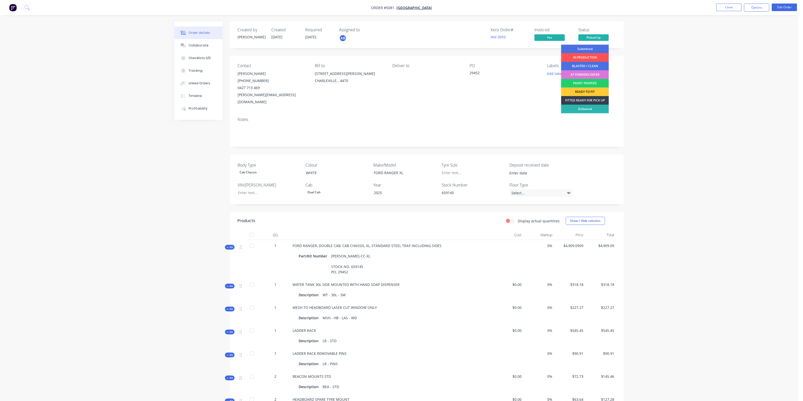
click at [591, 100] on div "FITTED READY FOR PICK UP" at bounding box center [585, 100] width 48 height 9
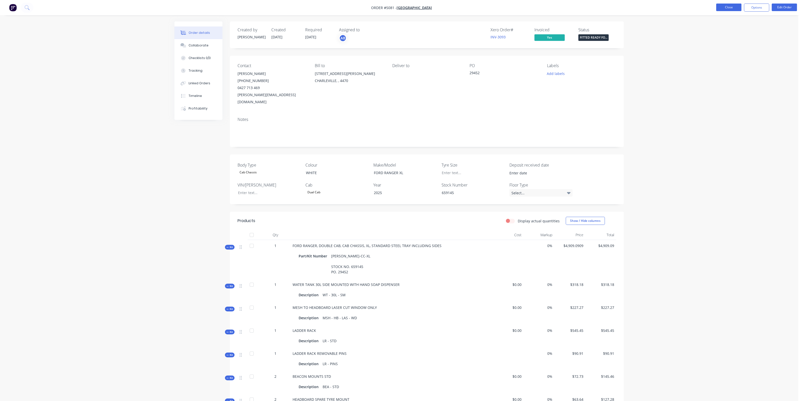
click at [730, 5] on button "Close" at bounding box center [728, 8] width 25 height 8
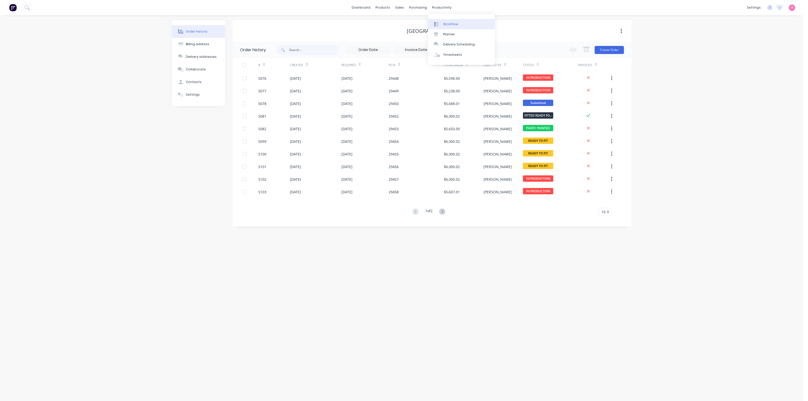
click at [442, 19] on link "Workflow" at bounding box center [461, 24] width 67 height 10
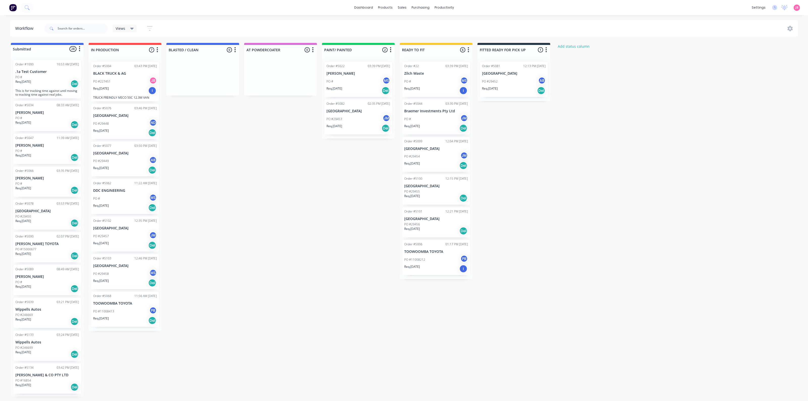
click at [514, 188] on div "Submitted 28 Status colour #4169E1 hex #4169E1 Save Cancel Summaries Total orde…" at bounding box center [344, 220] width 696 height 354
click at [414, 26] on div "Sales Orders" at bounding box center [420, 24] width 21 height 5
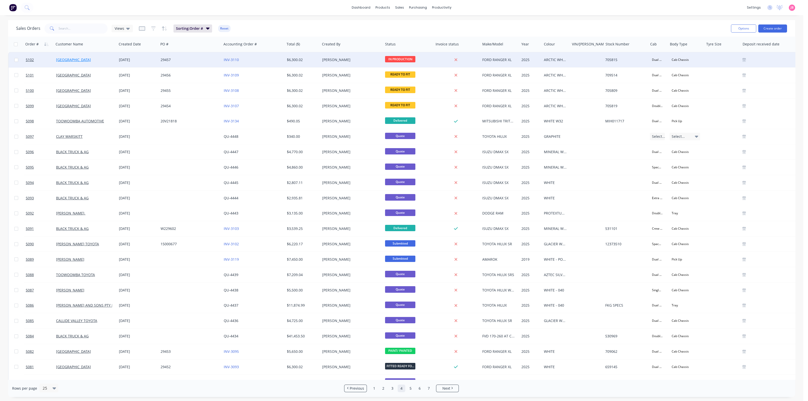
click at [79, 58] on link "SOUTH WEST FORD" at bounding box center [73, 59] width 35 height 5
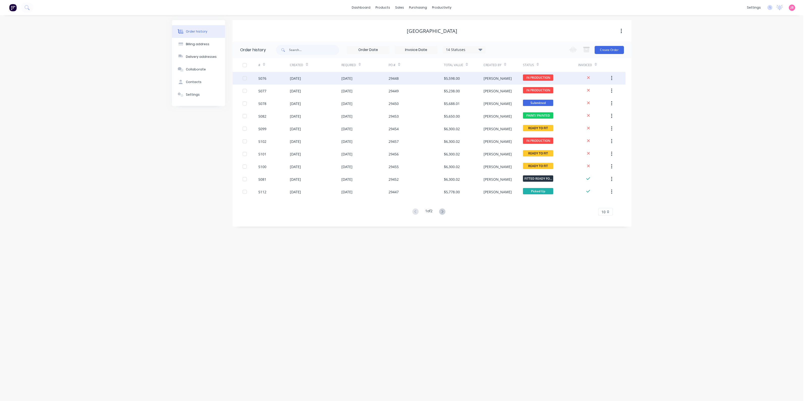
click at [299, 79] on div "25 Aug 2025" at bounding box center [295, 78] width 11 height 5
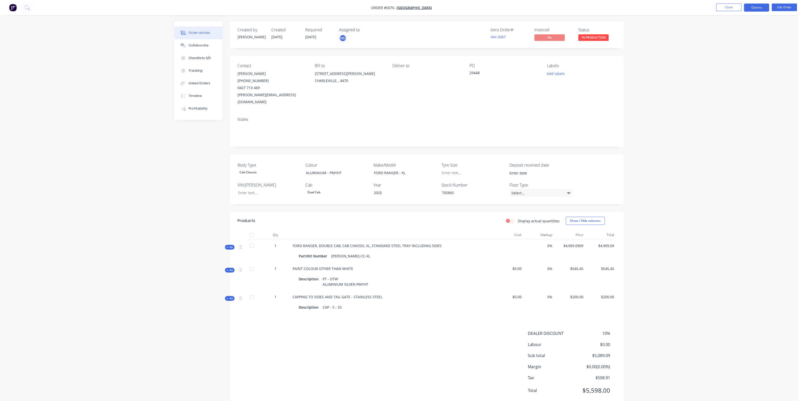
click at [751, 7] on button "Options" at bounding box center [756, 8] width 25 height 8
click at [734, 48] on div "Order Confirmation" at bounding box center [741, 50] width 46 height 7
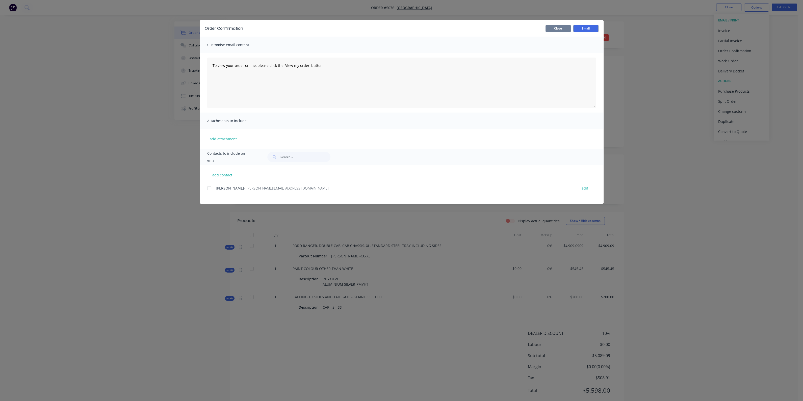
click at [560, 31] on button "Close" at bounding box center [558, 29] width 25 height 8
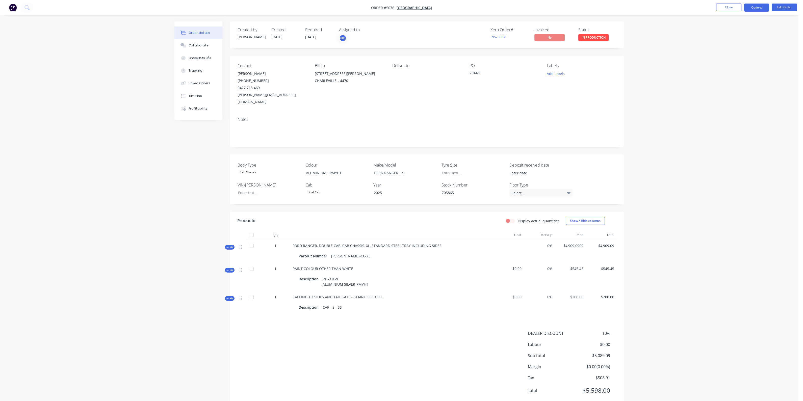
click at [756, 7] on button "Options" at bounding box center [756, 8] width 25 height 8
click at [737, 33] on div "Invoice" at bounding box center [741, 30] width 46 height 7
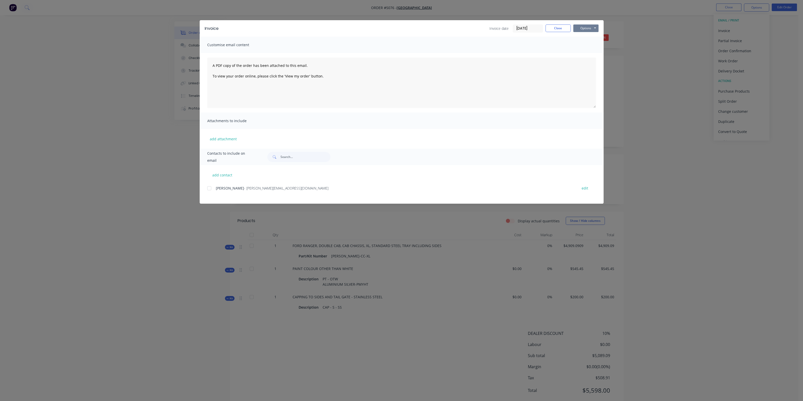
click at [582, 28] on button "Options" at bounding box center [585, 28] width 25 height 8
click at [583, 36] on button "Preview" at bounding box center [589, 37] width 32 height 8
click at [556, 26] on button "Close" at bounding box center [558, 28] width 25 height 8
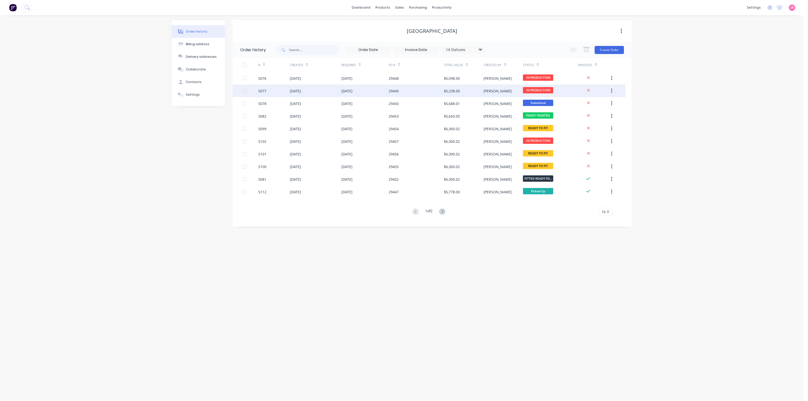
click at [318, 89] on div "25 Aug 2025" at bounding box center [315, 91] width 51 height 13
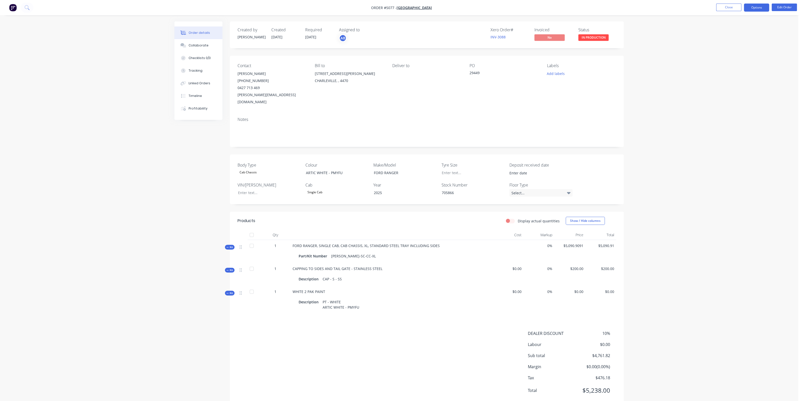
click at [749, 11] on button "Options" at bounding box center [756, 8] width 25 height 8
click at [732, 29] on div "Invoice" at bounding box center [741, 30] width 46 height 7
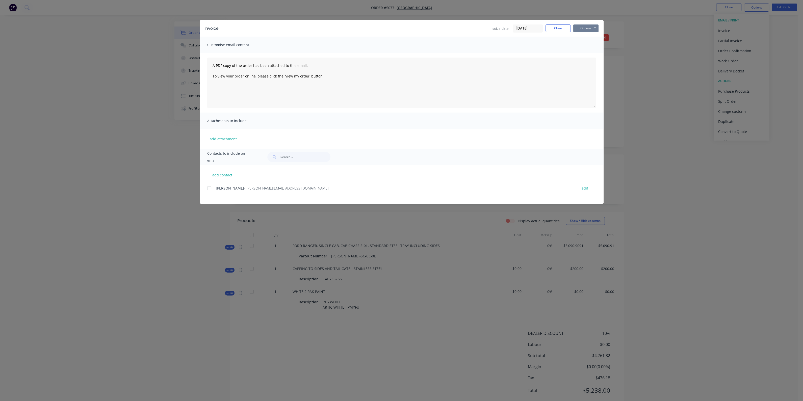
click at [592, 26] on button "Options" at bounding box center [585, 28] width 25 height 8
click at [586, 40] on button "Preview" at bounding box center [589, 37] width 32 height 8
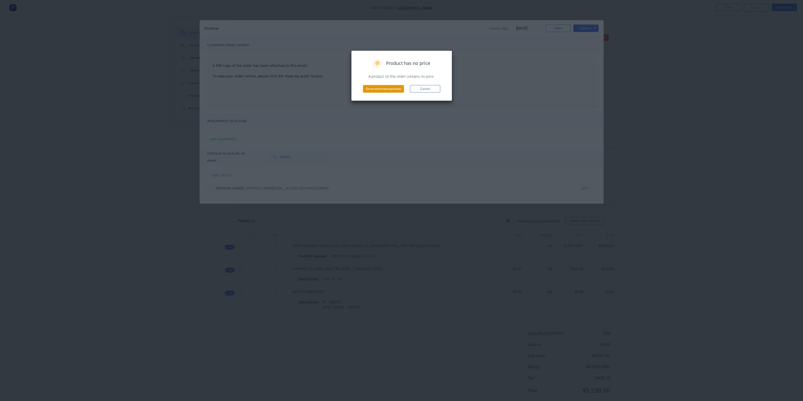
click at [375, 89] on button "Generate invoice preview" at bounding box center [383, 89] width 41 height 8
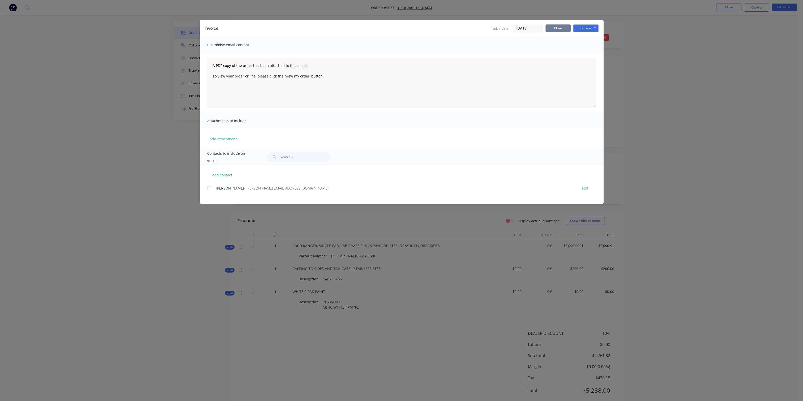
click at [549, 26] on button "Close" at bounding box center [558, 28] width 25 height 8
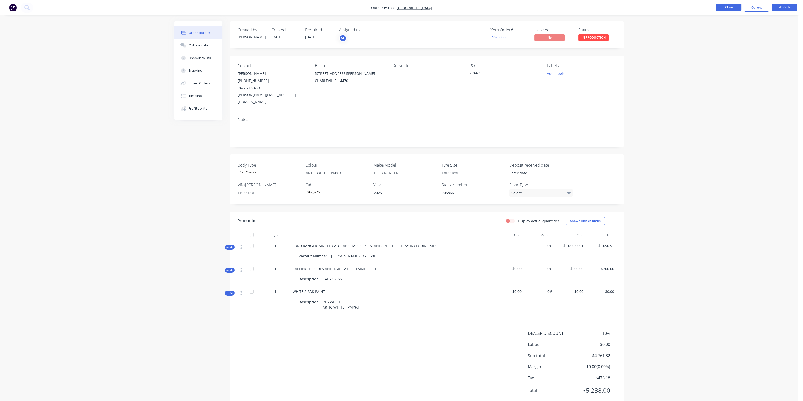
click at [737, 7] on button "Close" at bounding box center [728, 8] width 25 height 8
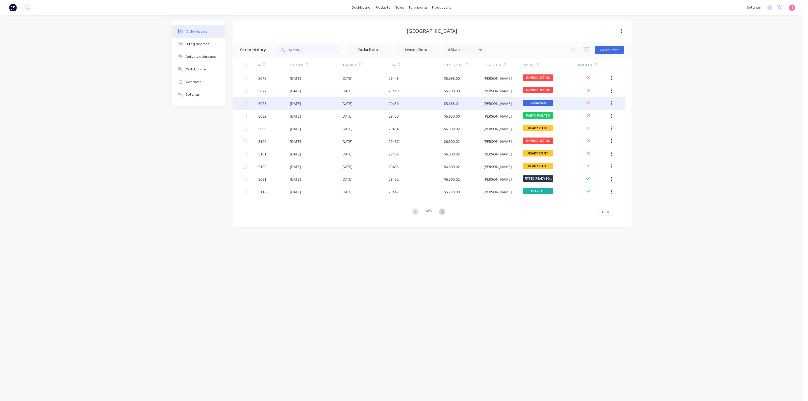
click at [308, 107] on div "25 Aug 2025" at bounding box center [315, 103] width 51 height 13
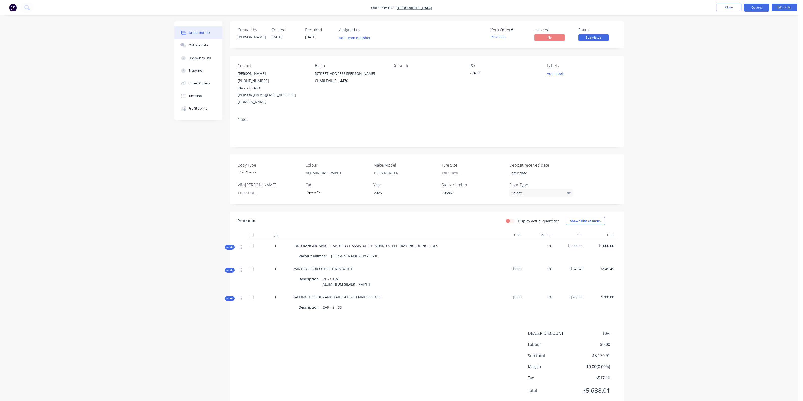
click at [756, 5] on button "Options" at bounding box center [756, 8] width 25 height 8
click at [739, 29] on div "Invoice" at bounding box center [741, 30] width 46 height 7
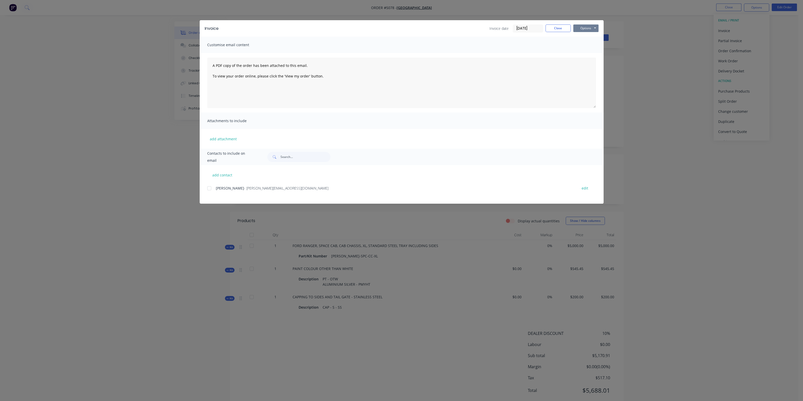
click at [585, 28] on button "Options" at bounding box center [585, 28] width 25 height 8
click at [588, 38] on button "Preview" at bounding box center [589, 37] width 32 height 8
click at [552, 27] on button "Close" at bounding box center [558, 28] width 25 height 8
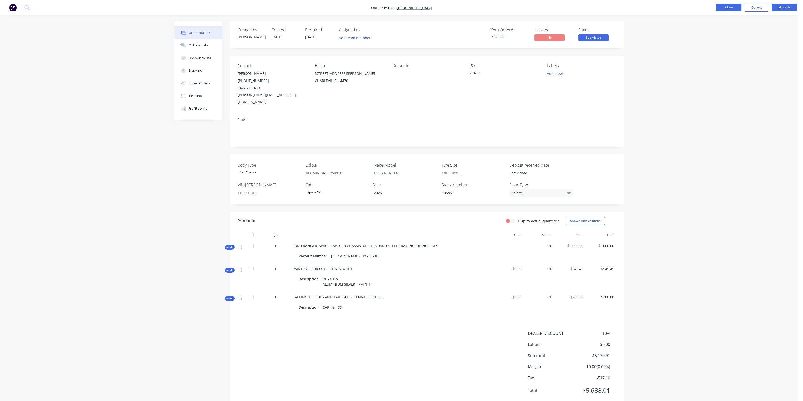
click at [723, 6] on button "Close" at bounding box center [728, 8] width 25 height 8
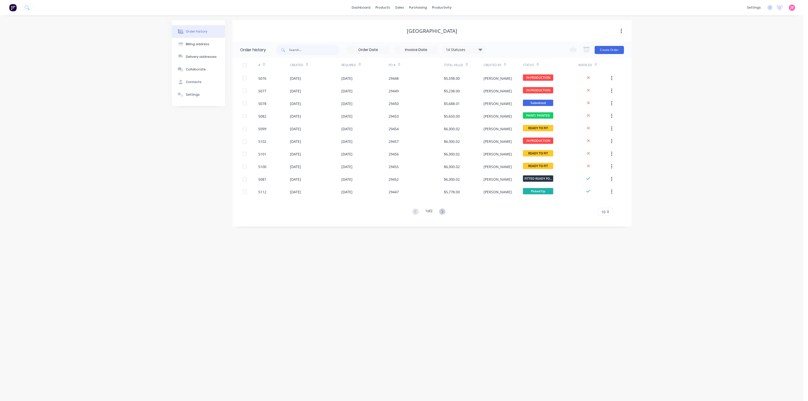
click at [248, 259] on div "Order history Billing address Delivery addresses Collaborate Contacts Settings …" at bounding box center [401, 208] width 803 height 386
click at [470, 257] on div "Order history Billing address Delivery addresses Collaborate Contacts Settings …" at bounding box center [401, 208] width 803 height 386
click at [366, 6] on link "dashboard" at bounding box center [361, 8] width 24 height 8
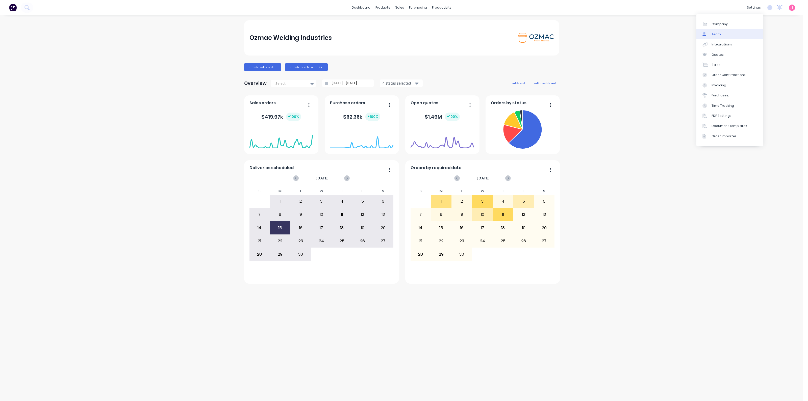
click at [718, 32] on div "Team" at bounding box center [716, 34] width 9 height 5
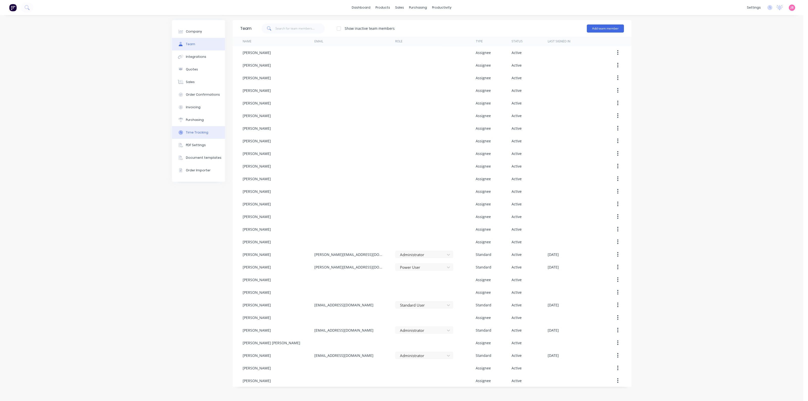
click at [195, 130] on button "Time Tracking" at bounding box center [198, 132] width 53 height 13
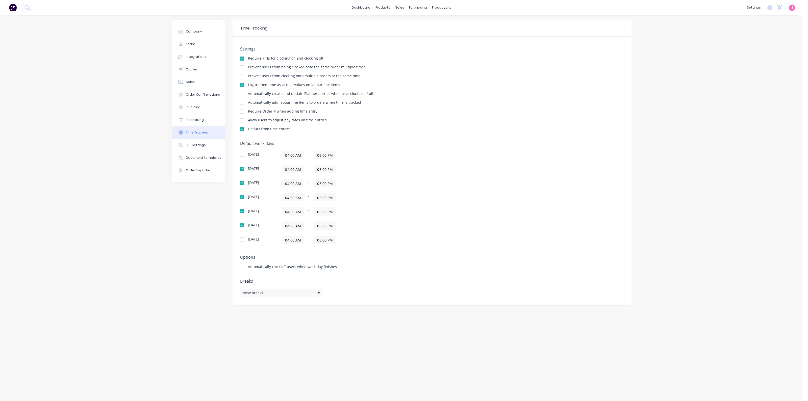
click at [453, 126] on div "Settings Require PINs for clocking on and clocking off Prevent users from being…" at bounding box center [432, 91] width 384 height 89
click at [11, 7] on img at bounding box center [13, 8] width 8 height 8
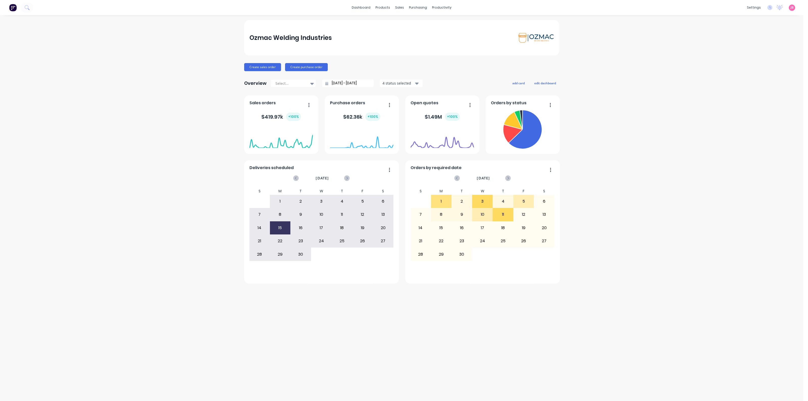
click at [624, 160] on div "Ozmac Welding Industries Create sales order Create purchase order Overview Sele…" at bounding box center [401, 208] width 803 height 376
click at [574, 151] on div "Ozmac Welding Industries Create sales order Create purchase order Overview Sele…" at bounding box center [401, 208] width 803 height 376
click at [579, 147] on div "Ozmac Welding Industries Create sales order Create purchase order Overview Sele…" at bounding box center [401, 208] width 803 height 376
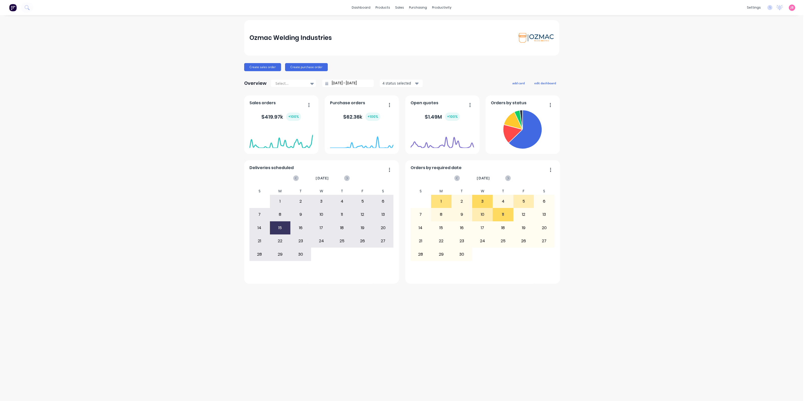
click at [605, 122] on div "Ozmac Welding Industries Create sales order Create purchase order Overview Sele…" at bounding box center [401, 208] width 803 height 376
click at [602, 122] on div "Ozmac Welding Industries Create sales order Create purchase order Overview Sele…" at bounding box center [401, 208] width 803 height 376
drag, startPoint x: 602, startPoint y: 122, endPoint x: 608, endPoint y: 120, distance: 5.5
click at [603, 121] on div "Ozmac Welding Industries Create sales order Create purchase order Overview Sele…" at bounding box center [401, 208] width 803 height 376
